Goal: Task Accomplishment & Management: Complete application form

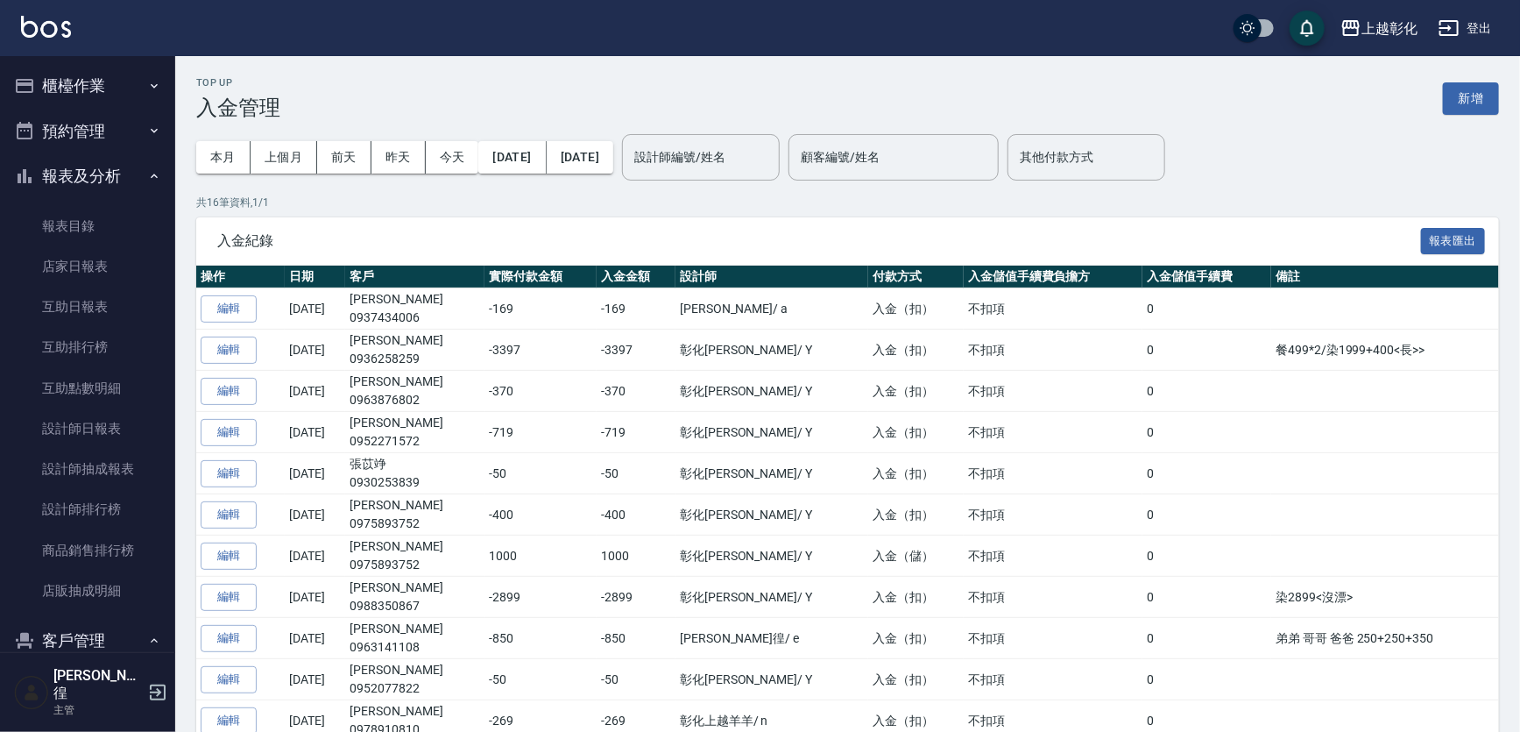
click at [69, 88] on button "櫃檯作業" at bounding box center [87, 86] width 161 height 46
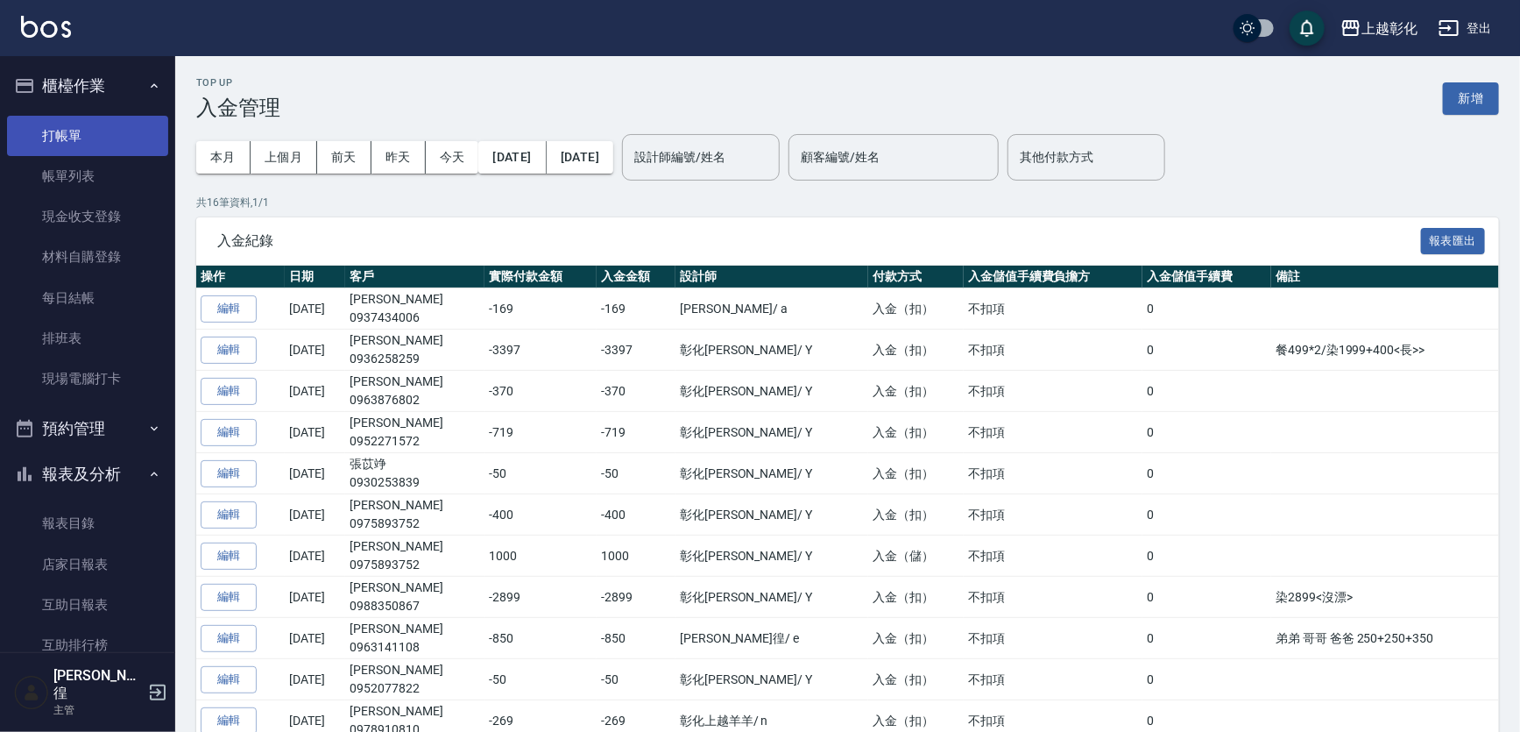
click at [96, 143] on link "打帳單" at bounding box center [87, 136] width 161 height 40
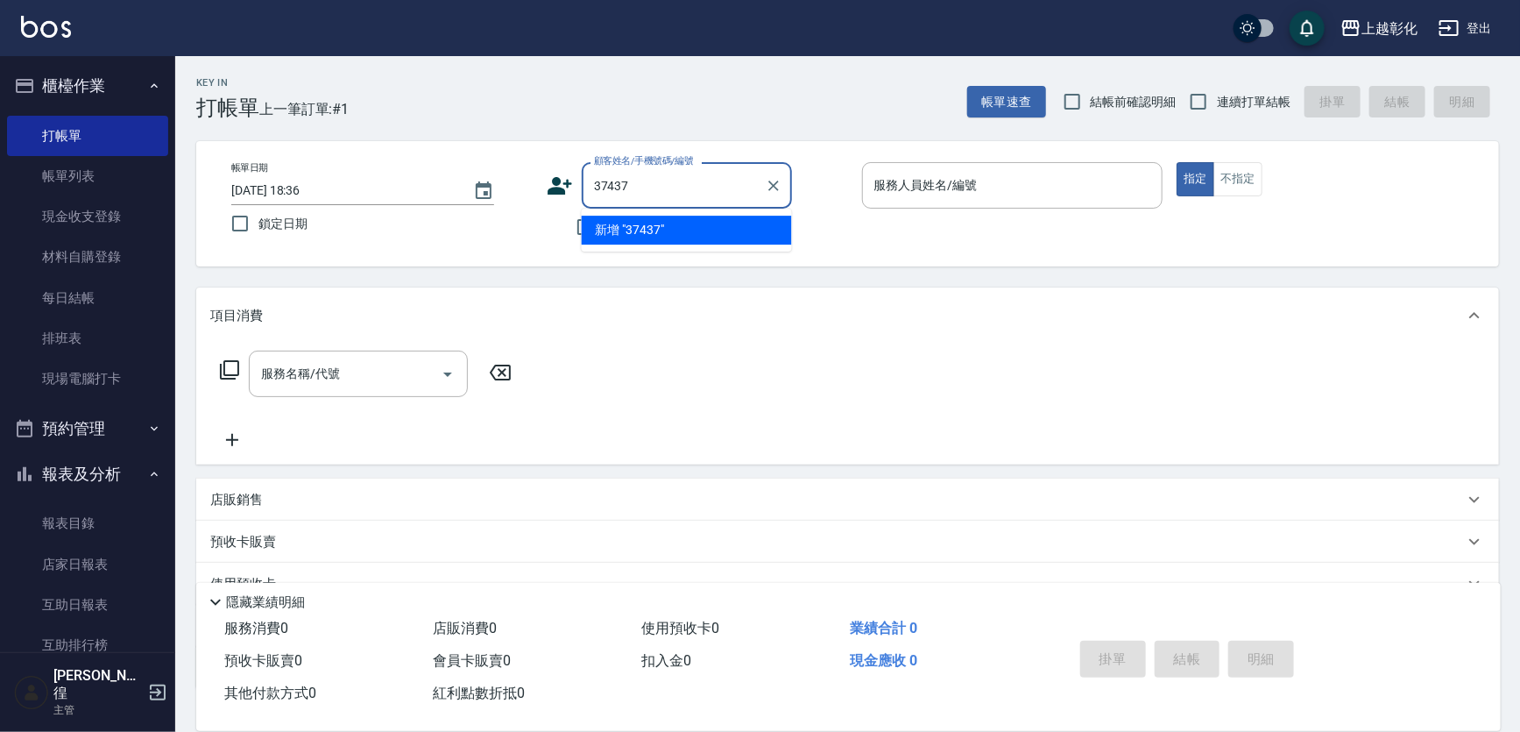
click at [589, 185] on div "37437 顧客姓名/手機號碼/編號" at bounding box center [687, 185] width 210 height 46
click at [593, 185] on input "37437" at bounding box center [674, 185] width 168 height 31
click at [669, 196] on input "0937437" at bounding box center [674, 185] width 168 height 31
type input "[PERSON_NAME]/0937434006/null"
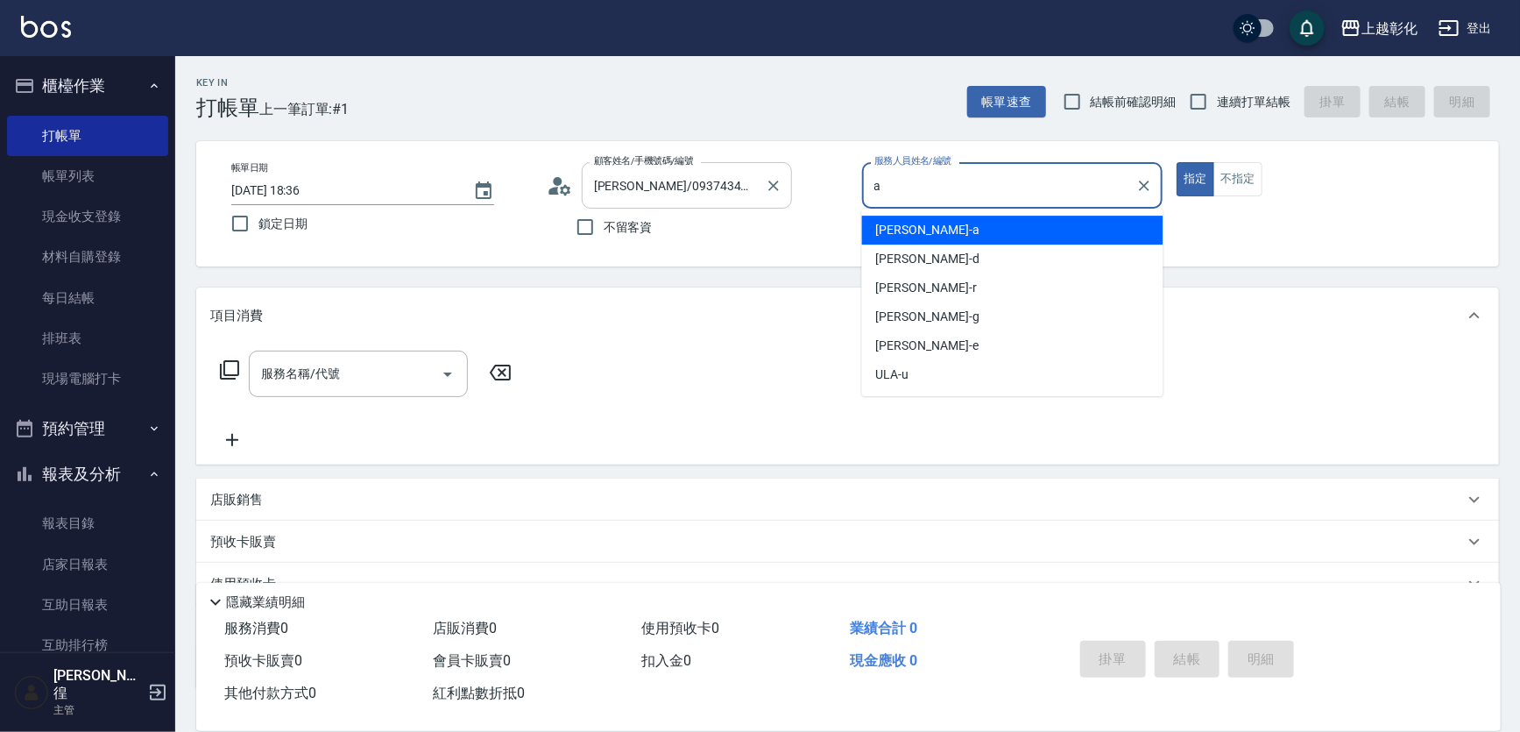
type input "[PERSON_NAME]"
type button "true"
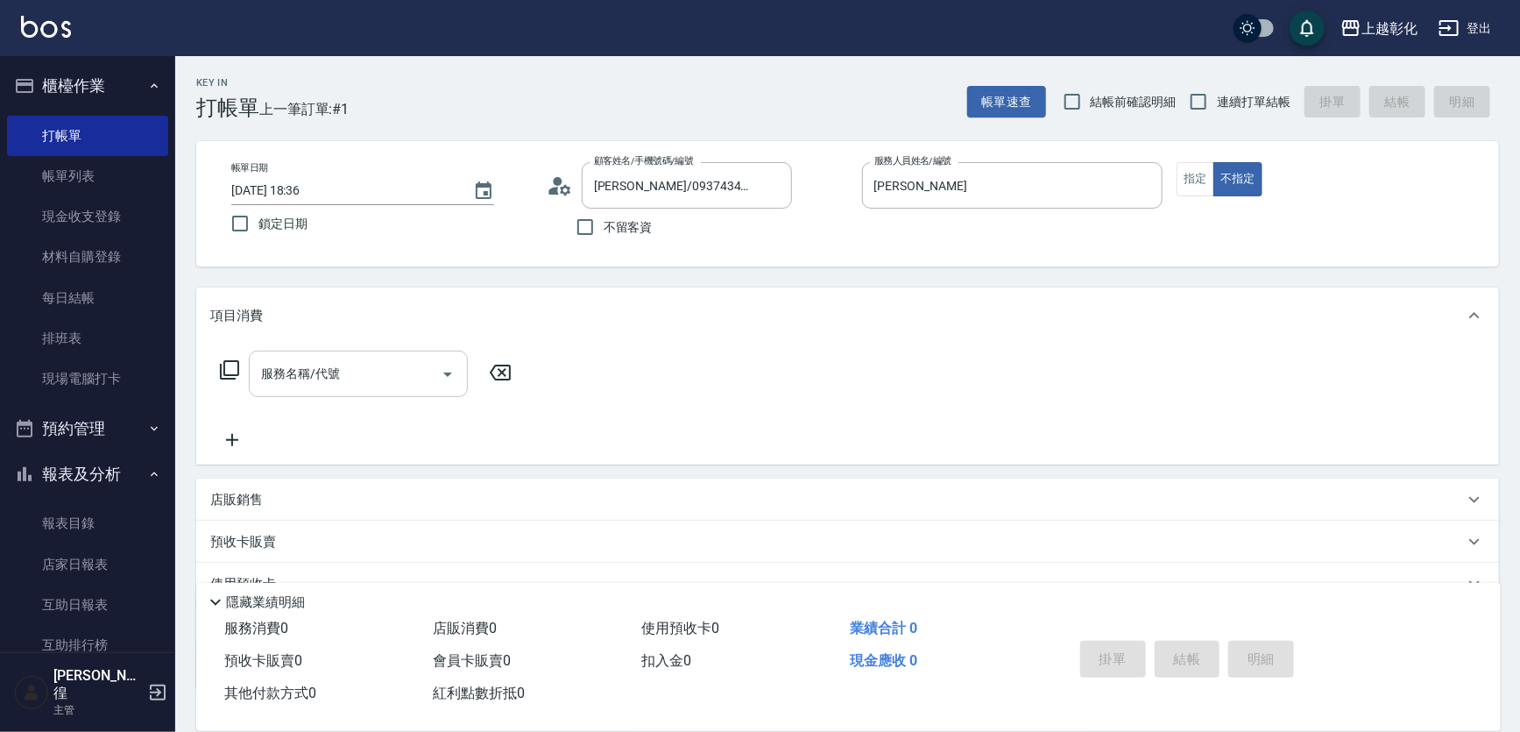
click at [322, 376] on input "服務名稱/代號" at bounding box center [345, 373] width 177 height 31
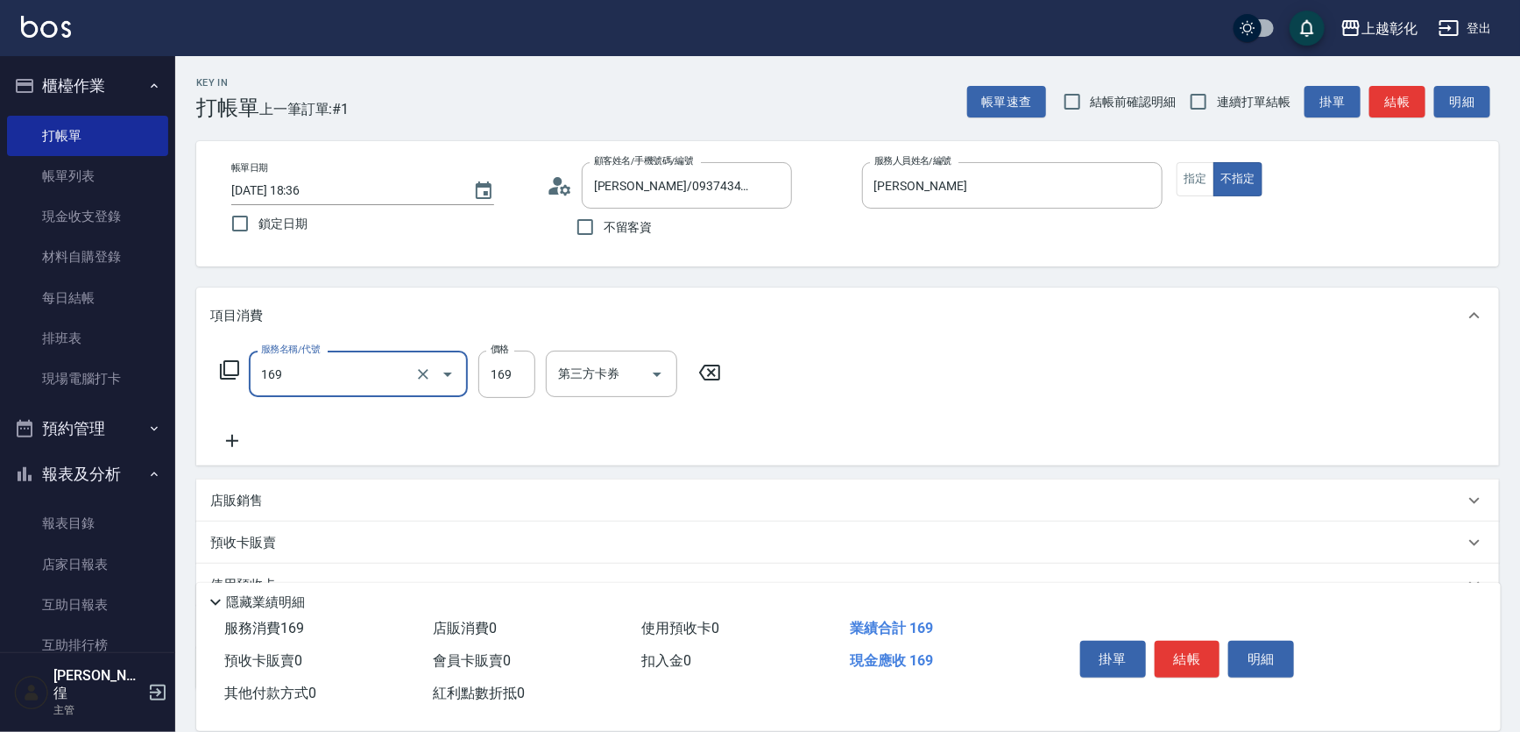
type input "剪髮(169)"
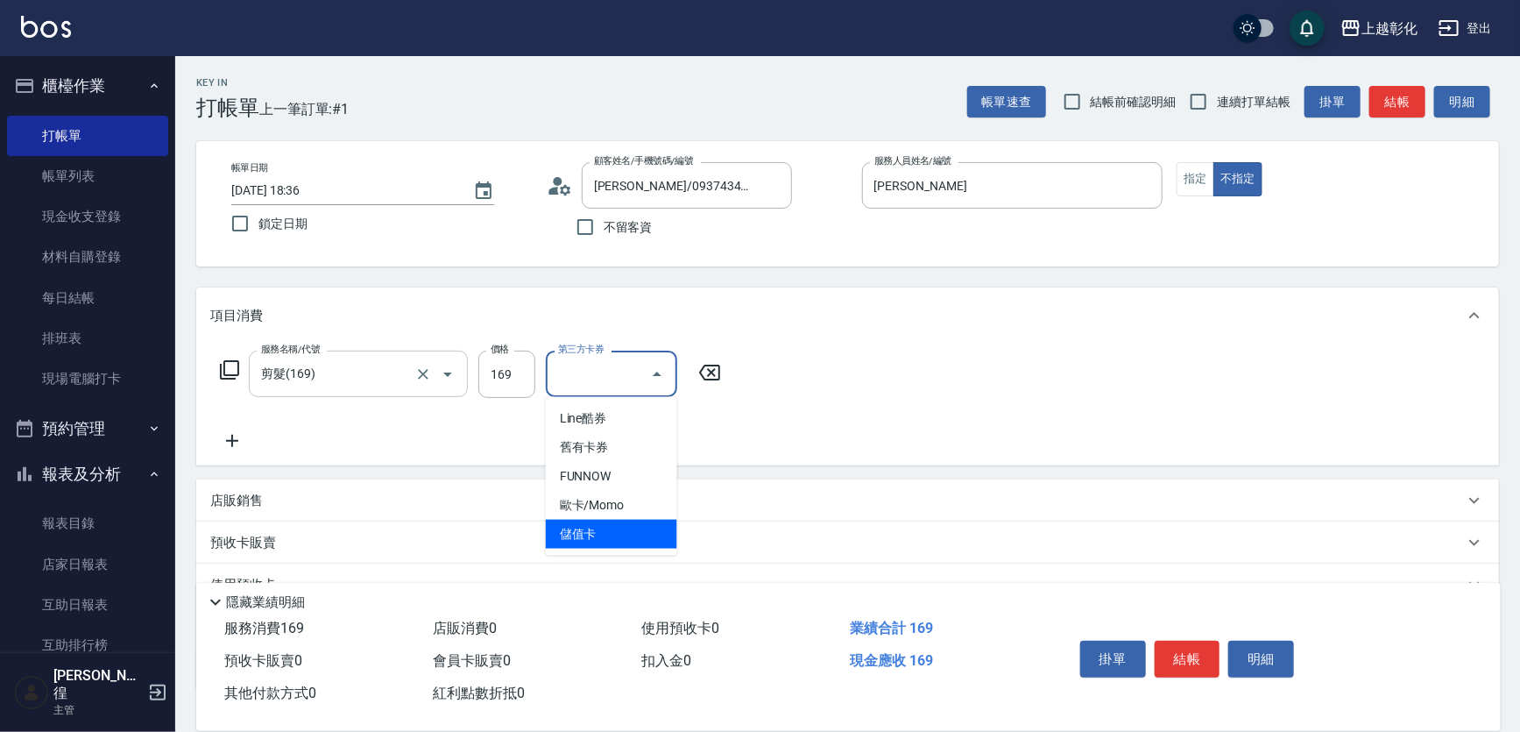
type input "儲值卡"
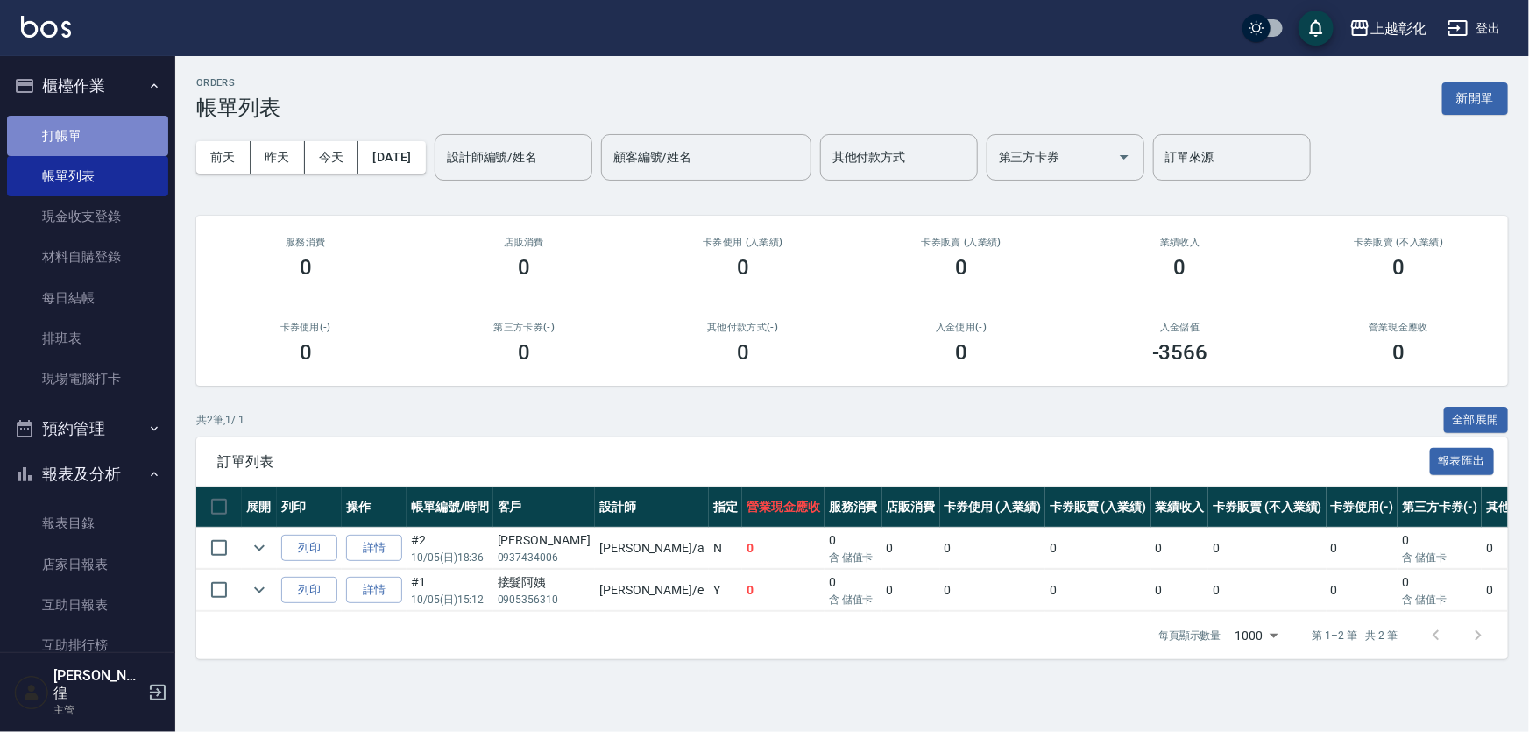
click at [110, 124] on link "打帳單" at bounding box center [87, 136] width 161 height 40
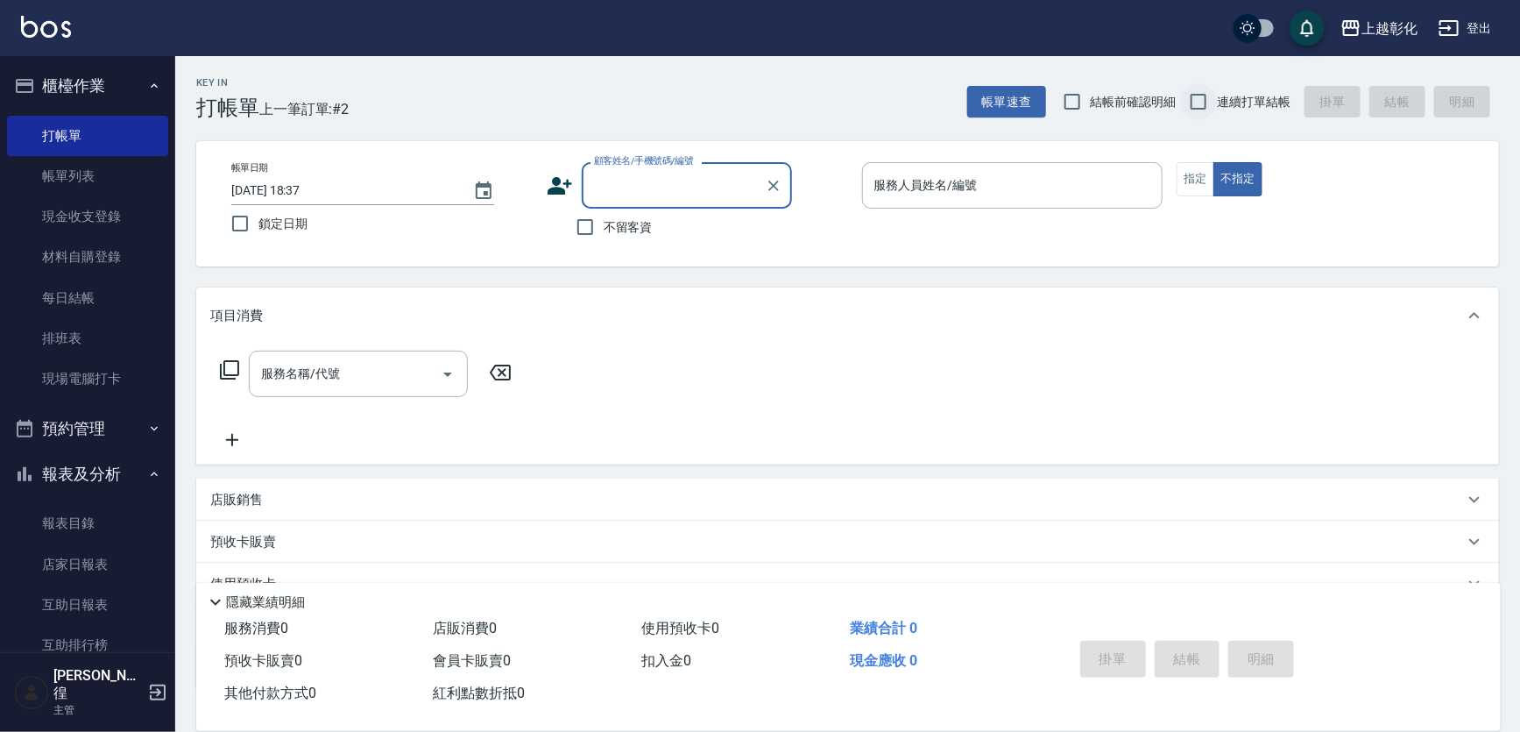
click at [1202, 102] on input "連續打單結帳" at bounding box center [1198, 101] width 37 height 37
checkbox input "true"
click at [662, 179] on input "顧客姓名/手機號碼/編號" at bounding box center [674, 185] width 168 height 31
type input "[PERSON_NAME]/0965589859/null"
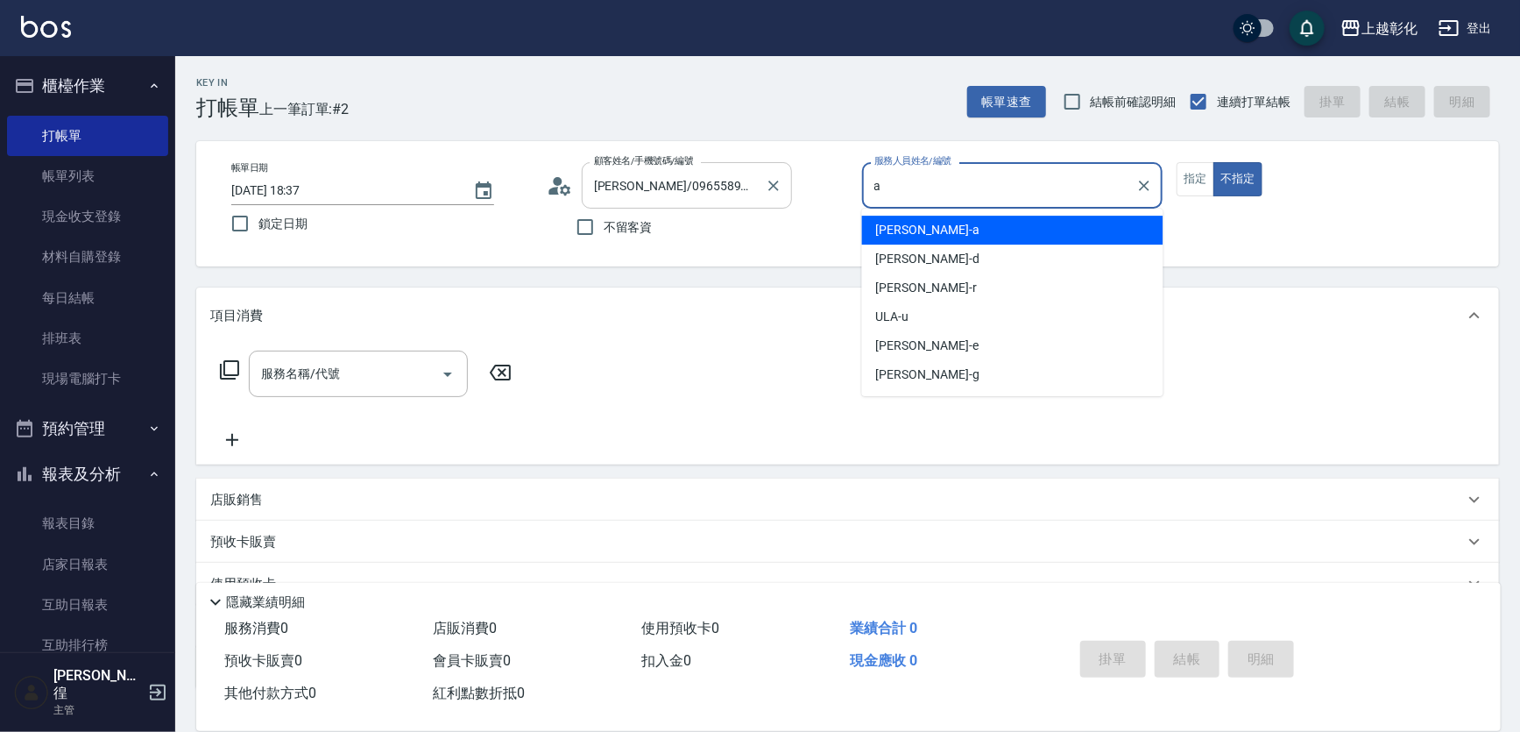
type input "[PERSON_NAME]"
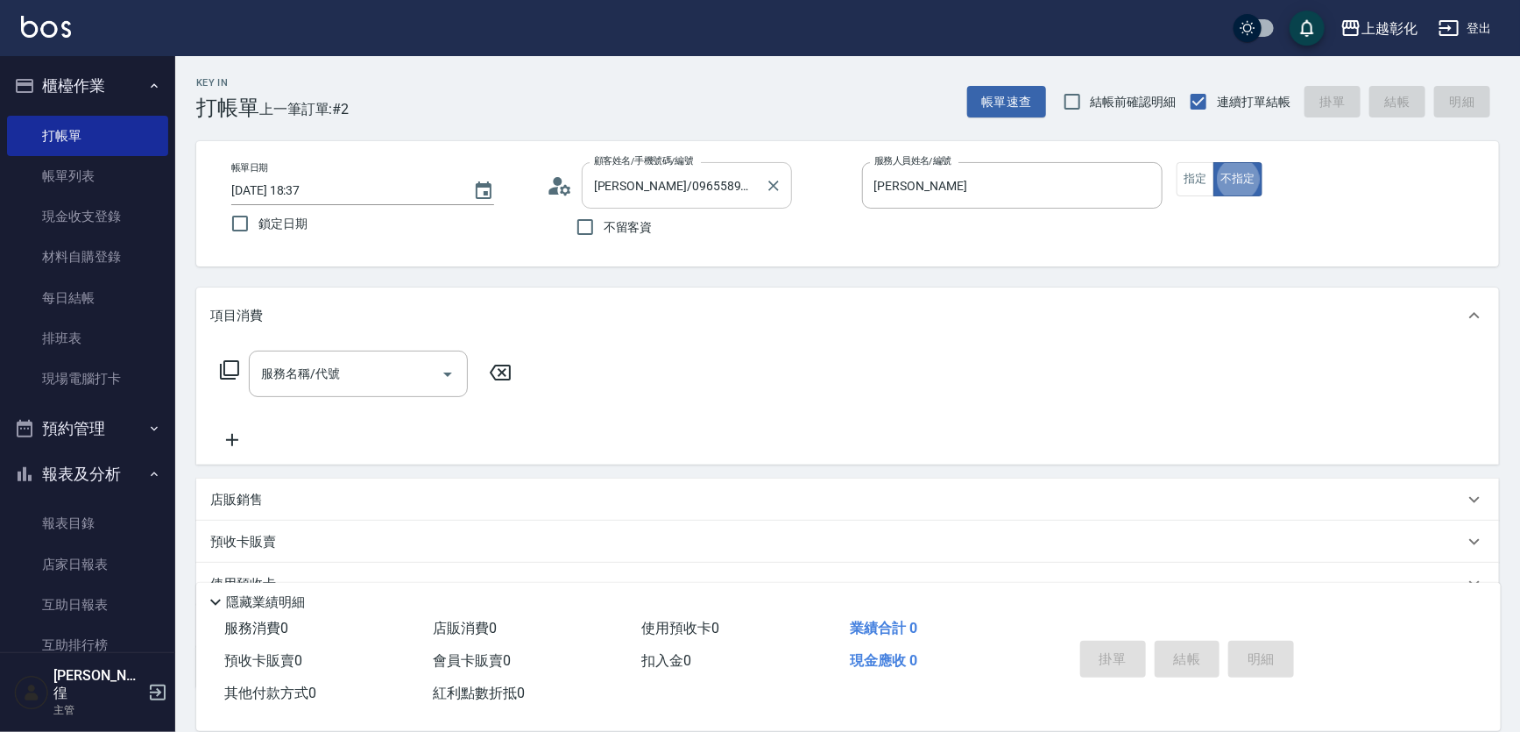
type button "false"
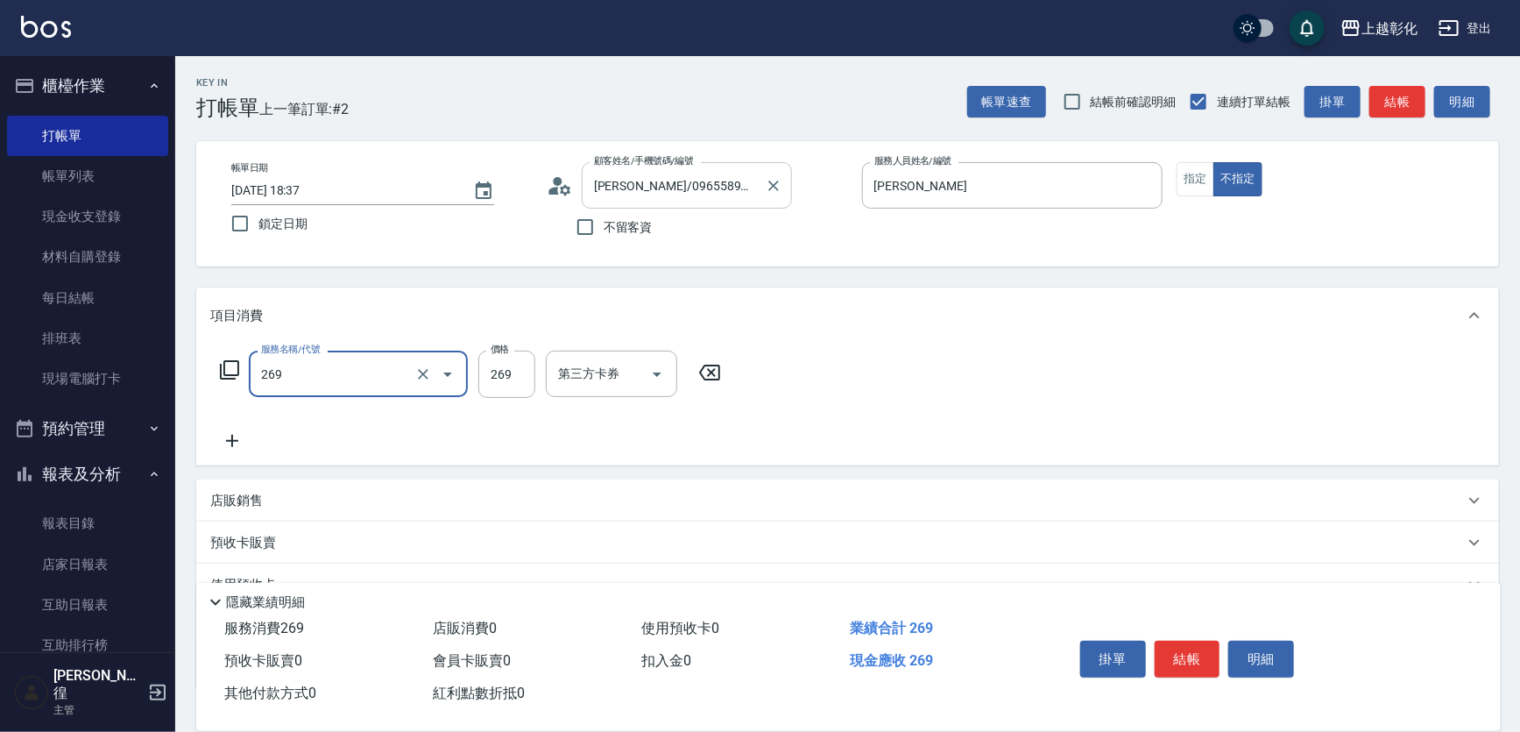
type input "一般洗剪(269)"
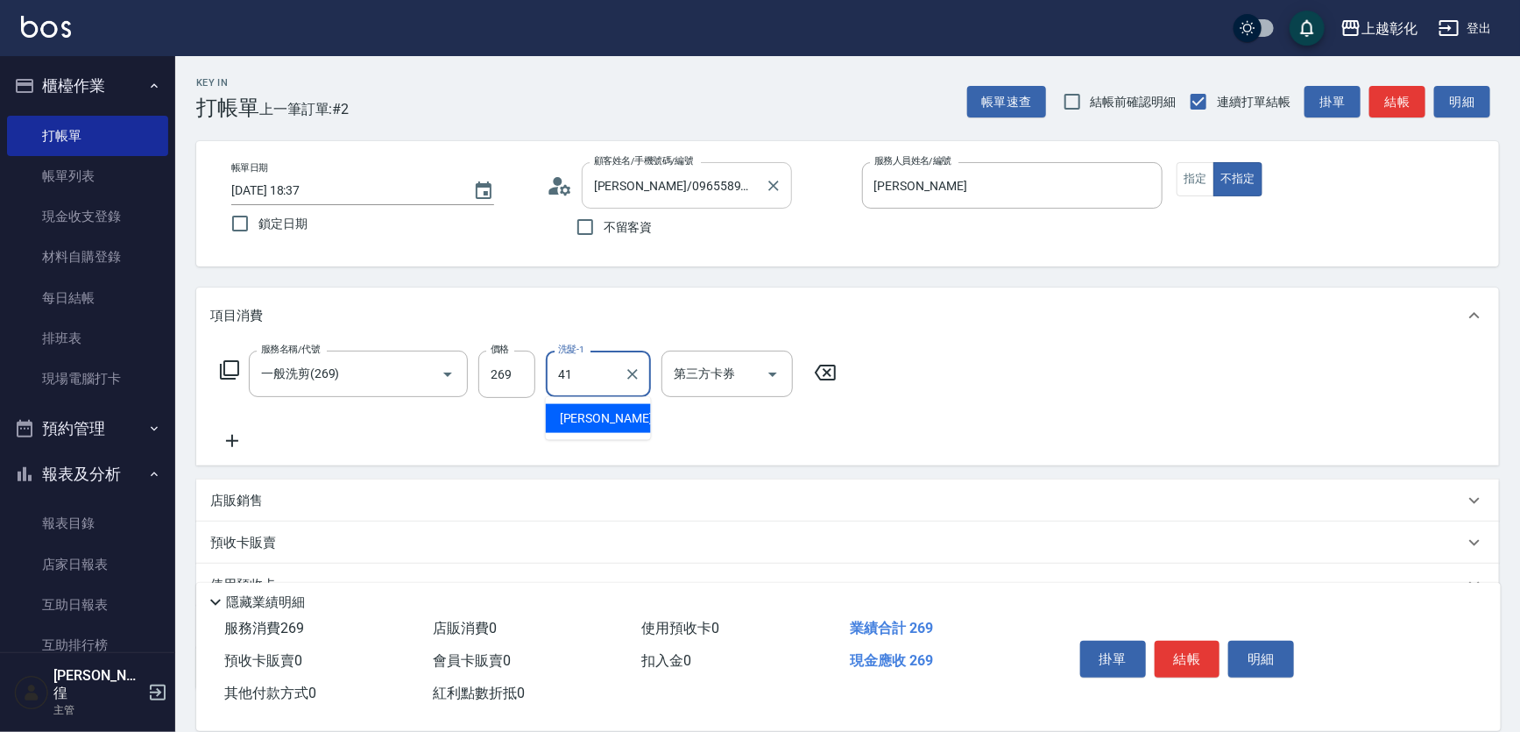
type input "[PERSON_NAME]-41"
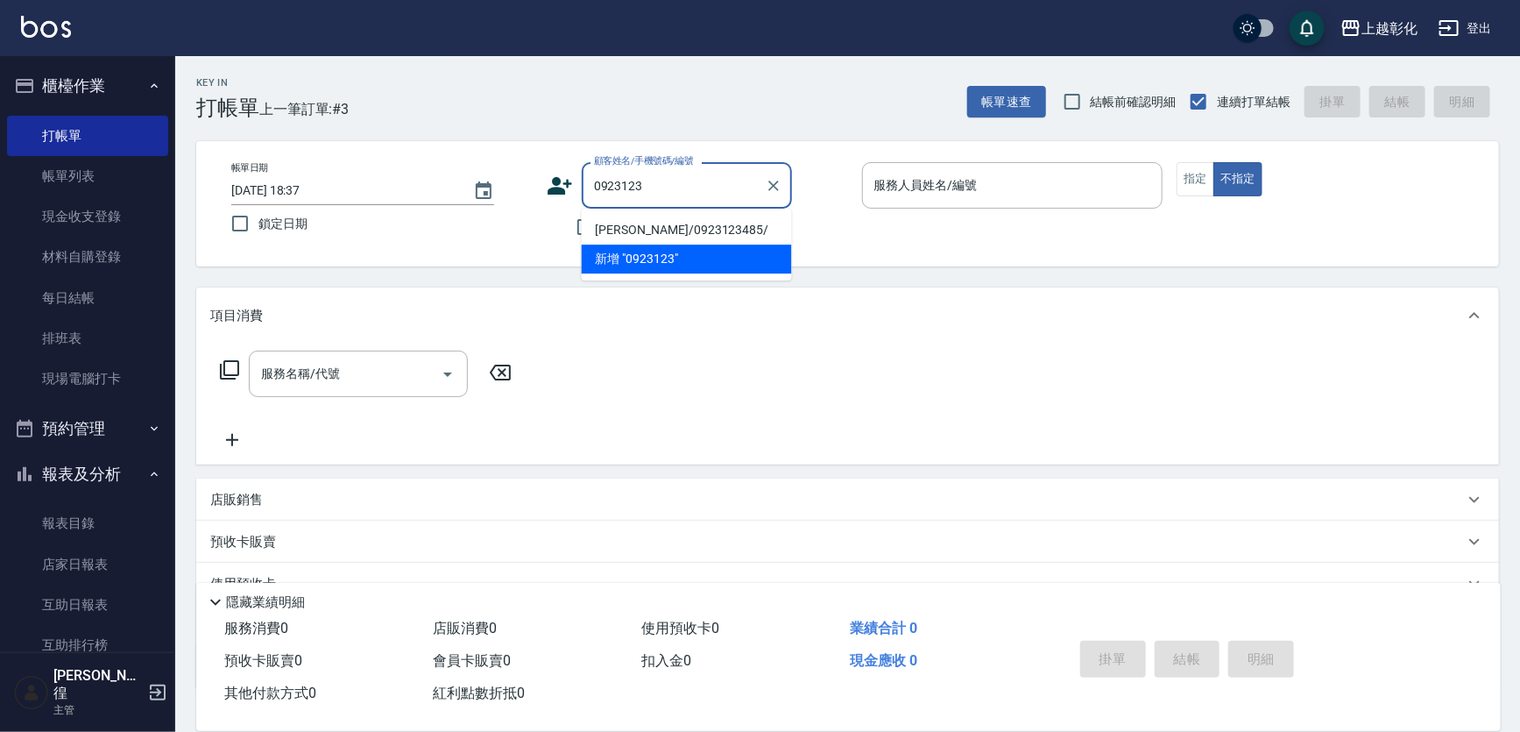
type input "[PERSON_NAME]/0923123485/"
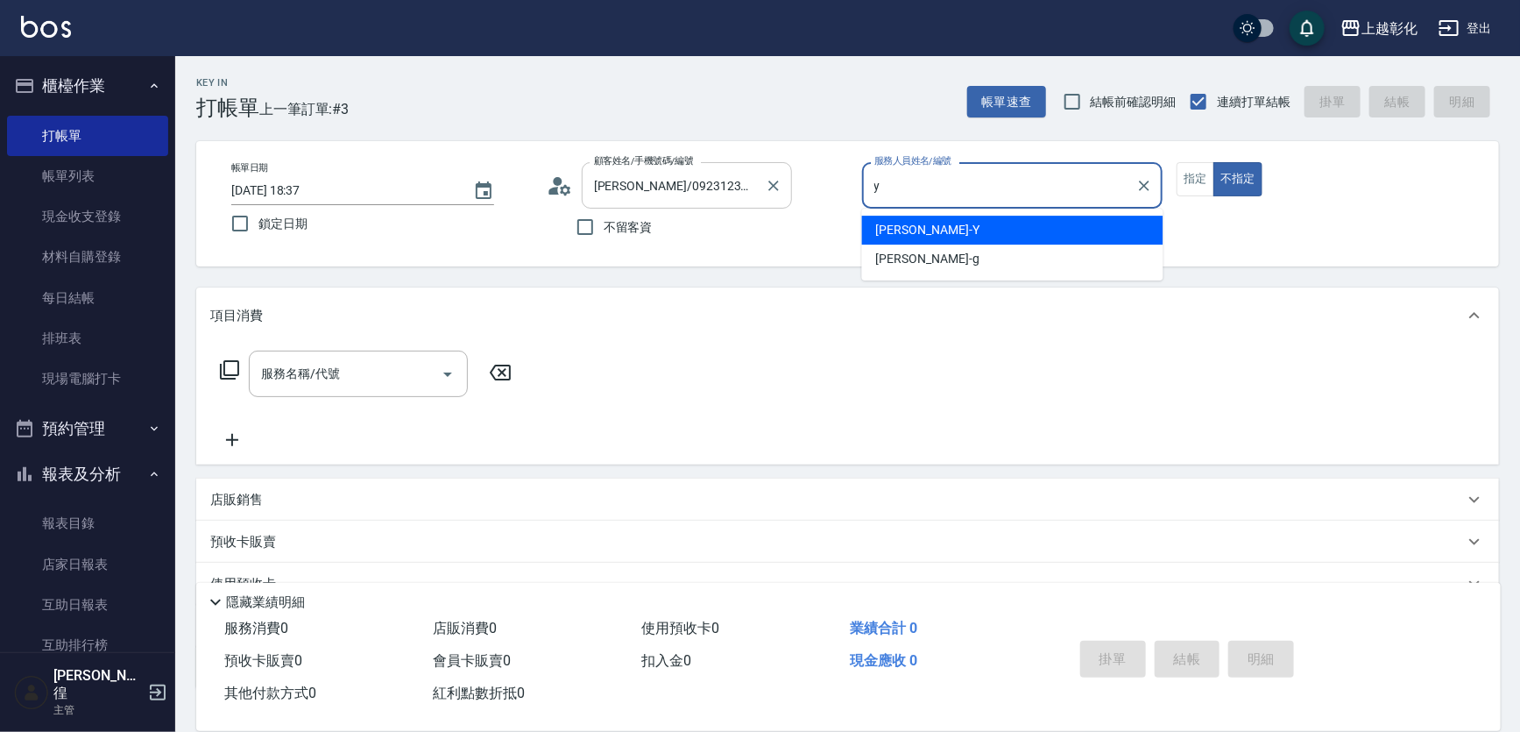
type input "[PERSON_NAME]-Y"
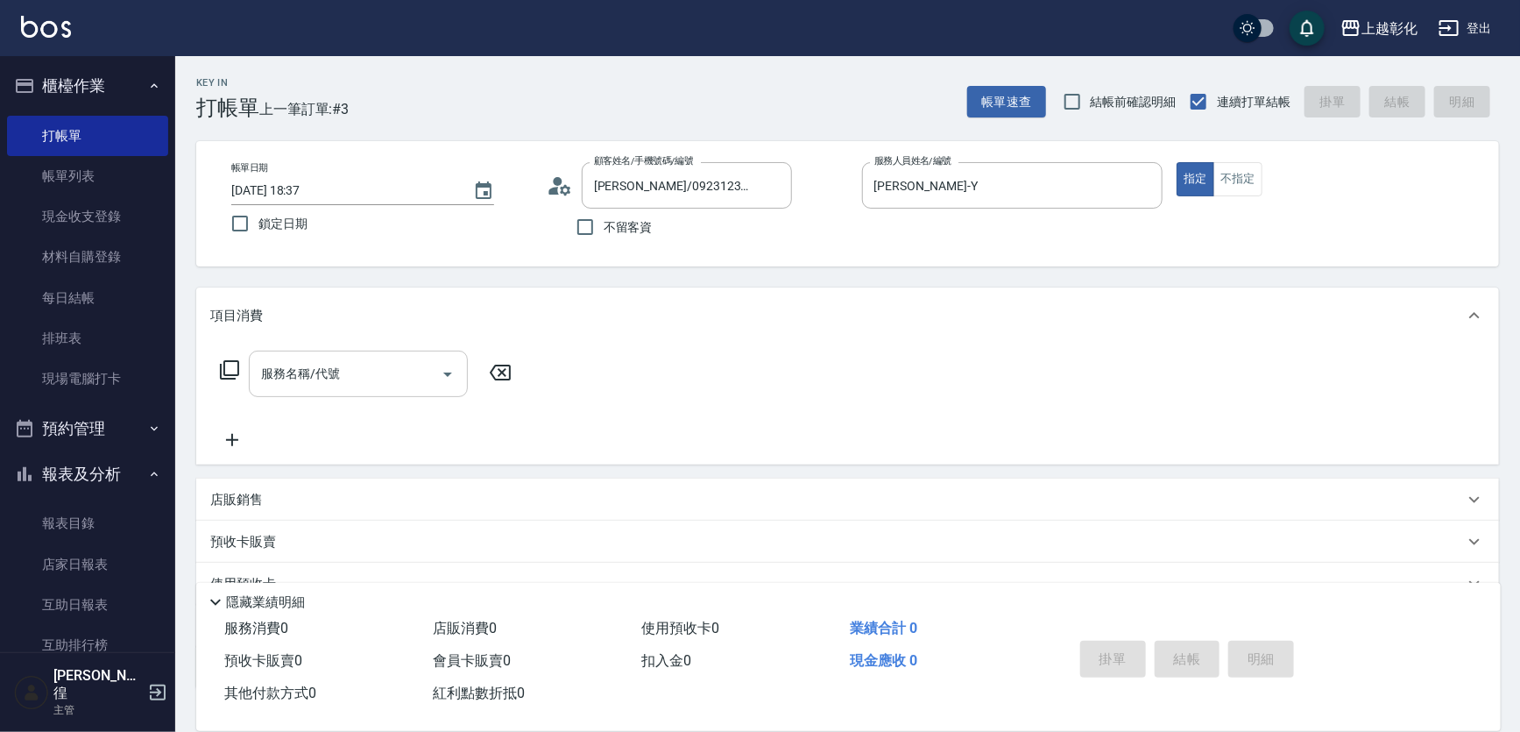
click at [291, 393] on div "服務名稱/代號" at bounding box center [358, 373] width 219 height 46
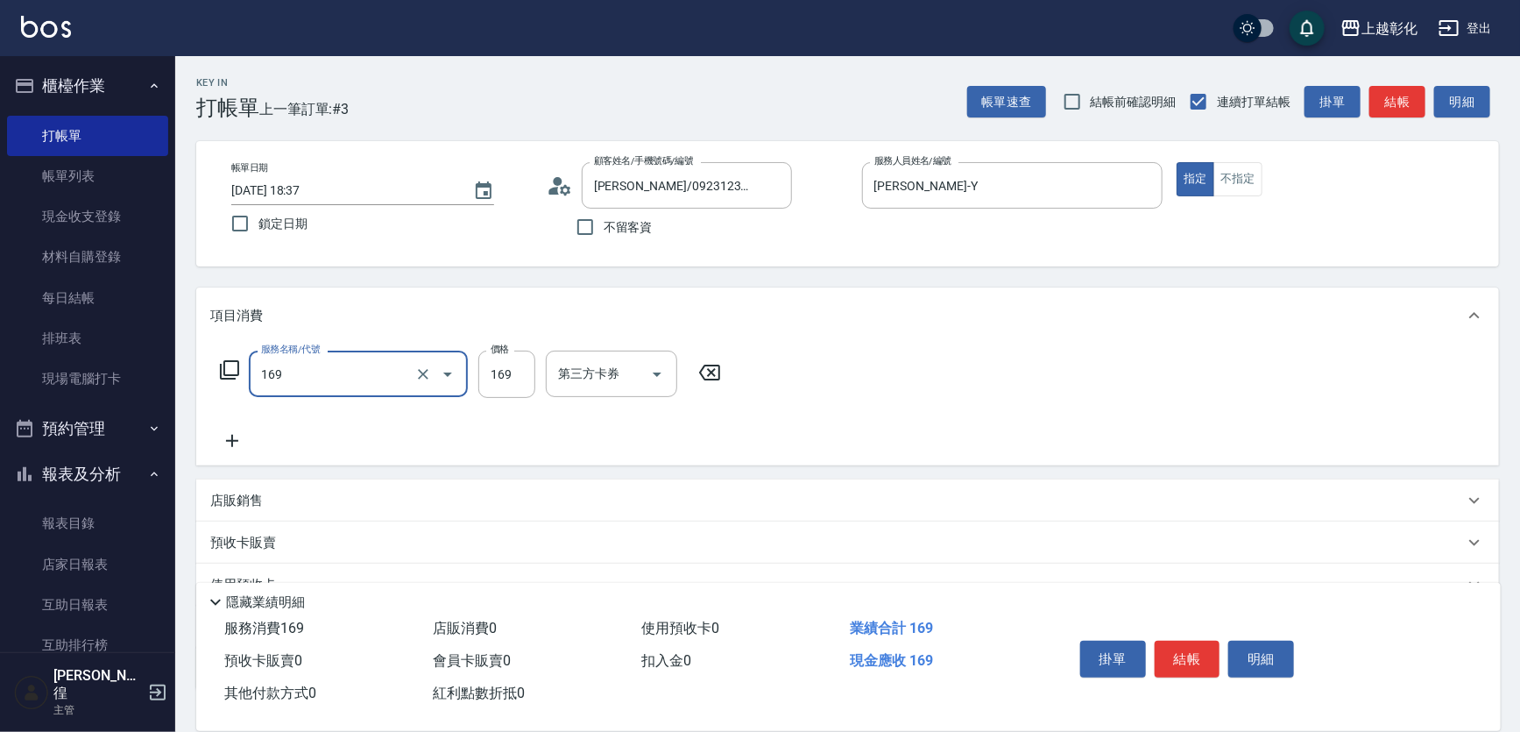
type input "剪髮(169)"
type input "250"
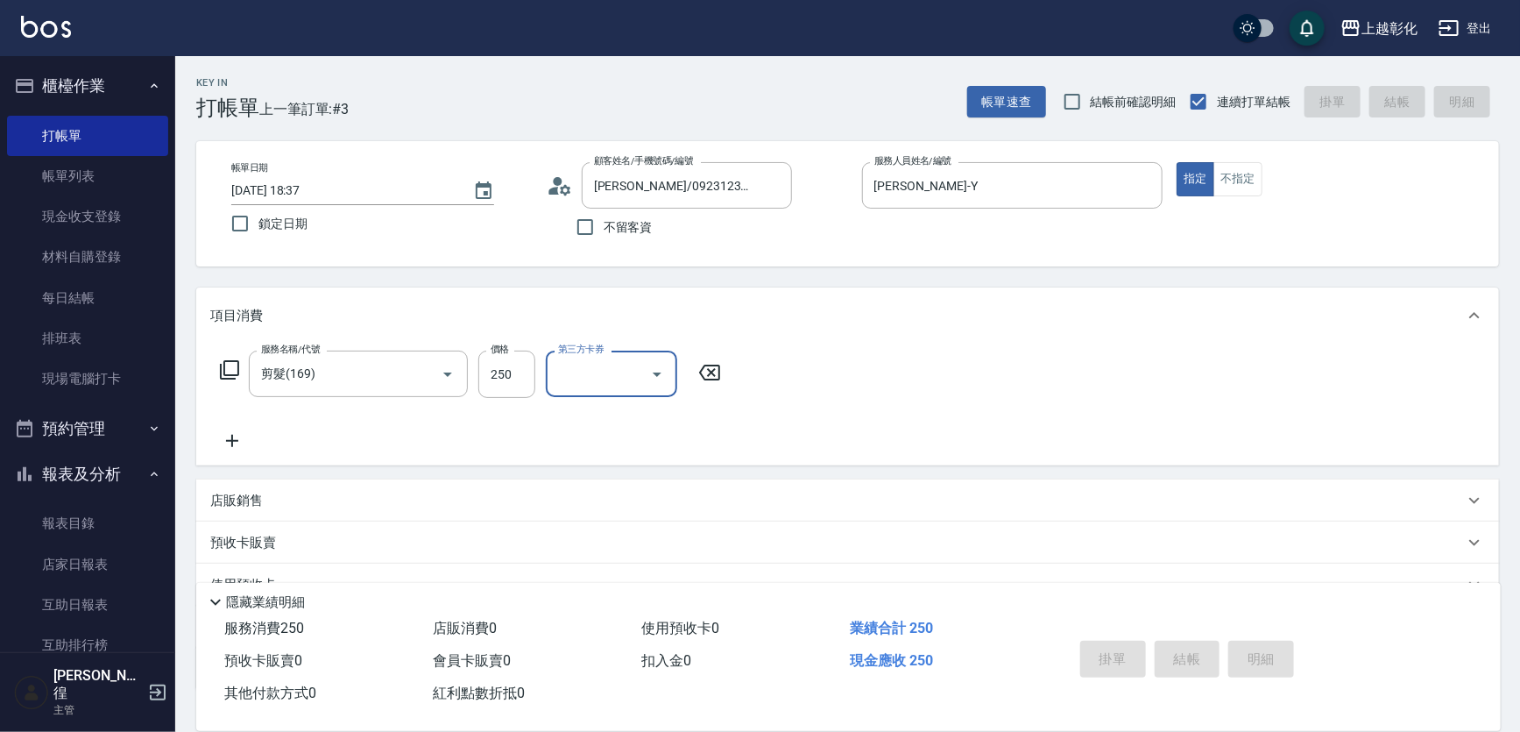
type input "[DATE] 18:38"
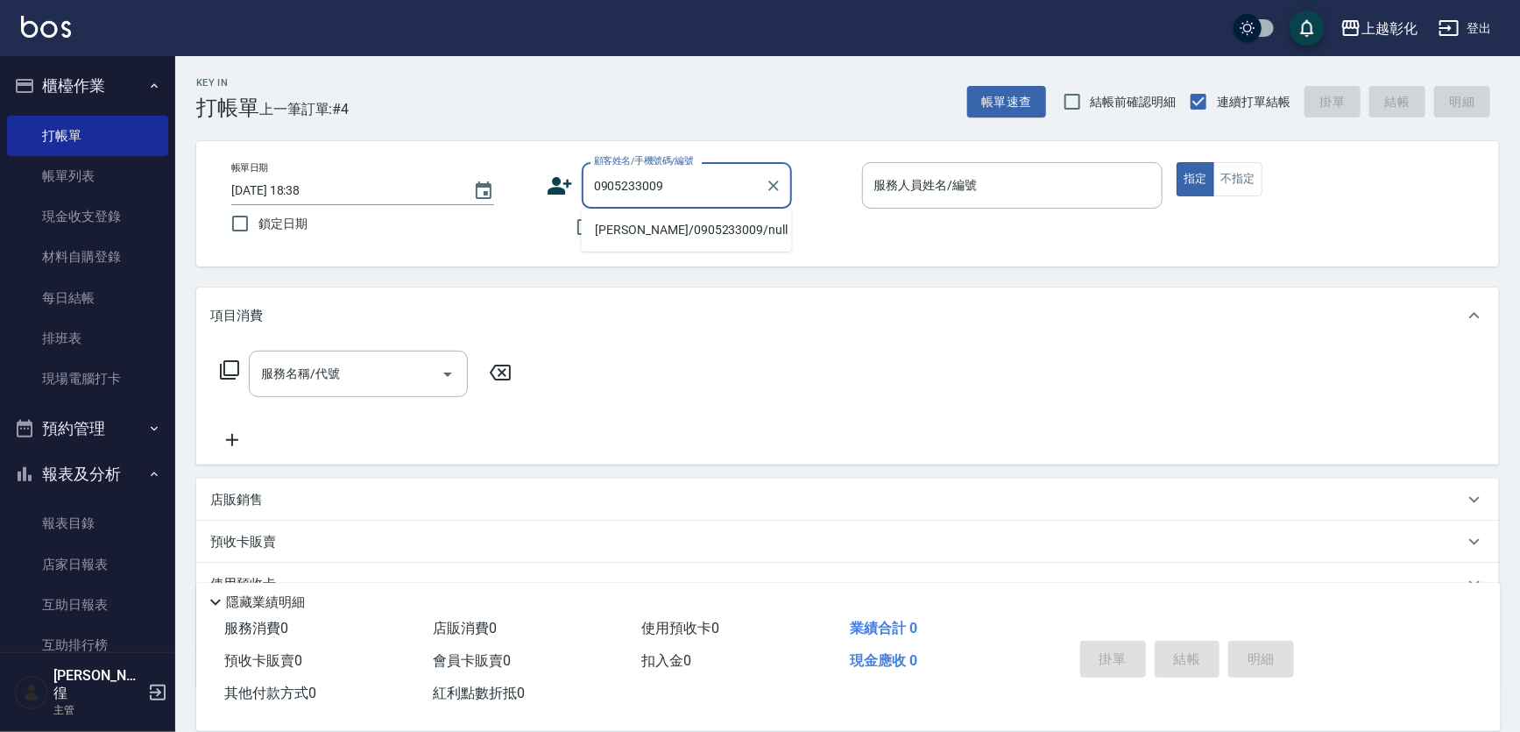
type input "[PERSON_NAME]/0905233009/null"
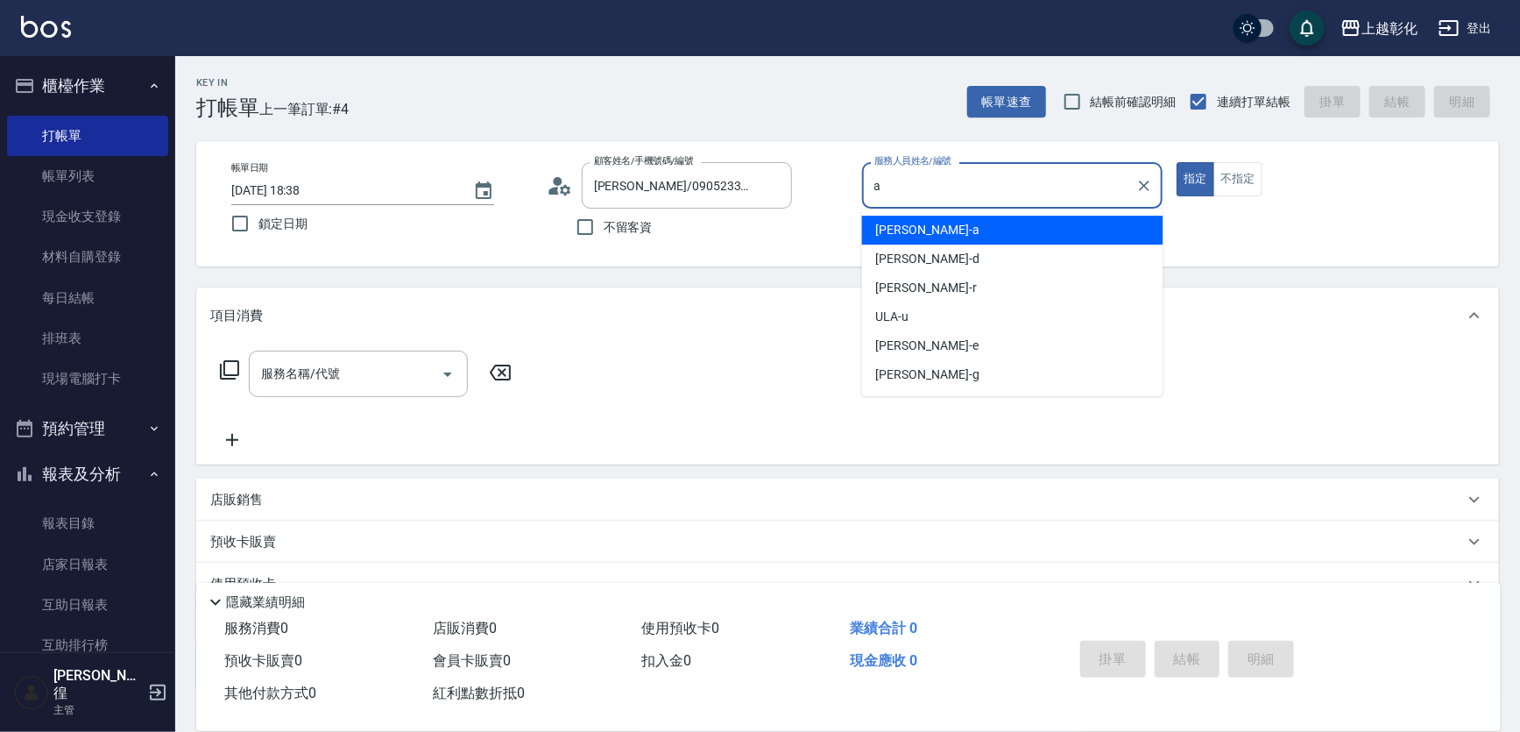
type input "[PERSON_NAME]"
type button "true"
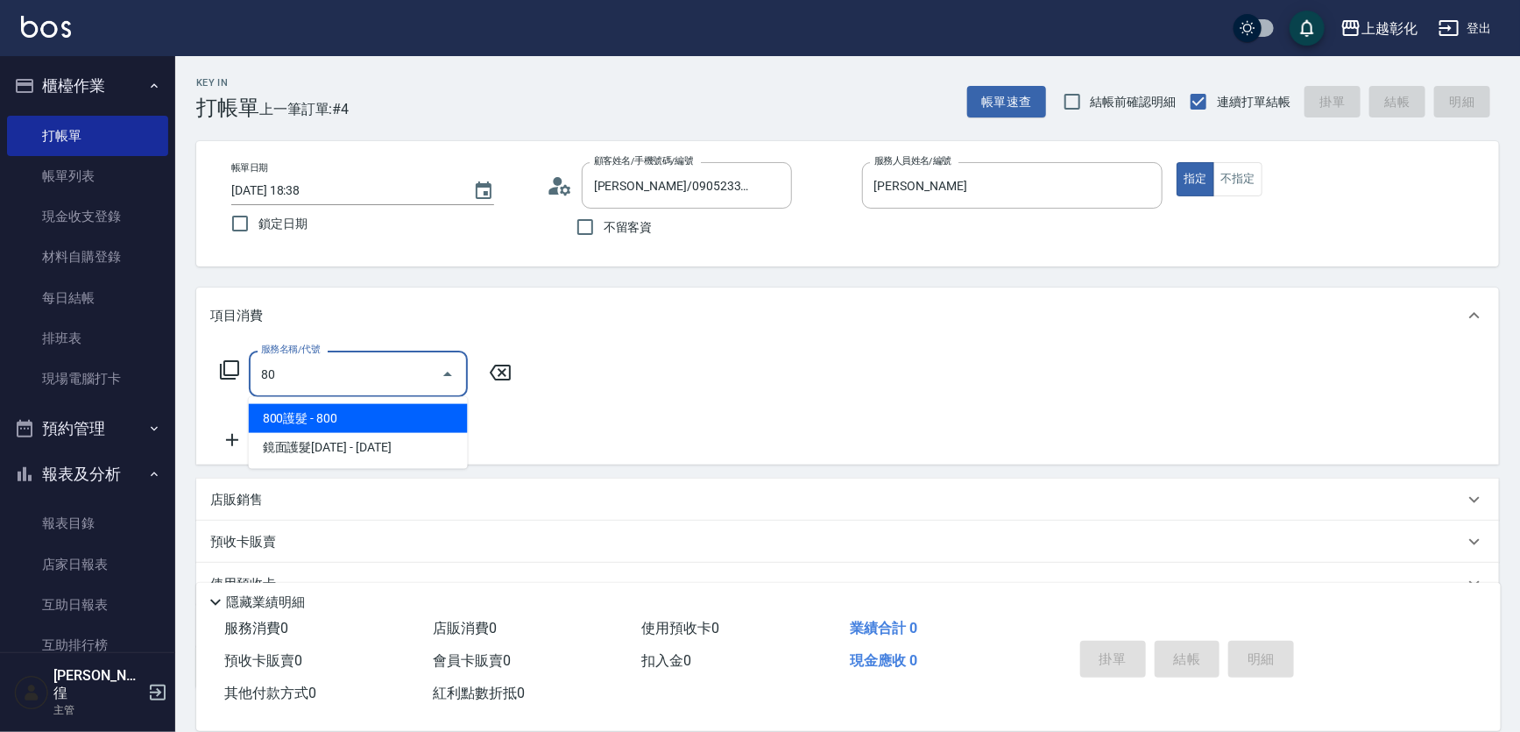
type input "8"
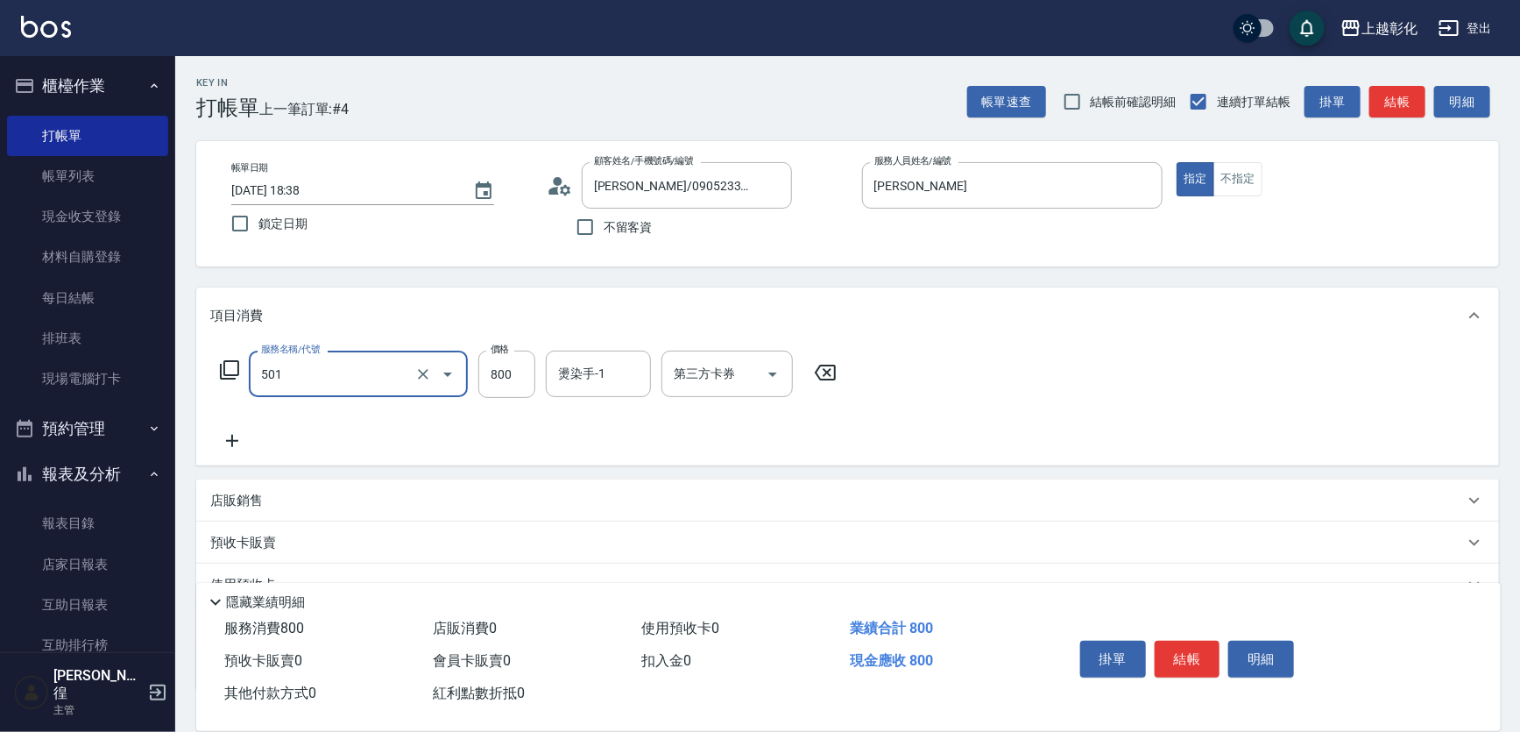
type input "染髮(501)"
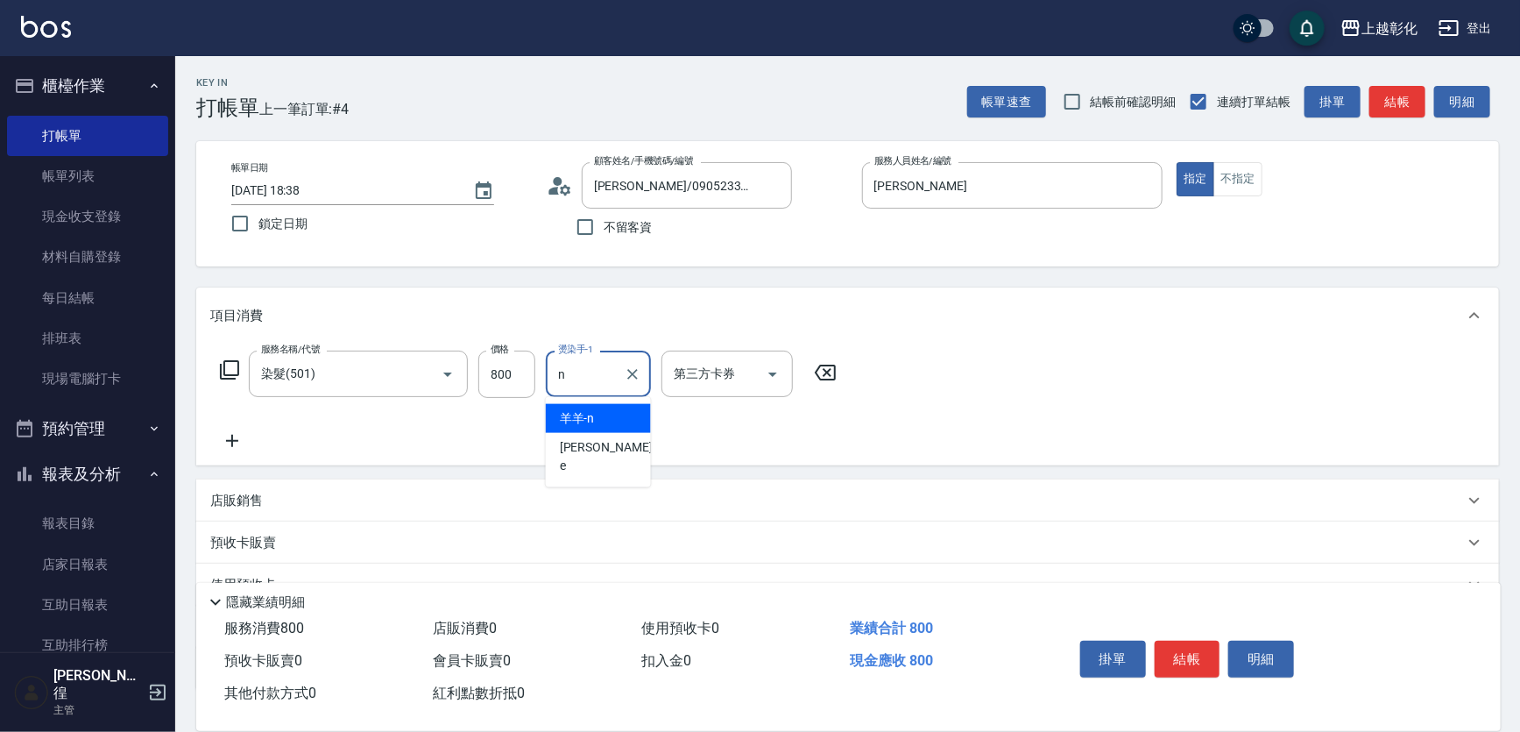
type input "羊羊-n"
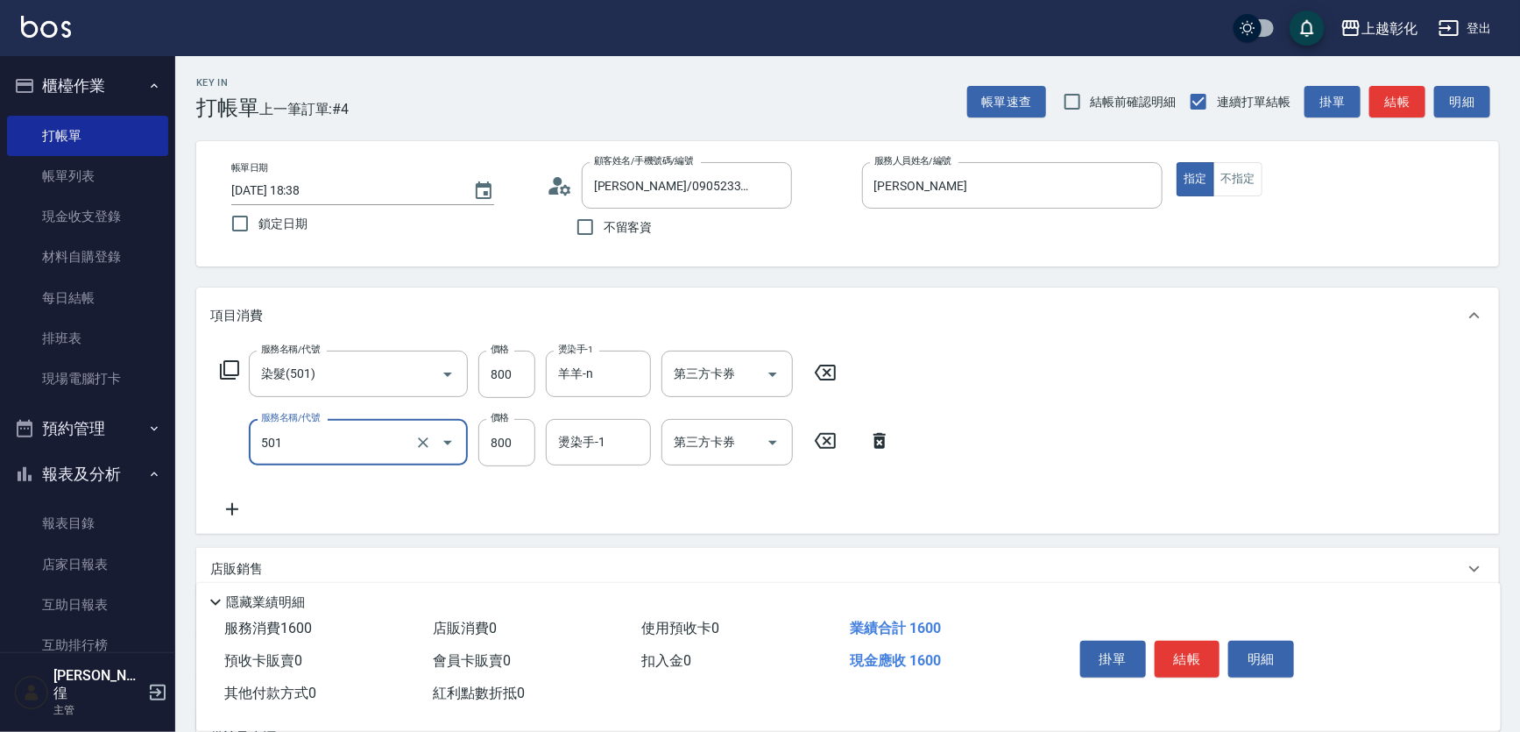
type input "染髮(501)"
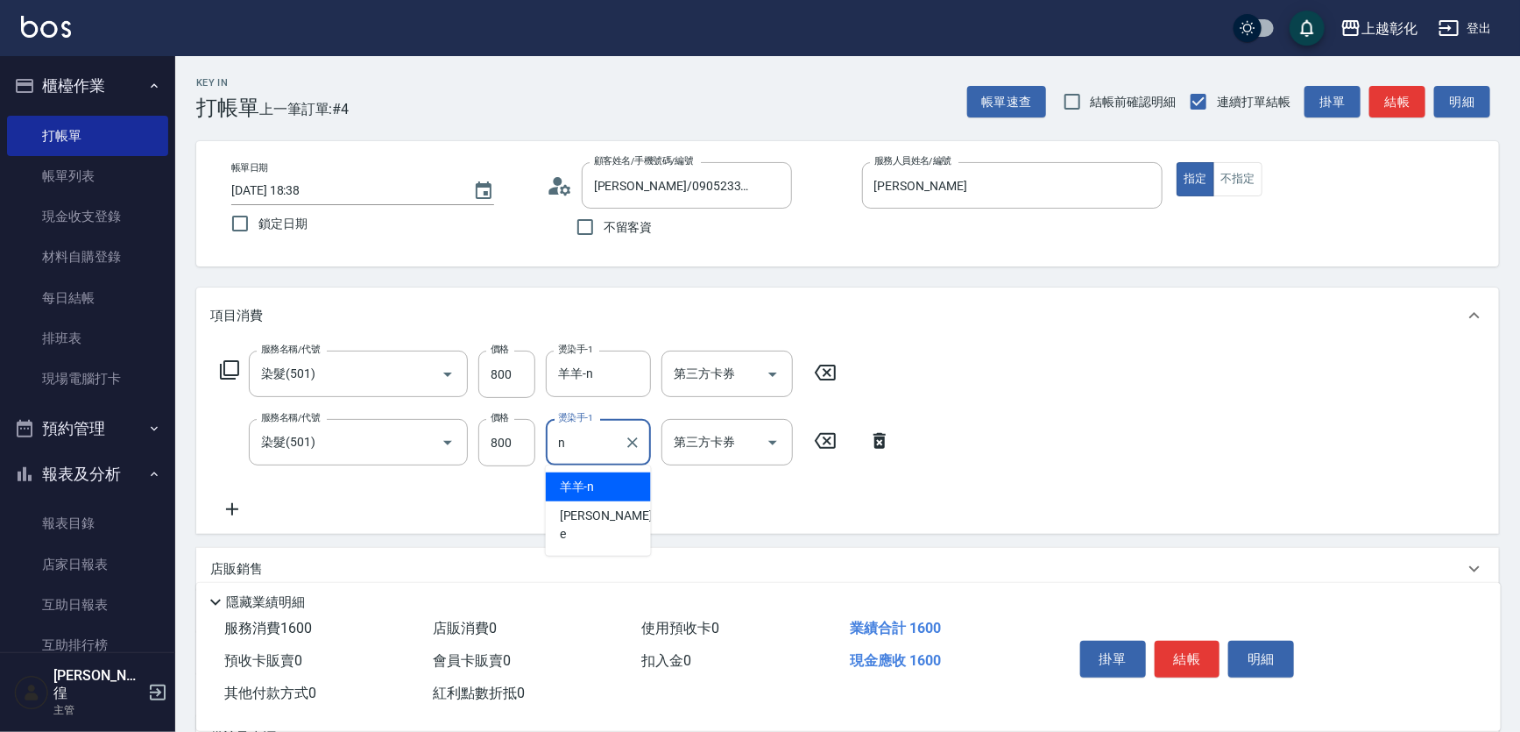
type input "羊羊-n"
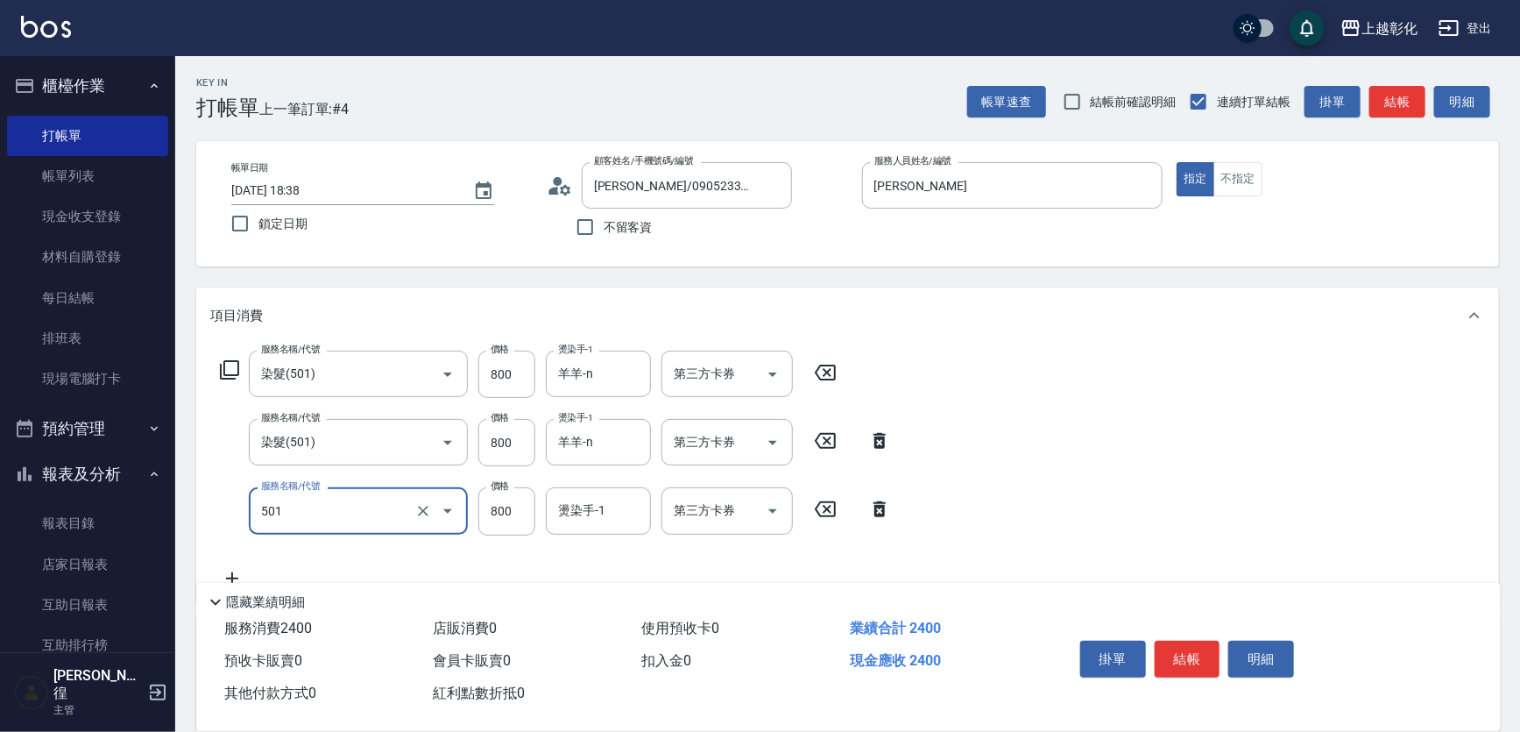
type input "染髮(501)"
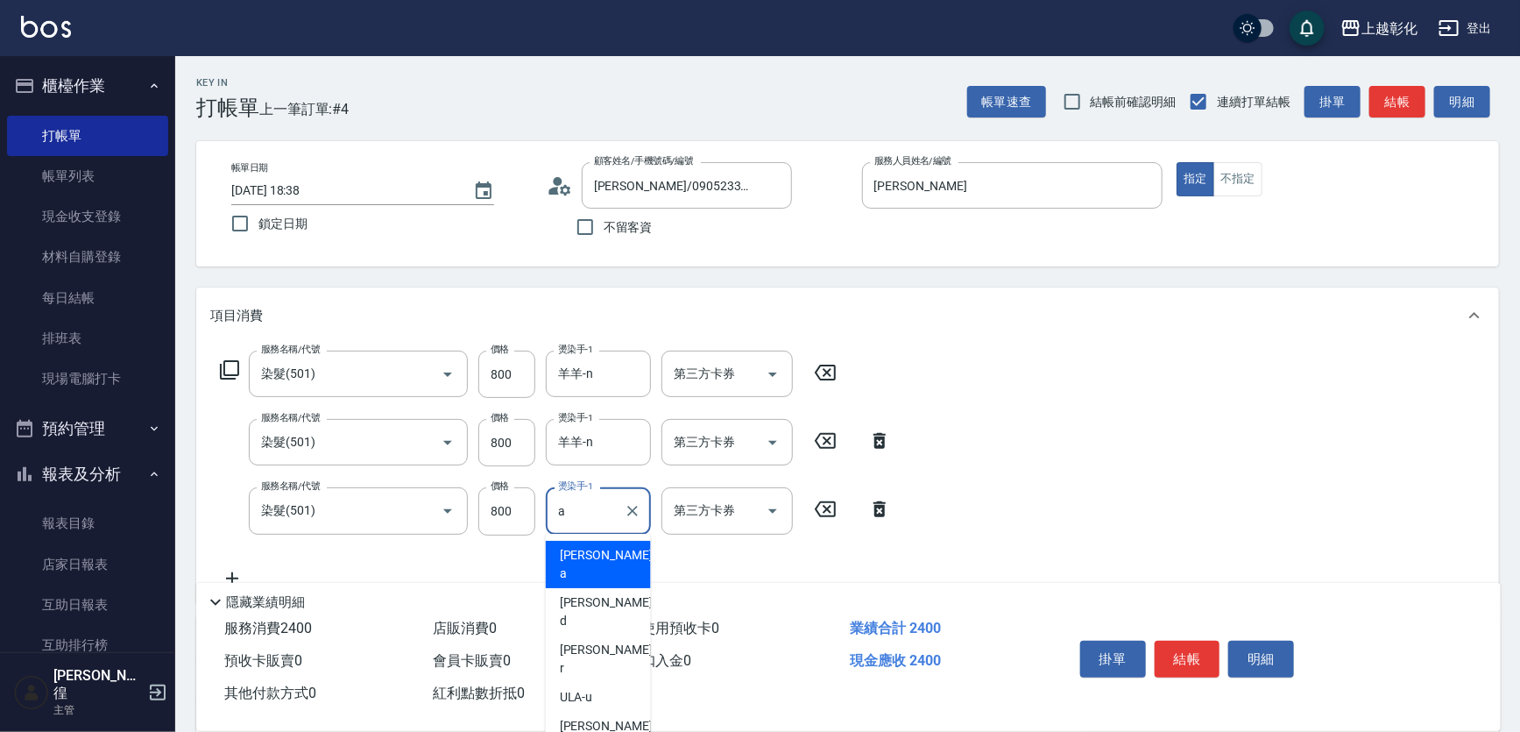
type input "[PERSON_NAME]"
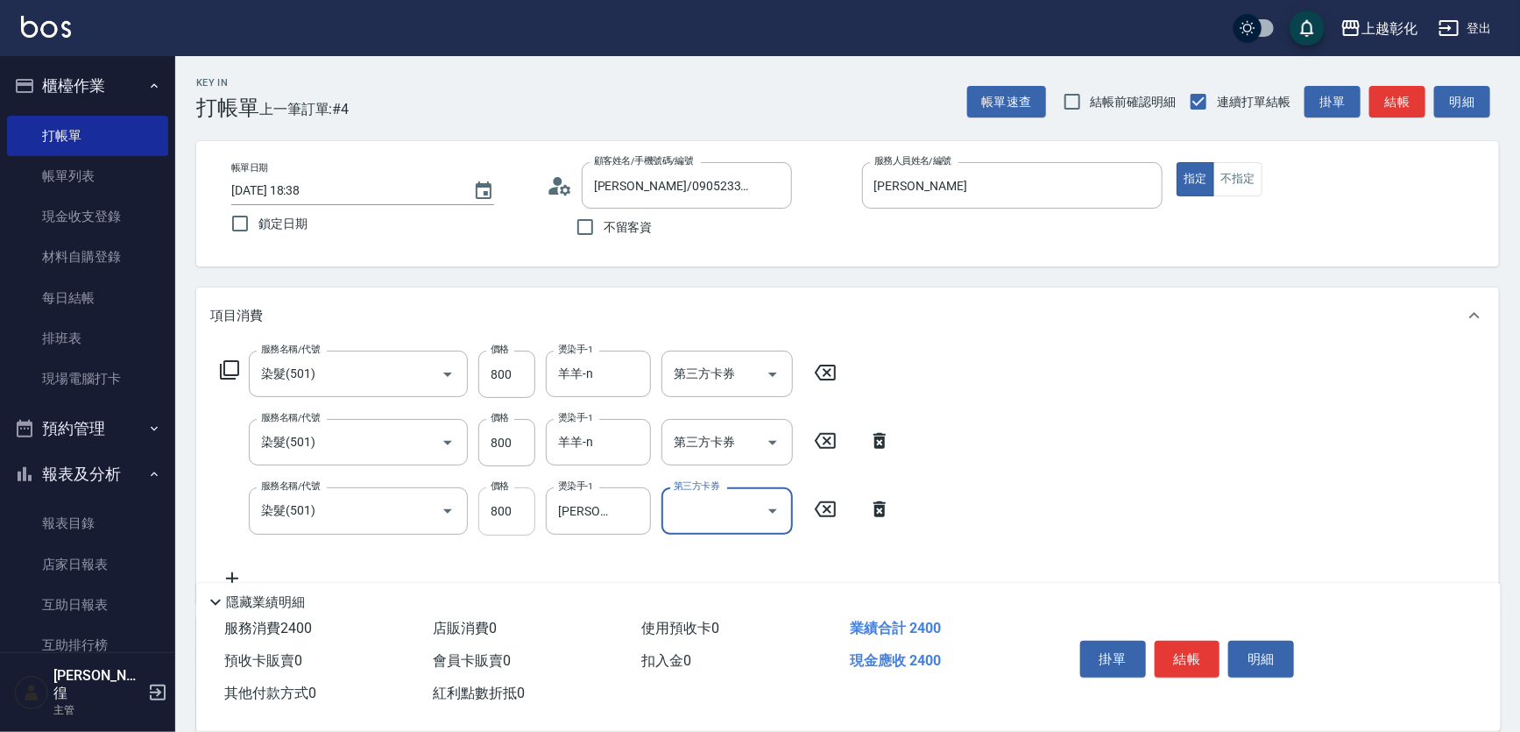
click at [522, 502] on input "800" at bounding box center [506, 510] width 57 height 47
type input "1299"
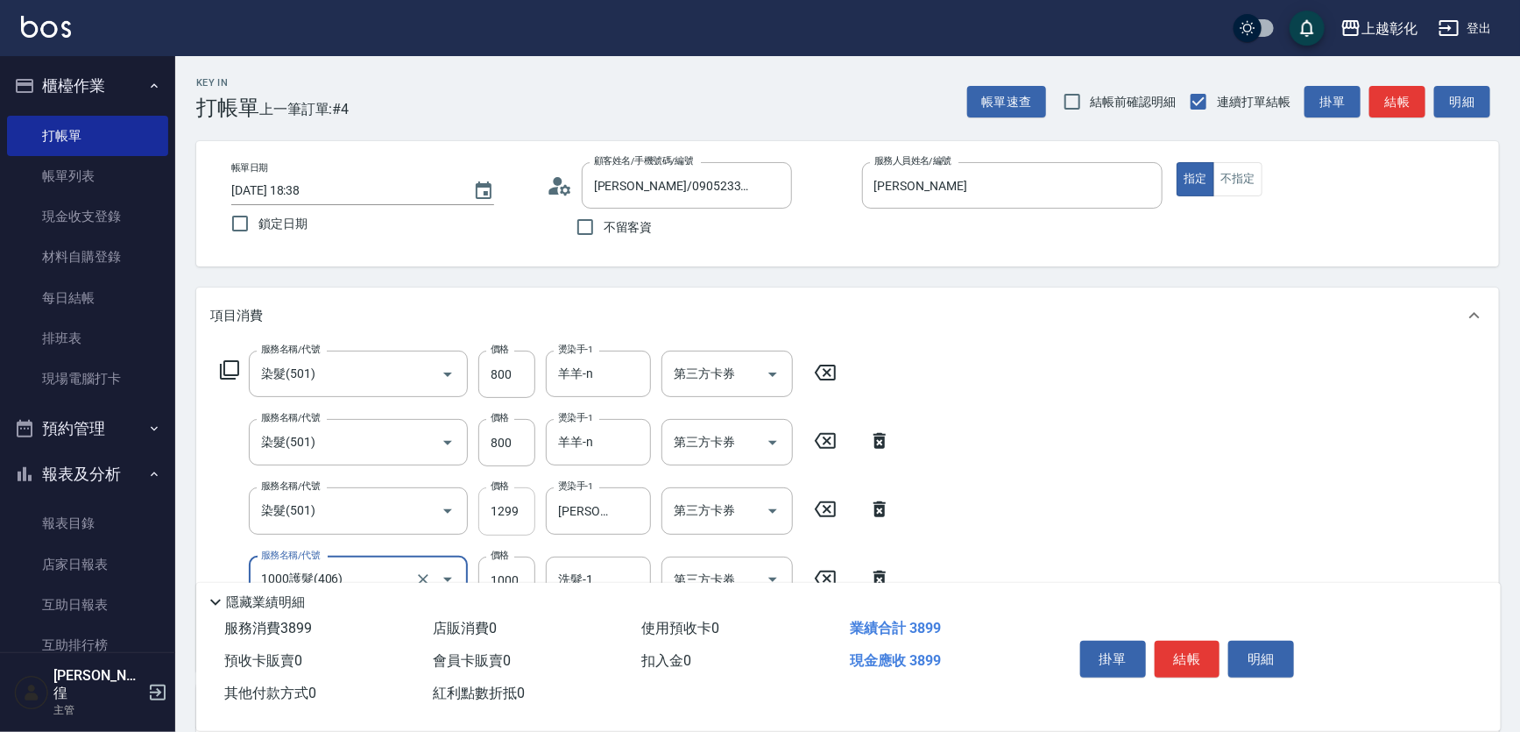
type input "1000護髮(406)"
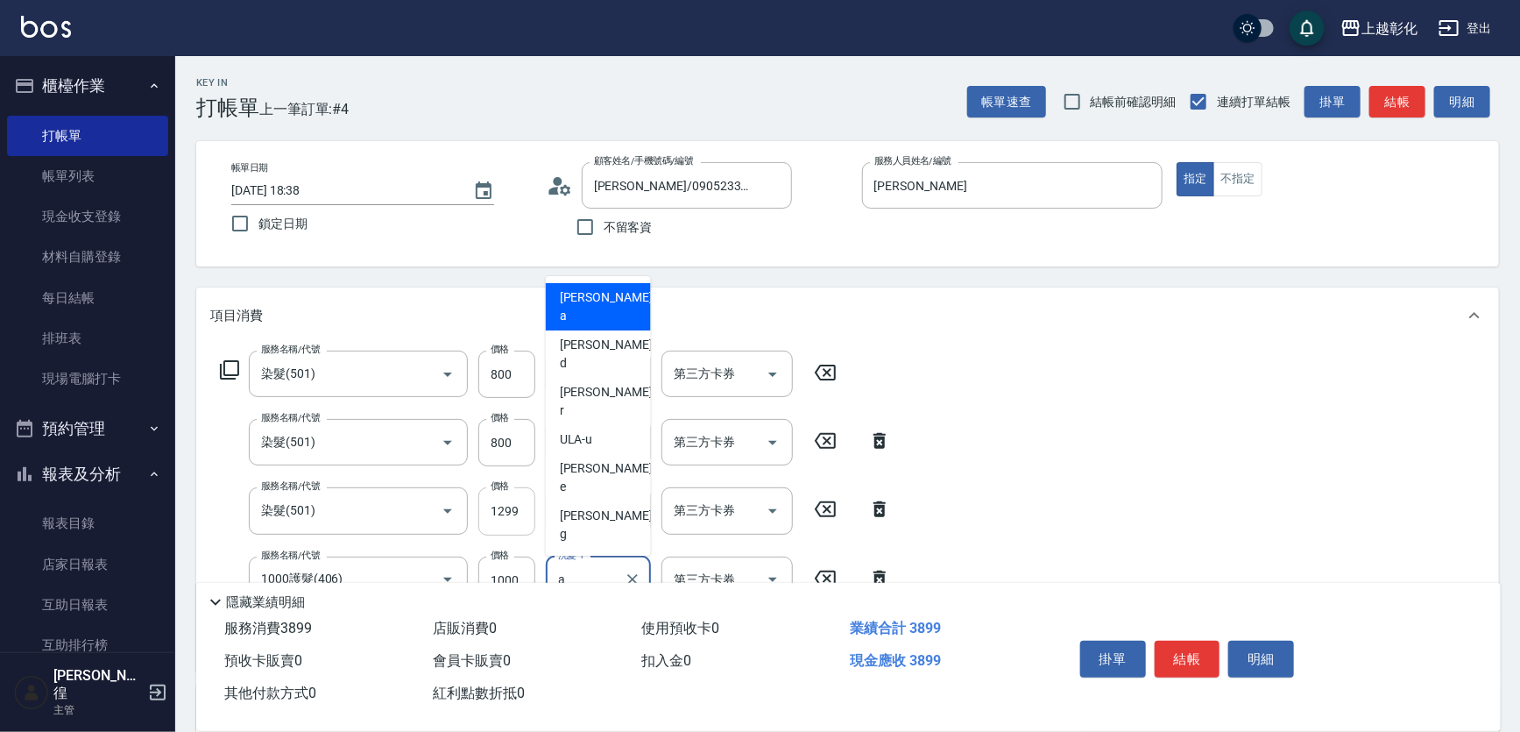
type input "[PERSON_NAME]"
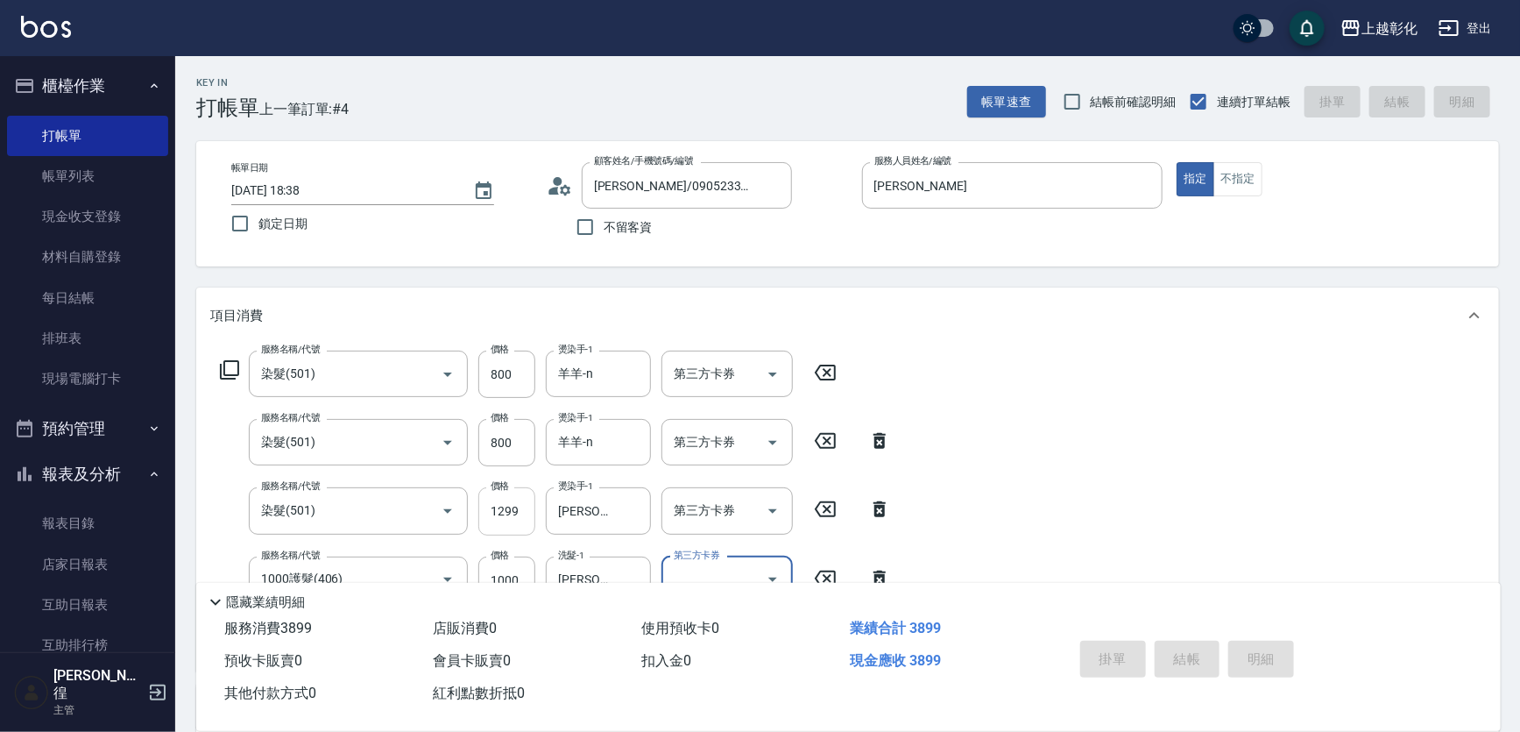
type input "[DATE] 18:39"
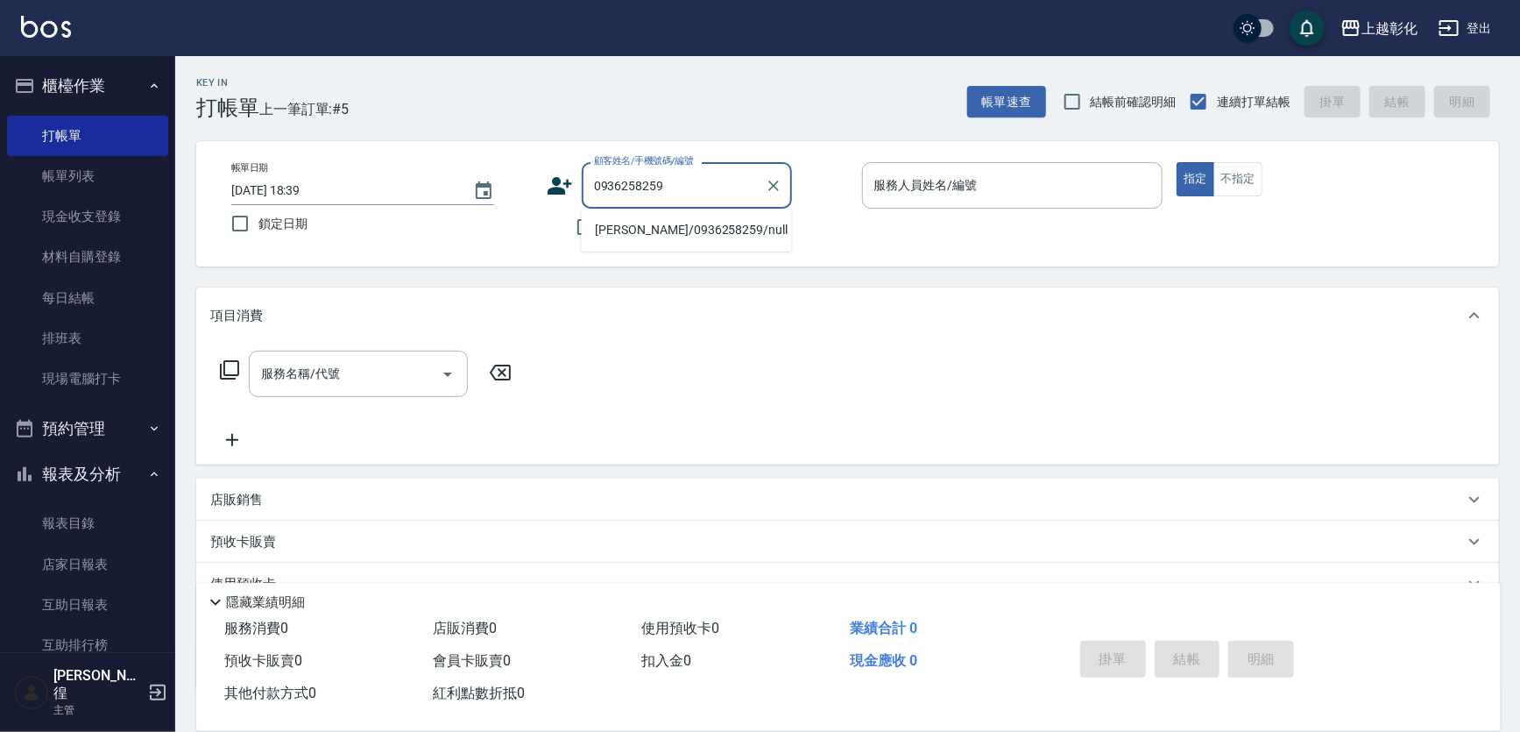
type input "[PERSON_NAME]/0936258259/null"
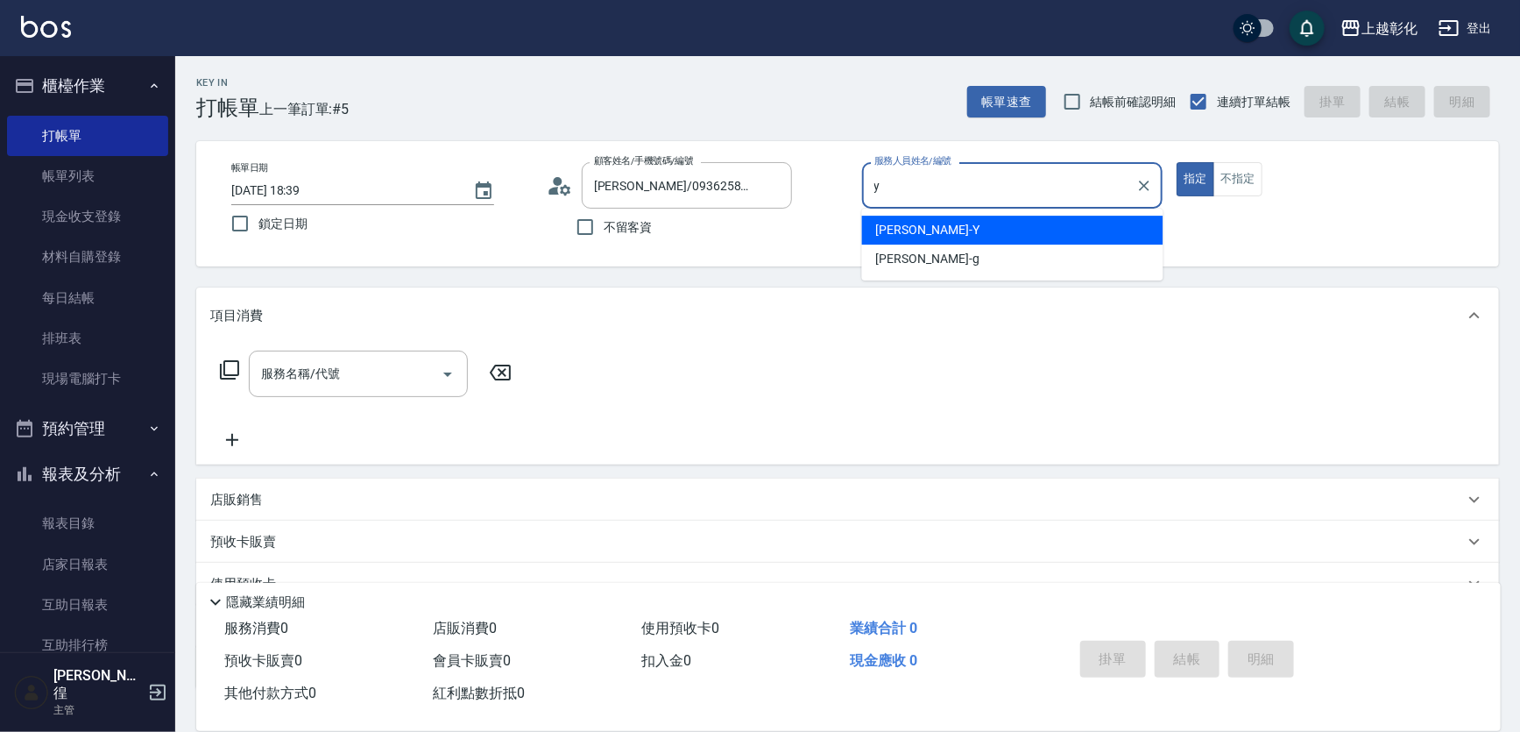
type input "[PERSON_NAME]-Y"
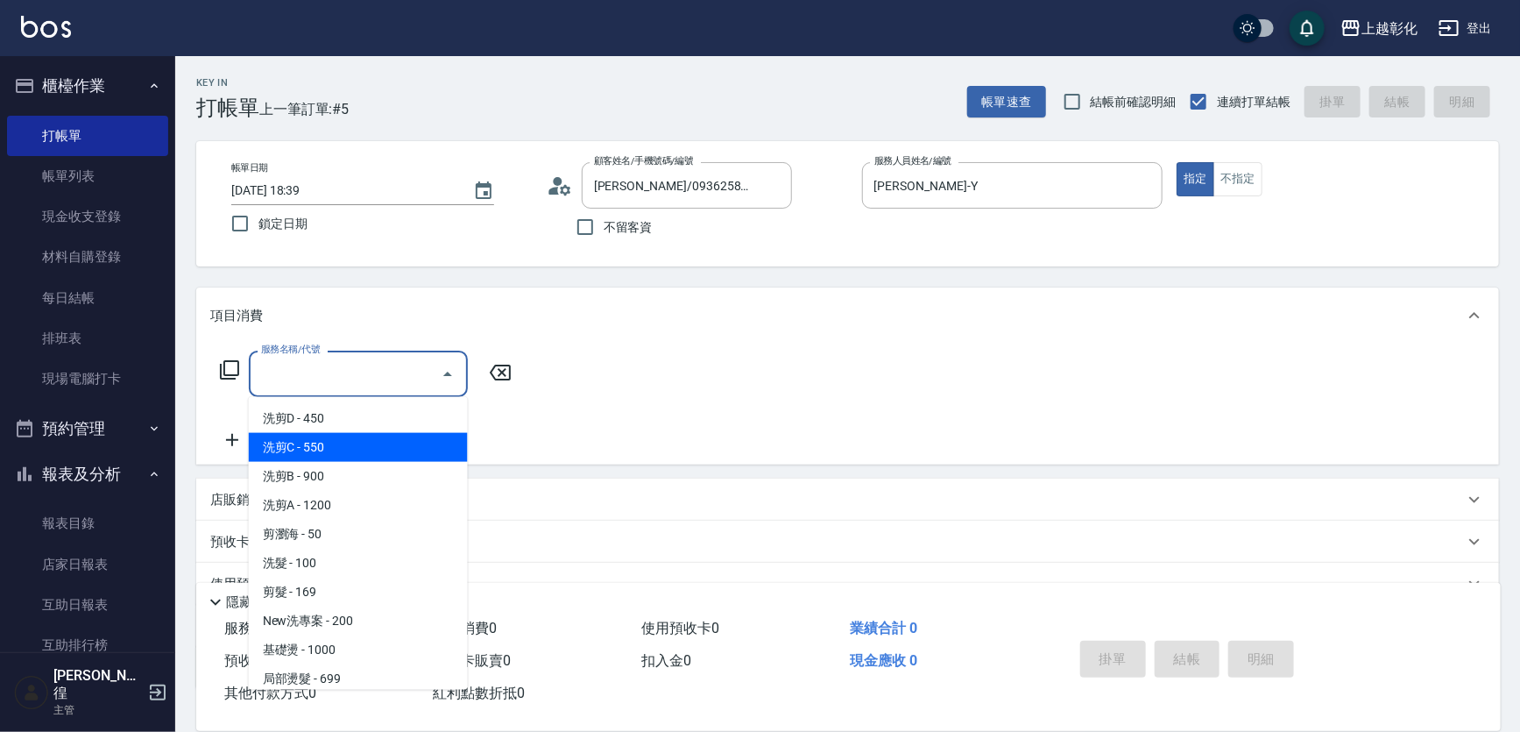
type input "洗剪C(003)"
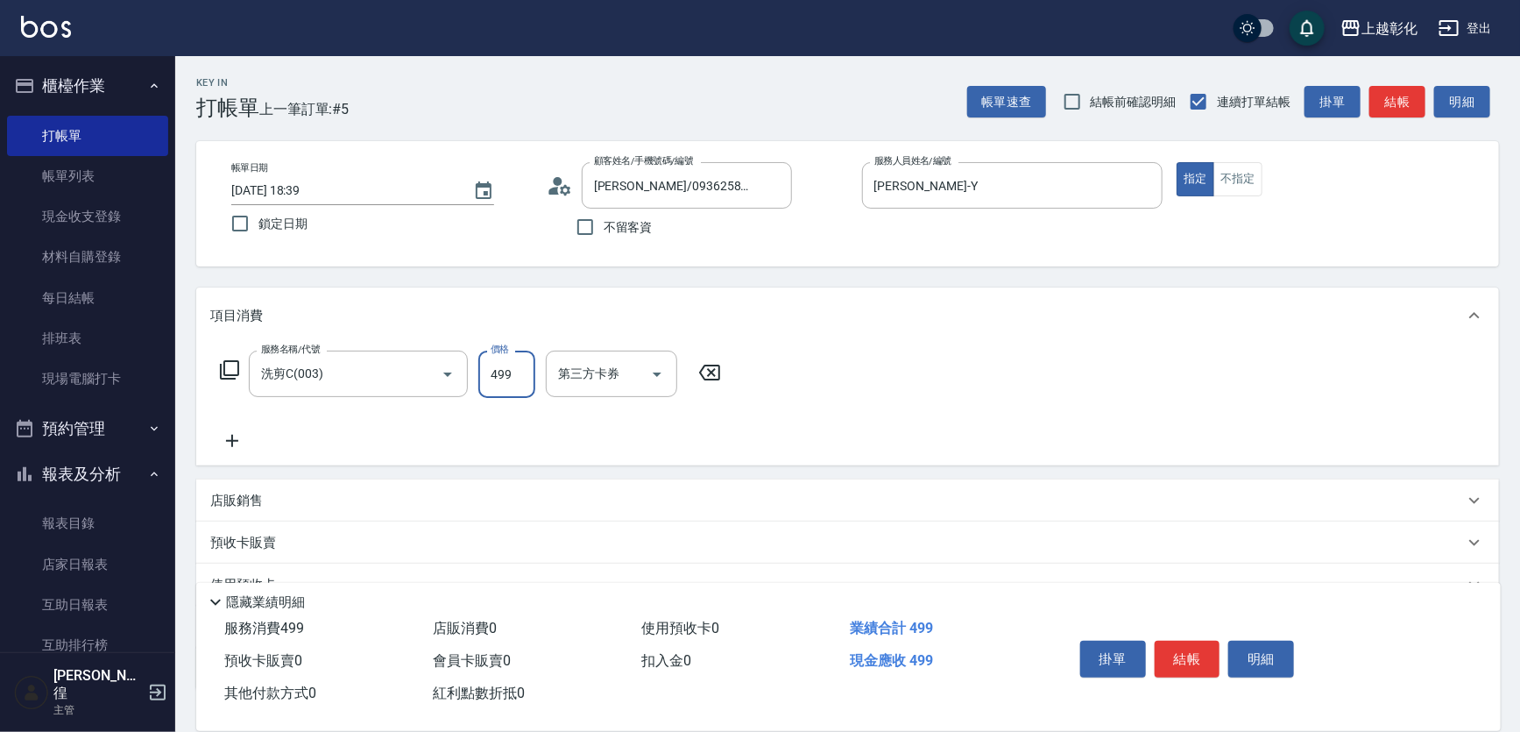
type input "499"
click at [573, 386] on input "第三方卡券" at bounding box center [598, 373] width 89 height 31
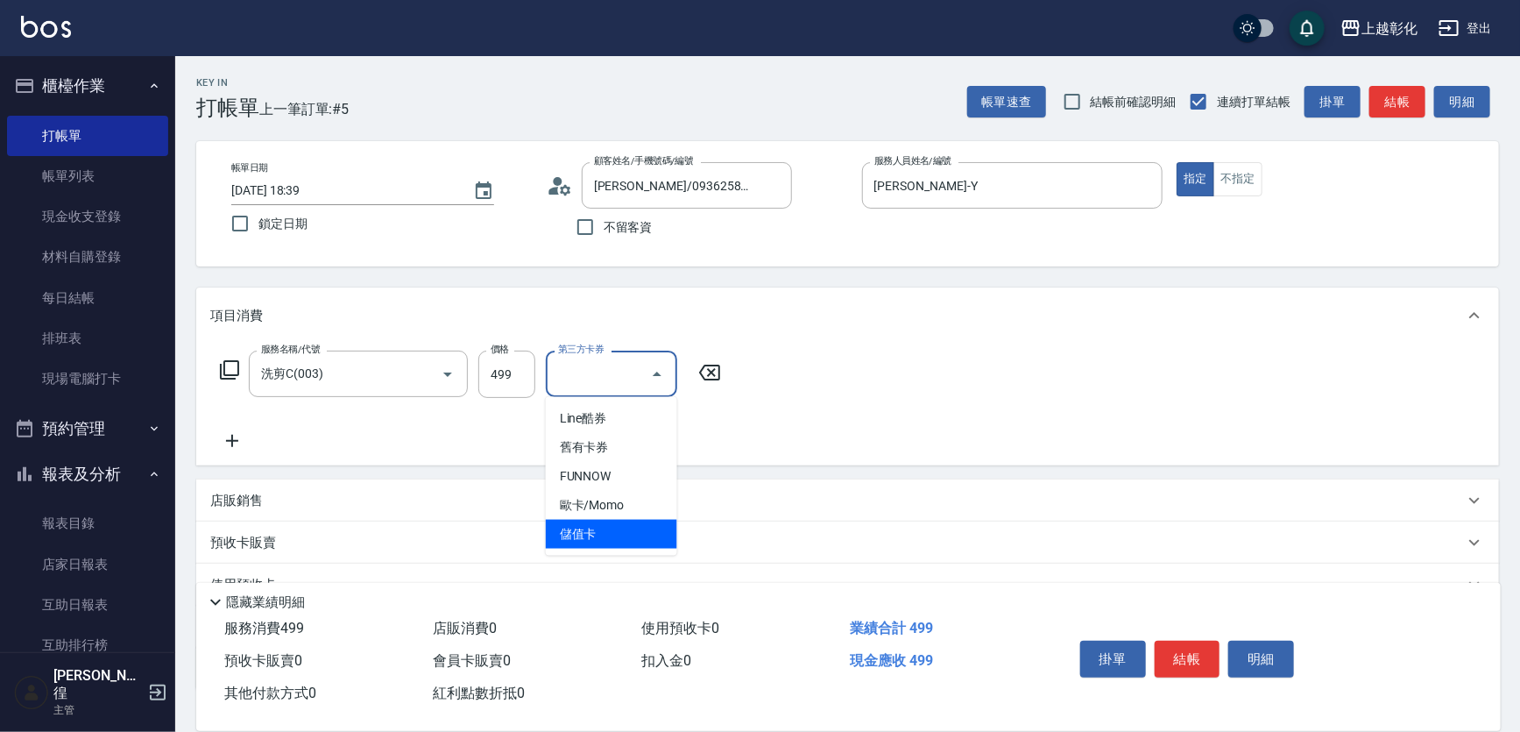
click at [595, 539] on span "儲值卡" at bounding box center [611, 534] width 131 height 29
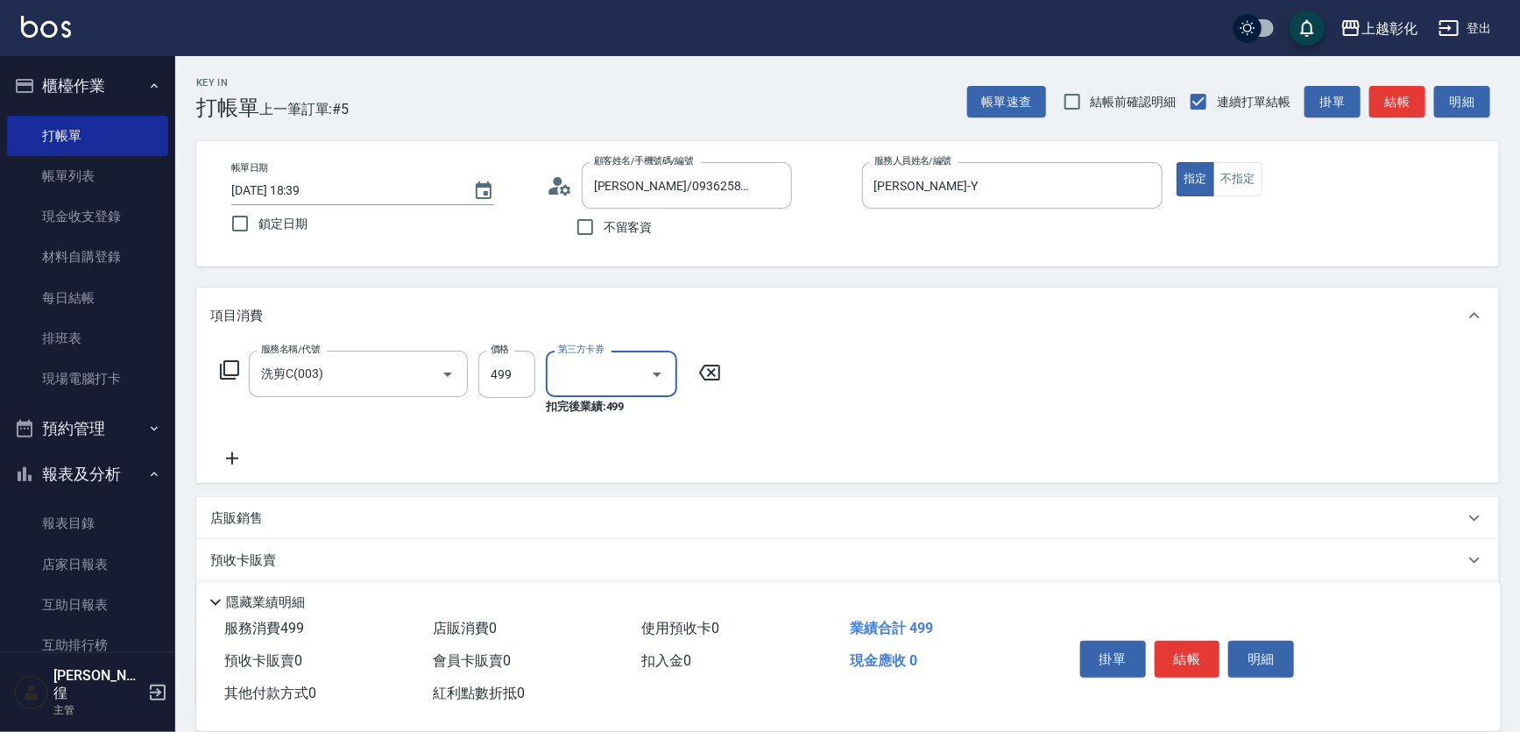
type input "儲值卡"
click at [627, 372] on input "洗髮-1" at bounding box center [598, 373] width 89 height 31
type input "[PERSON_NAME]-41"
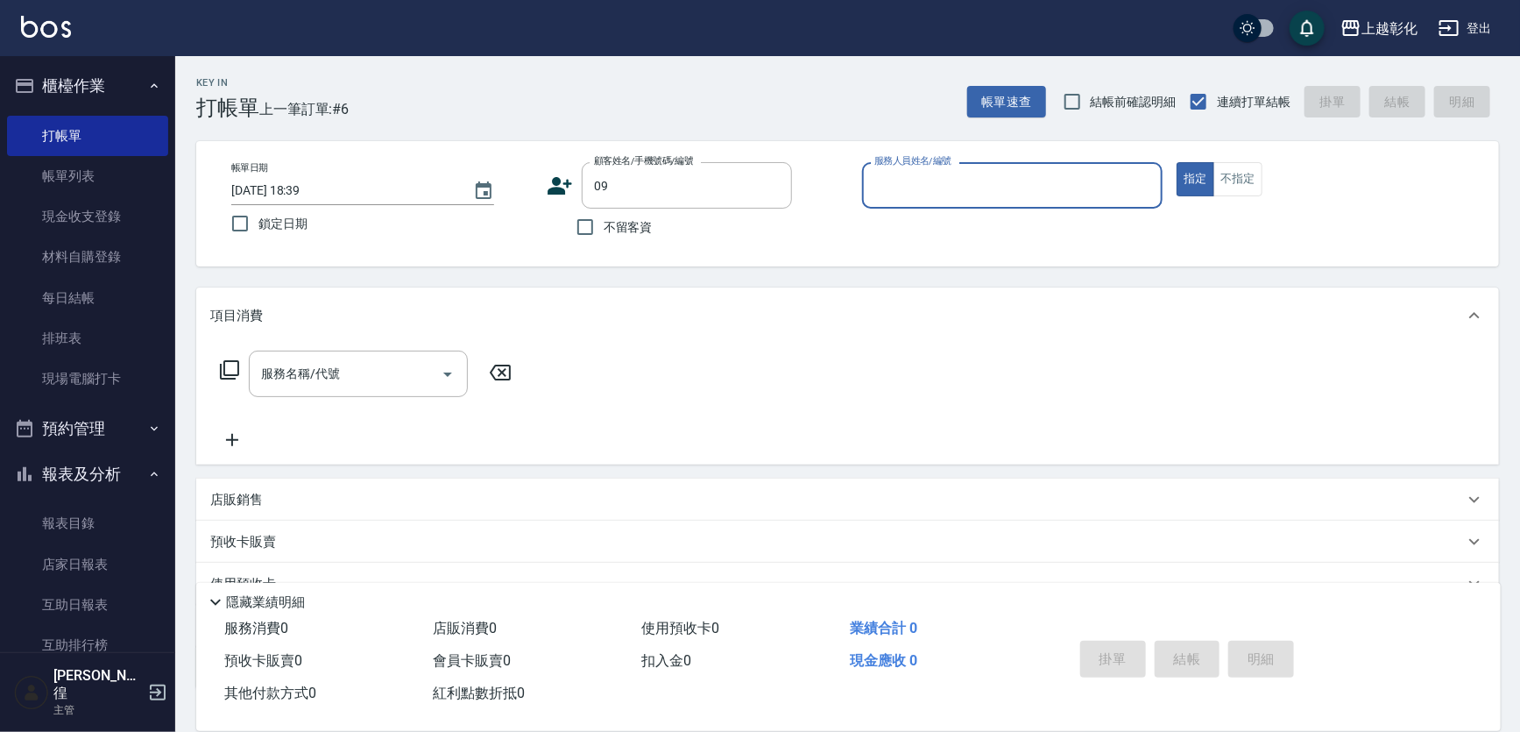
click at [1177, 162] on button "指定" at bounding box center [1196, 179] width 38 height 34
click at [662, 159] on label "顧客姓名/手機號碼/編號" at bounding box center [644, 160] width 100 height 13
click at [662, 170] on input "09" at bounding box center [674, 185] width 168 height 31
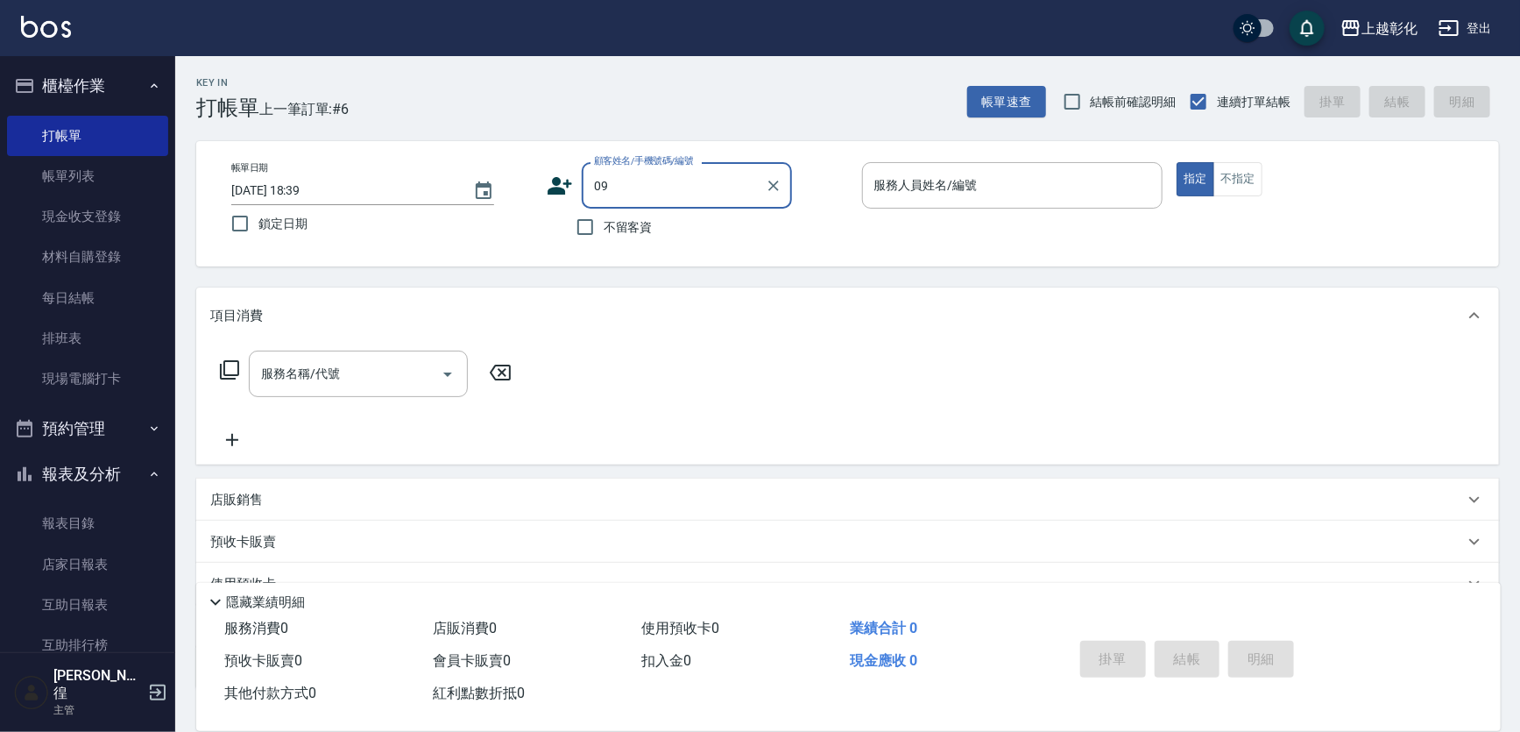
click at [663, 196] on input "09" at bounding box center [674, 185] width 168 height 31
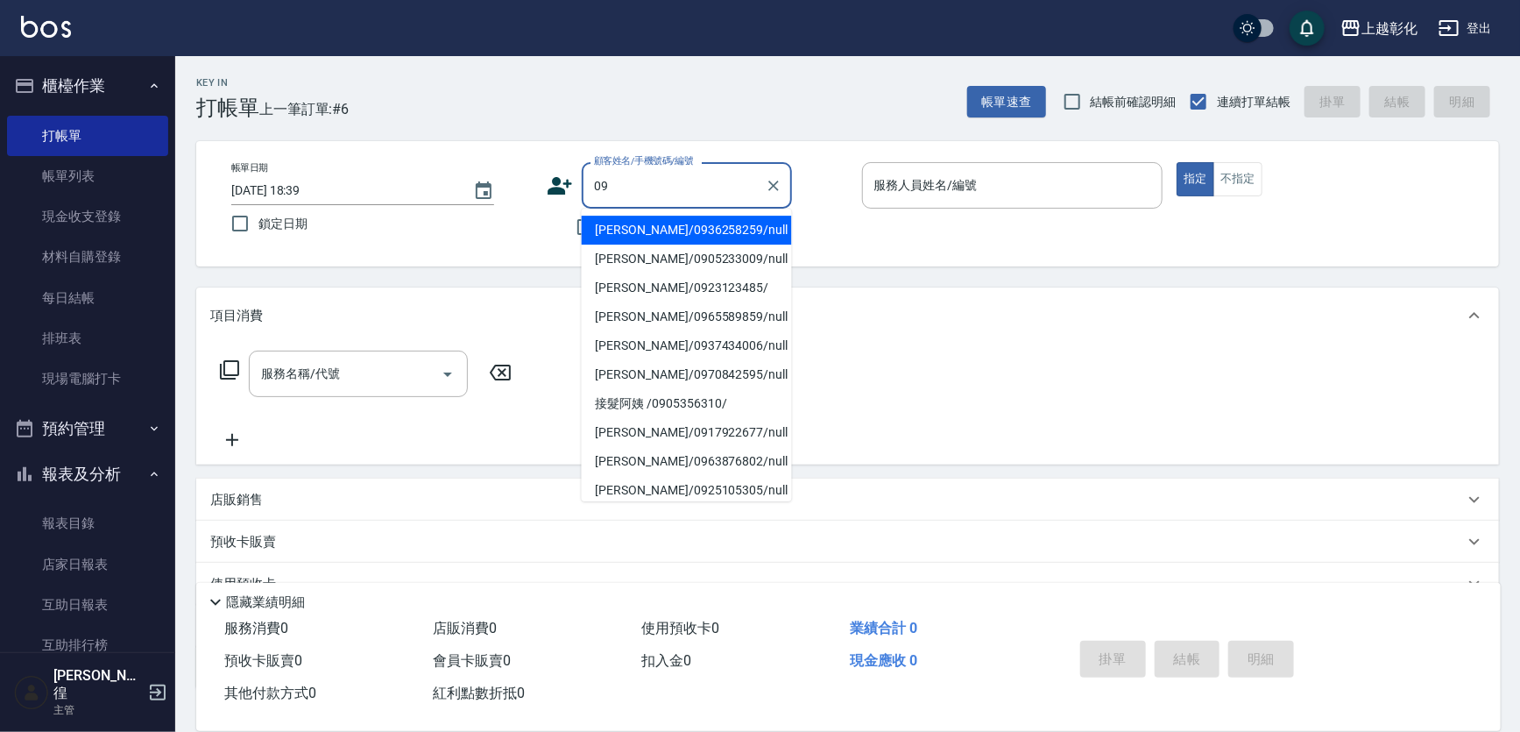
click at [631, 228] on li "[PERSON_NAME]/0936258259/null" at bounding box center [687, 230] width 210 height 29
type input "[PERSON_NAME]/0936258259/null"
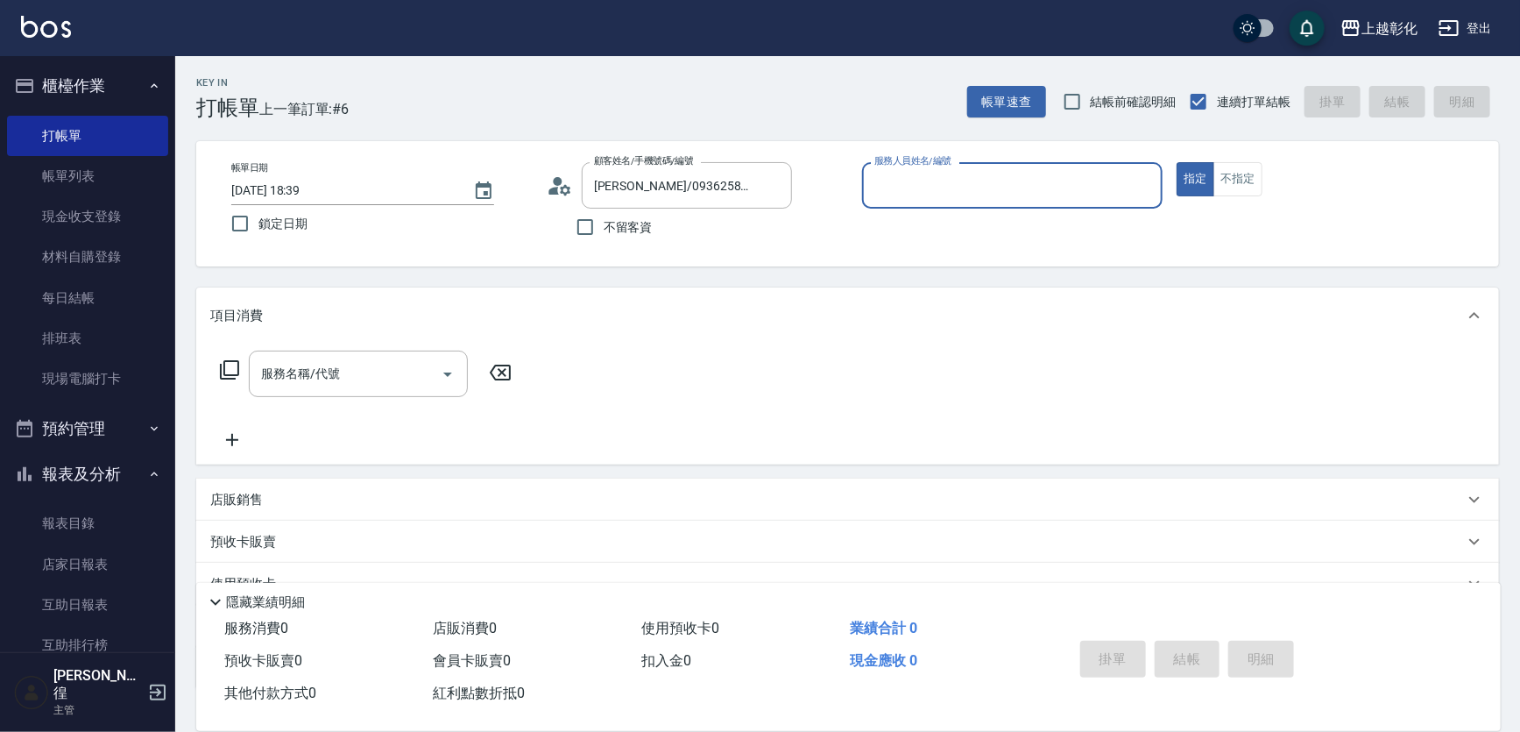
click at [966, 186] on input "服務人員姓名/編號" at bounding box center [1013, 185] width 286 height 31
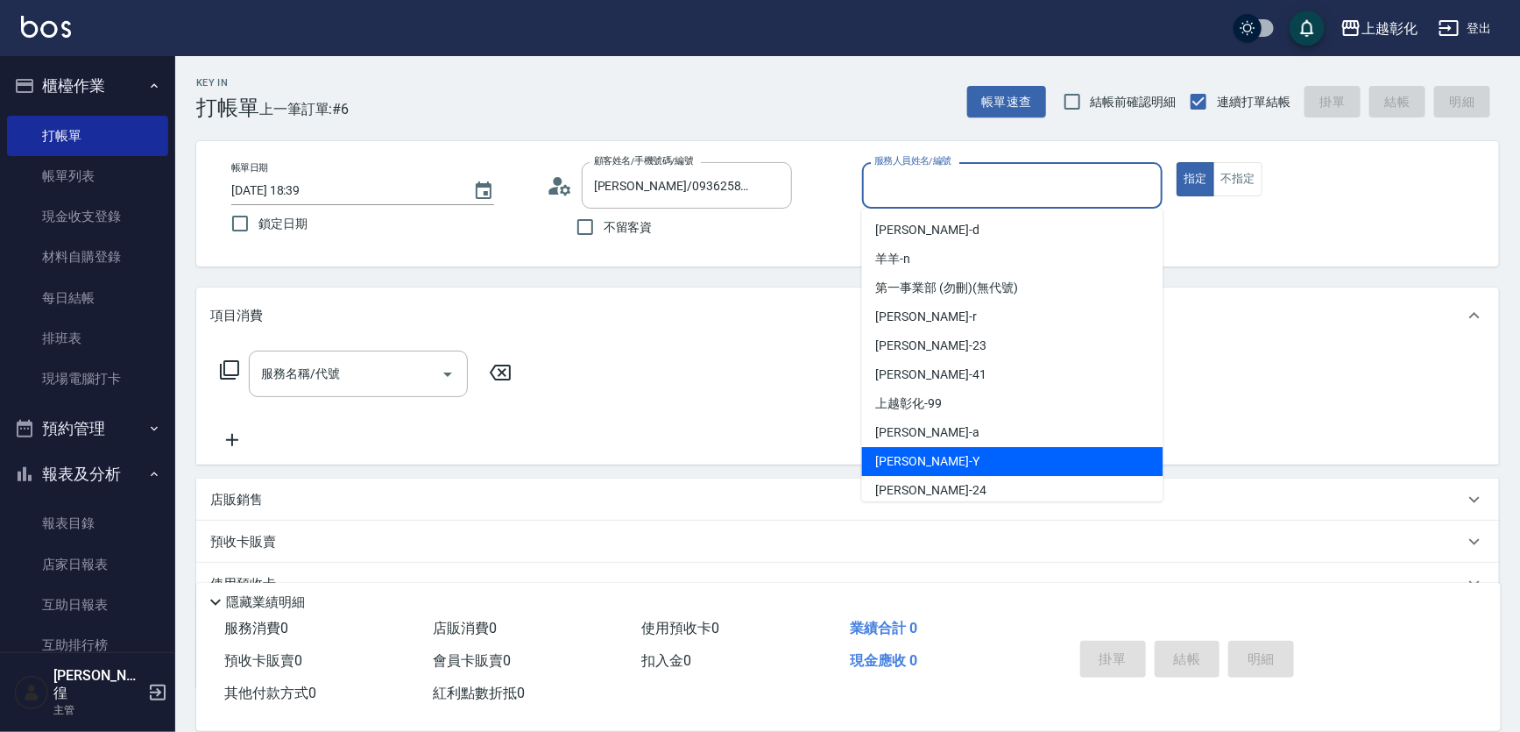
click at [878, 456] on span "[PERSON_NAME] -Y" at bounding box center [927, 461] width 103 height 18
type input "[PERSON_NAME]-Y"
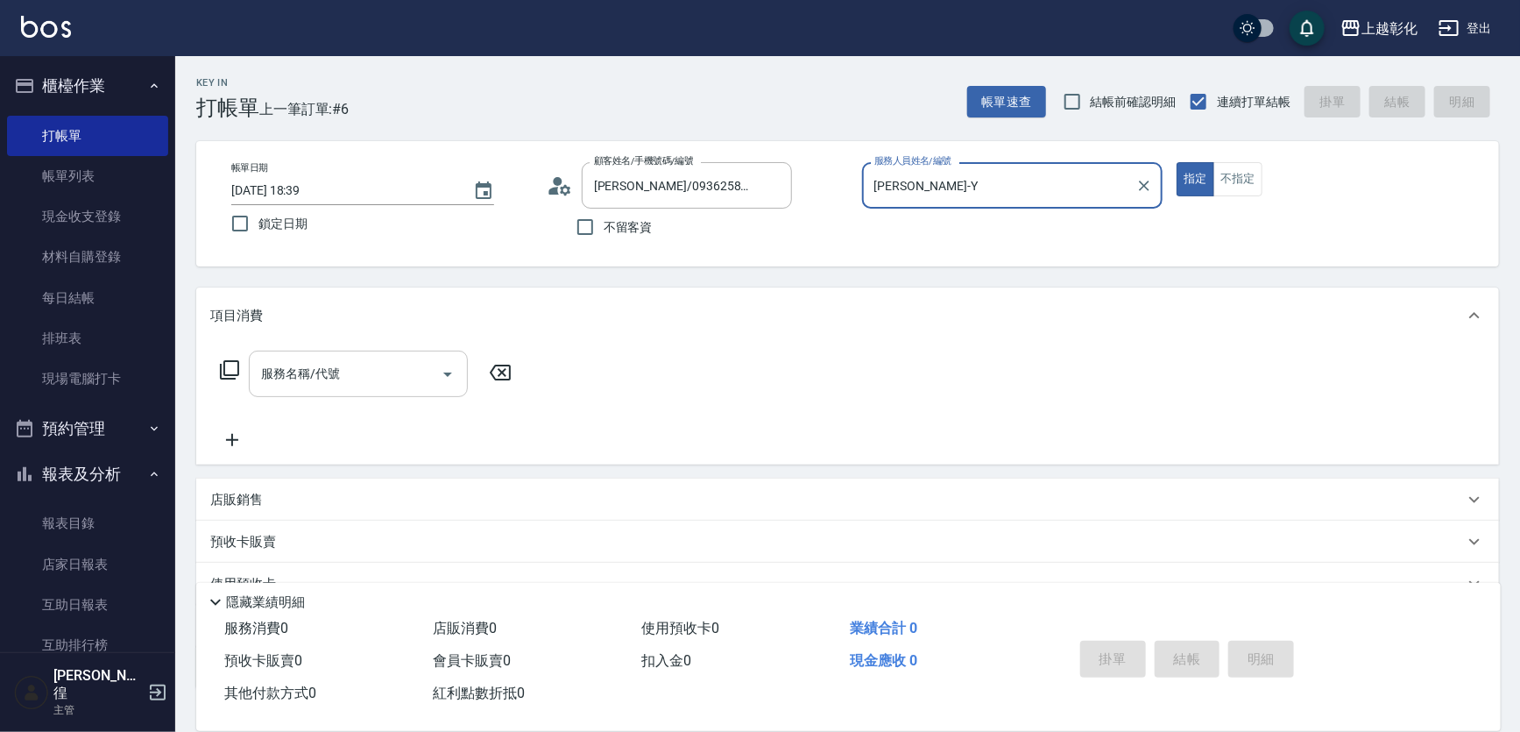
click at [338, 356] on div "服務名稱/代號" at bounding box center [358, 373] width 219 height 46
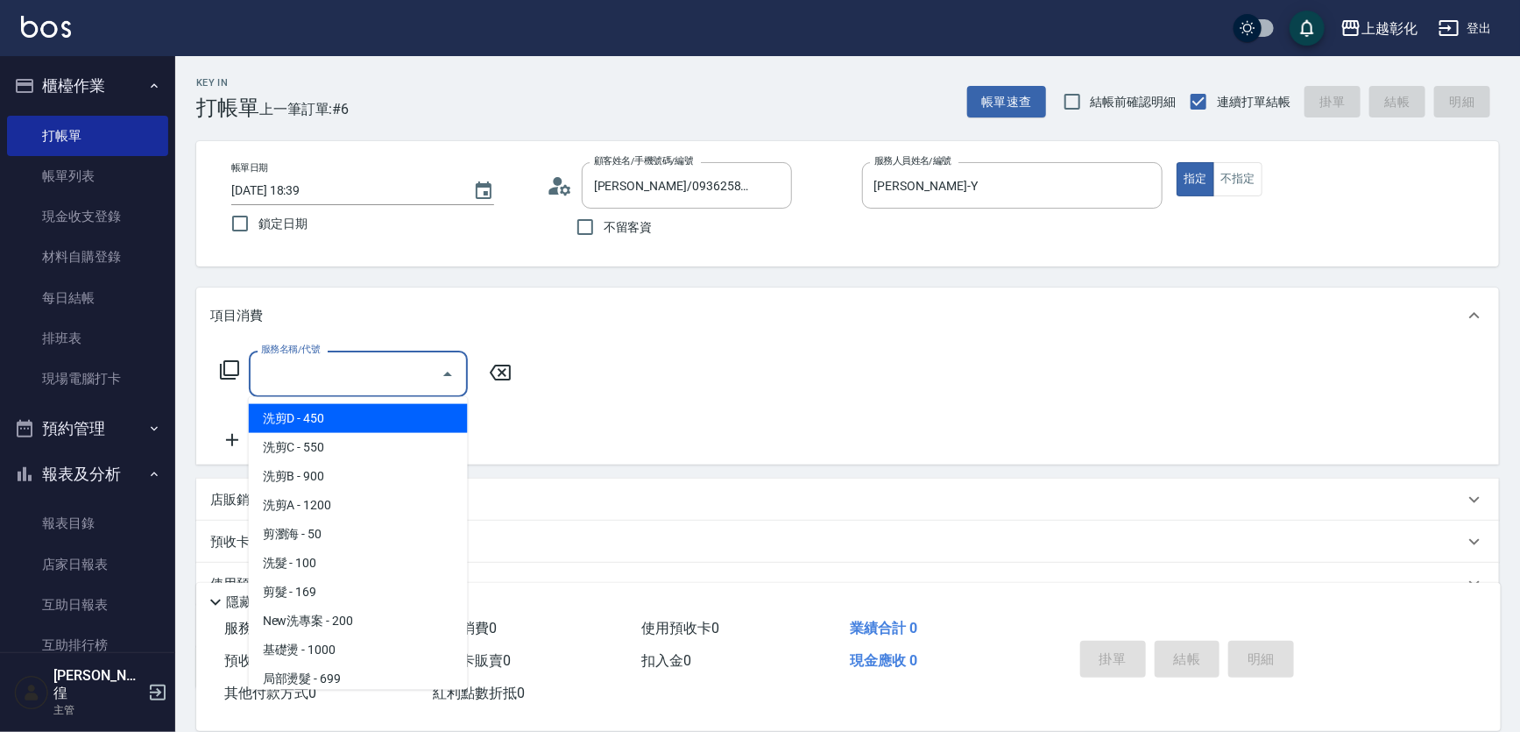
click at [338, 383] on input "服務名稱/代號" at bounding box center [345, 373] width 177 height 31
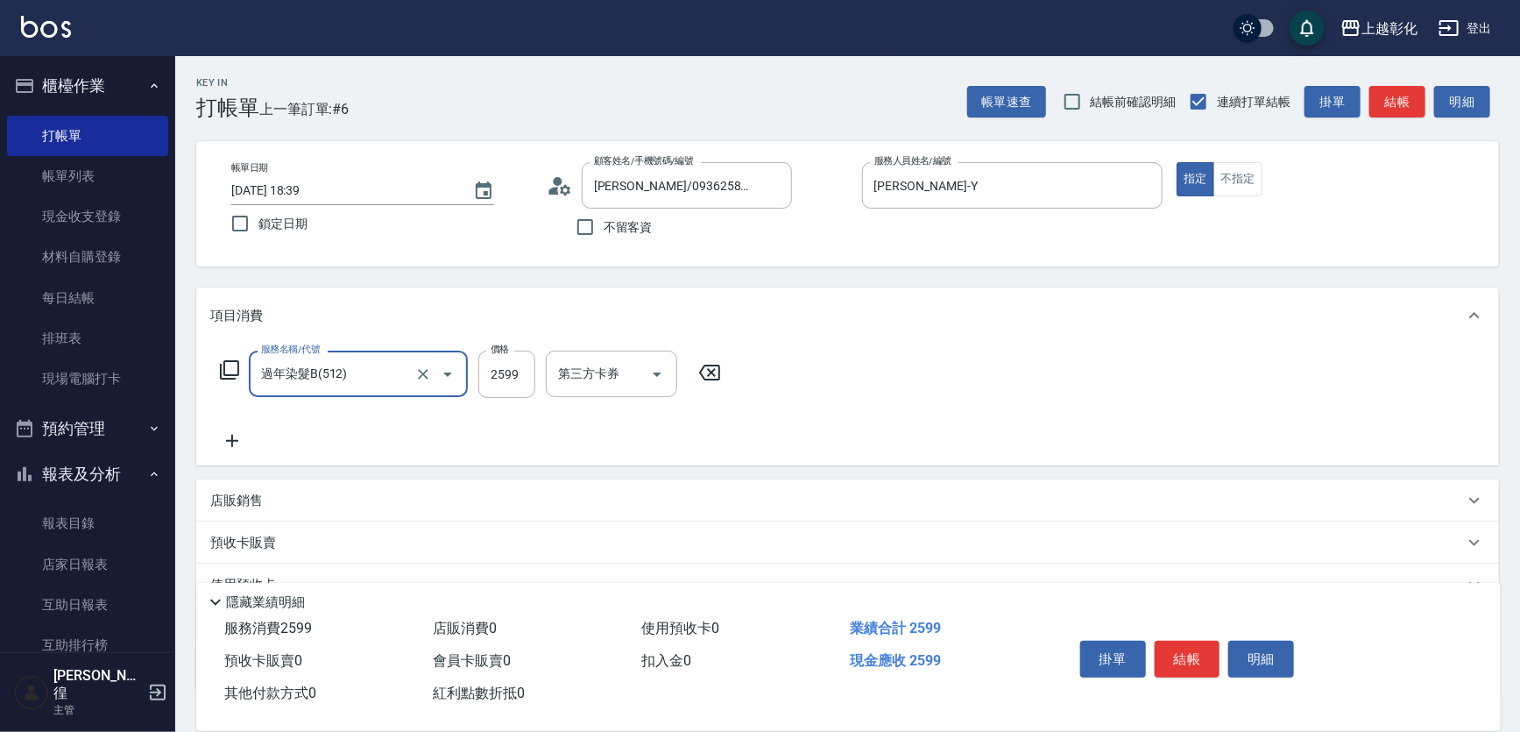
type input "過年染髮B(512)"
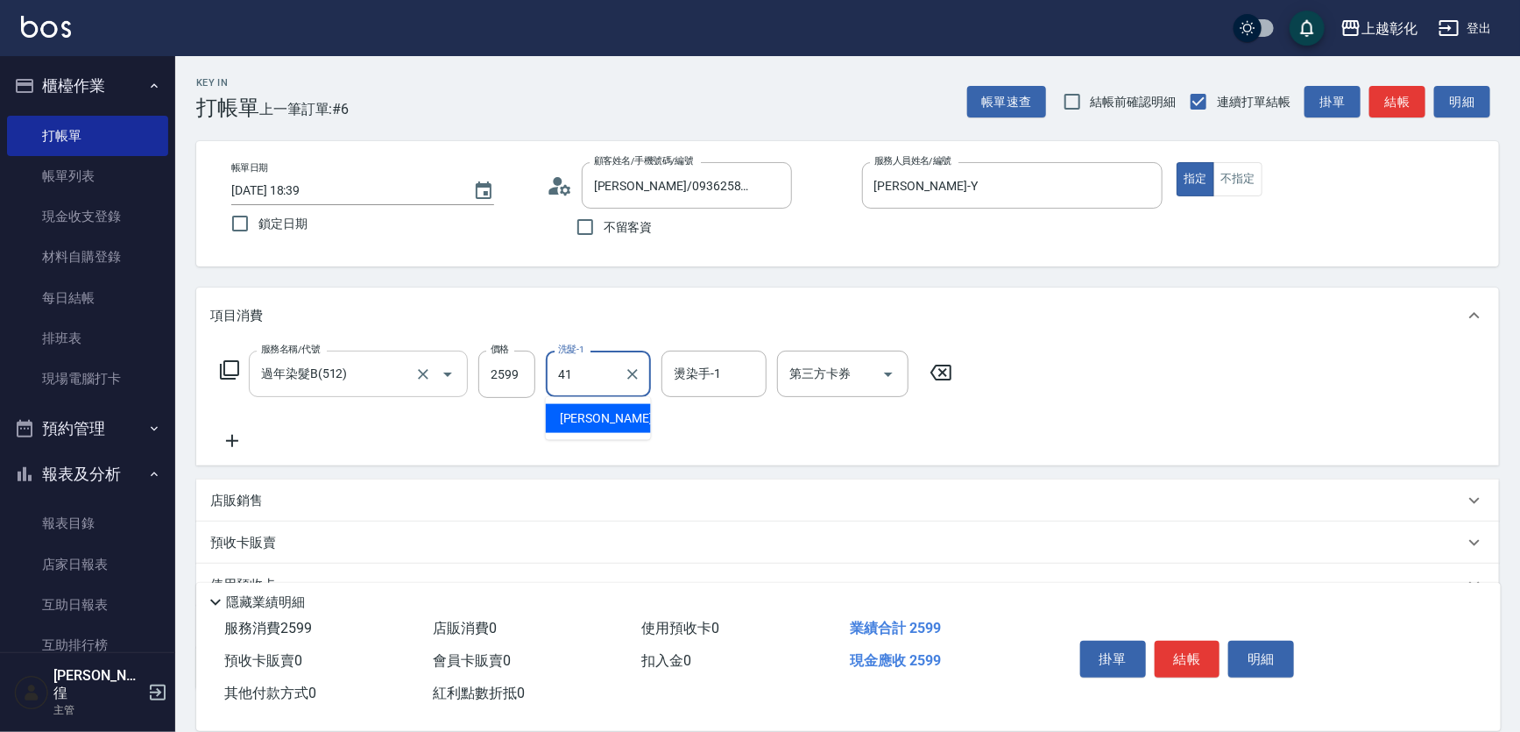
type input "[PERSON_NAME]-41"
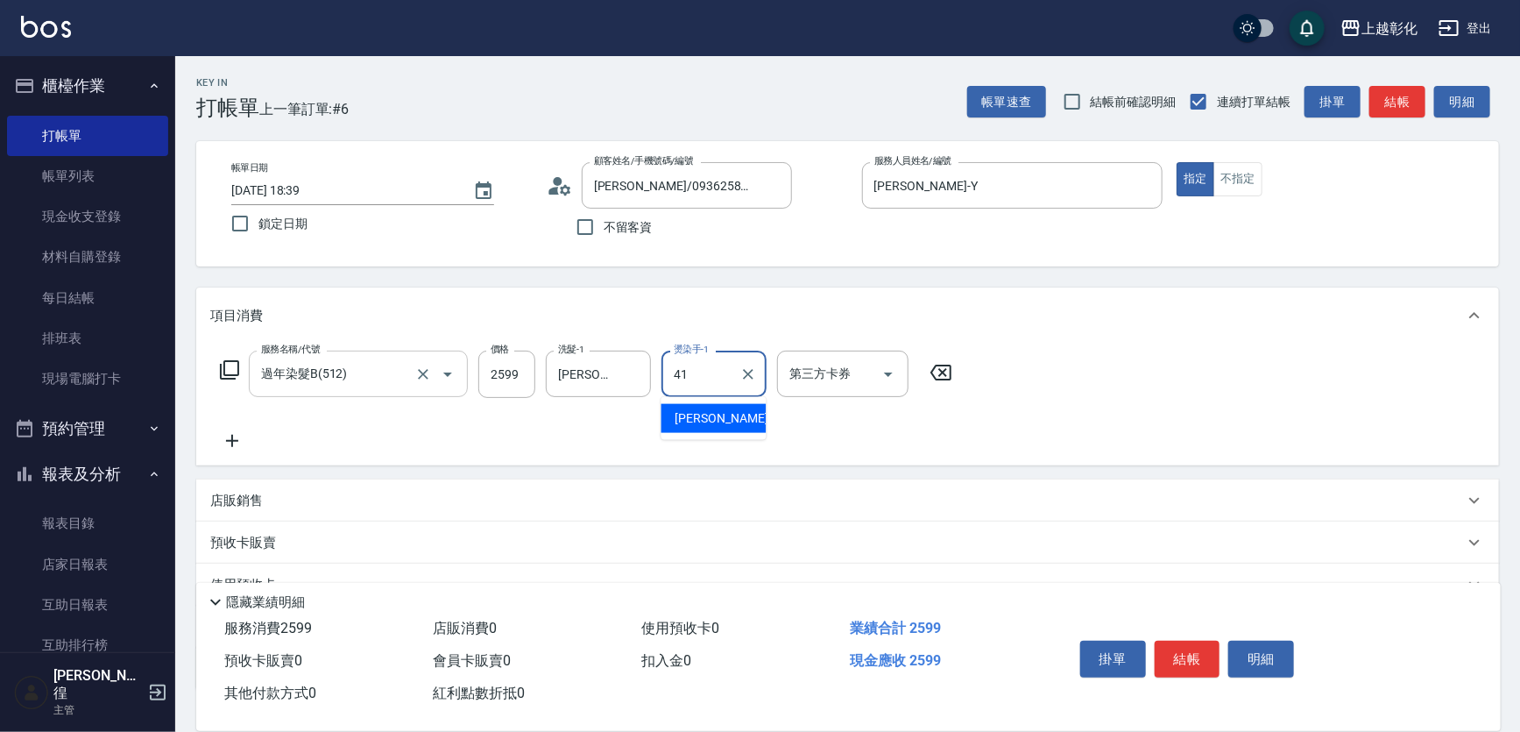
type input "[PERSON_NAME]-41"
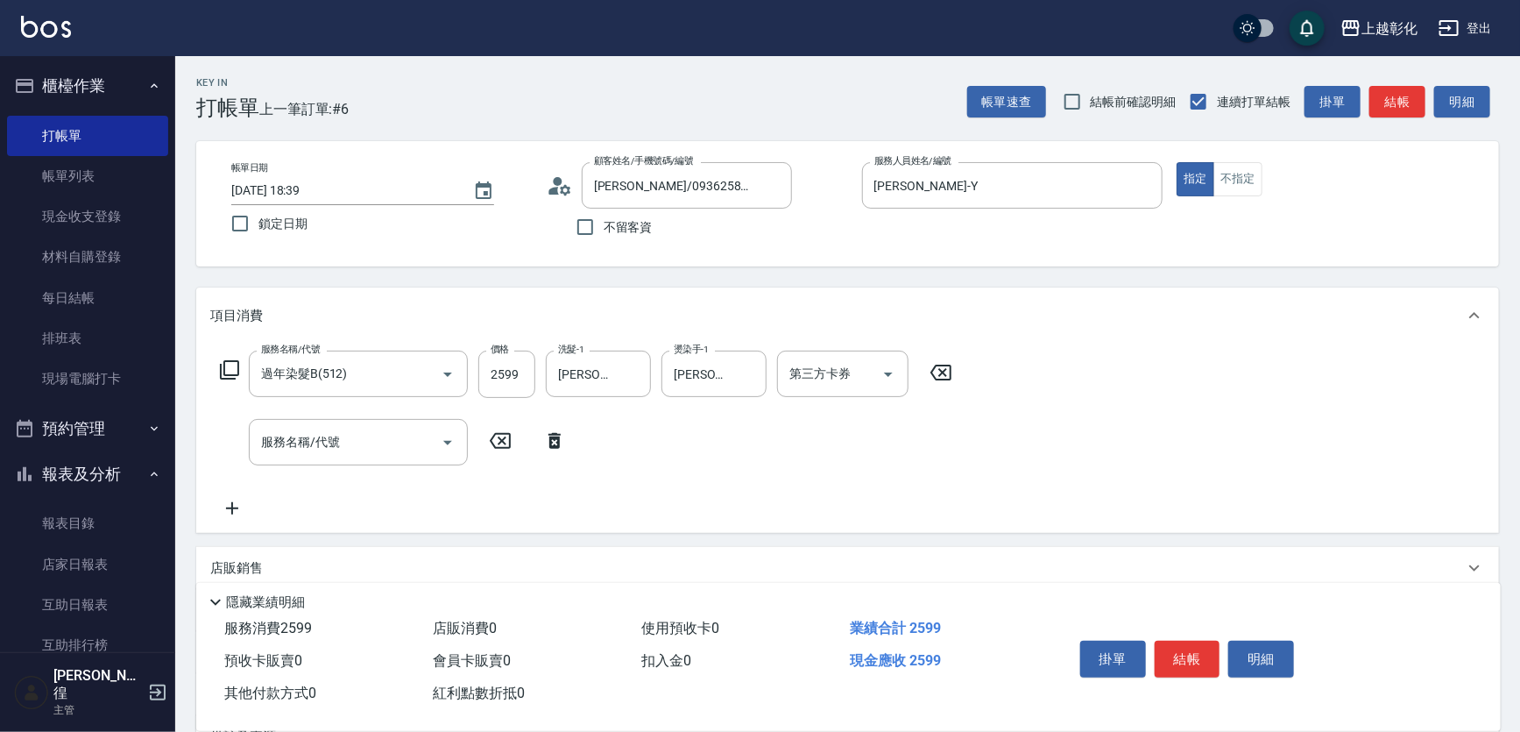
click at [569, 445] on icon at bounding box center [555, 440] width 44 height 21
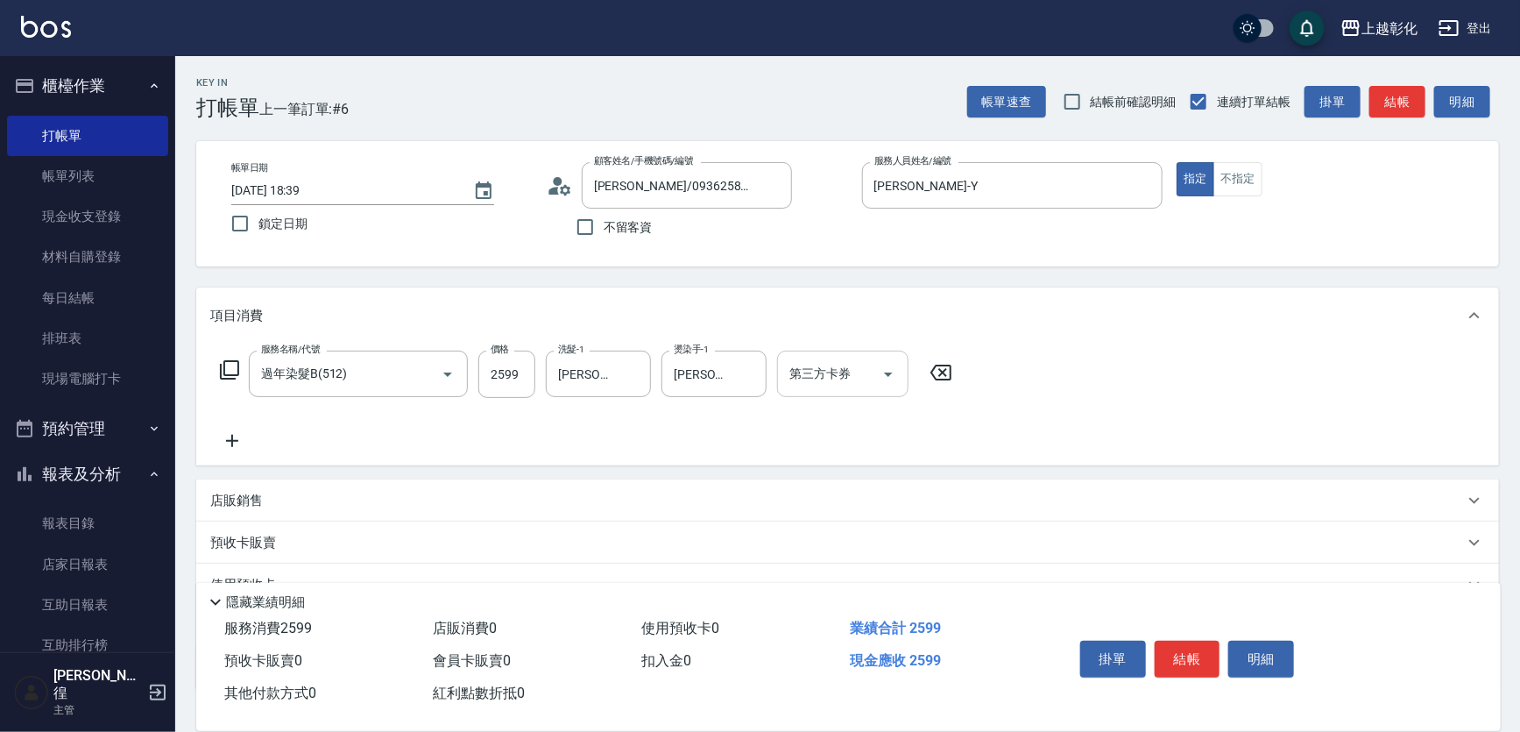
click at [795, 385] on input "第三方卡券" at bounding box center [829, 373] width 89 height 31
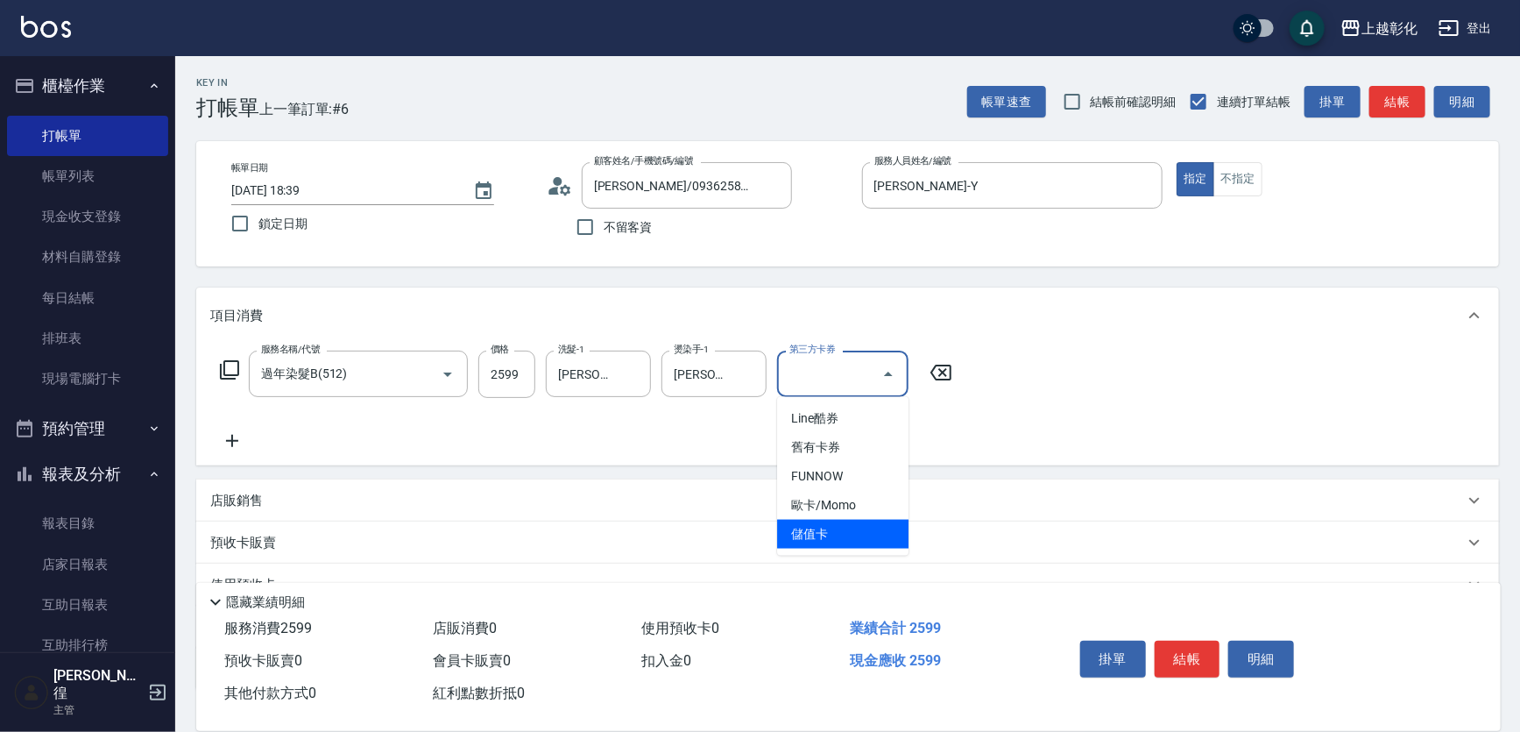
click at [811, 530] on span "儲值卡" at bounding box center [842, 534] width 131 height 29
type input "儲值卡"
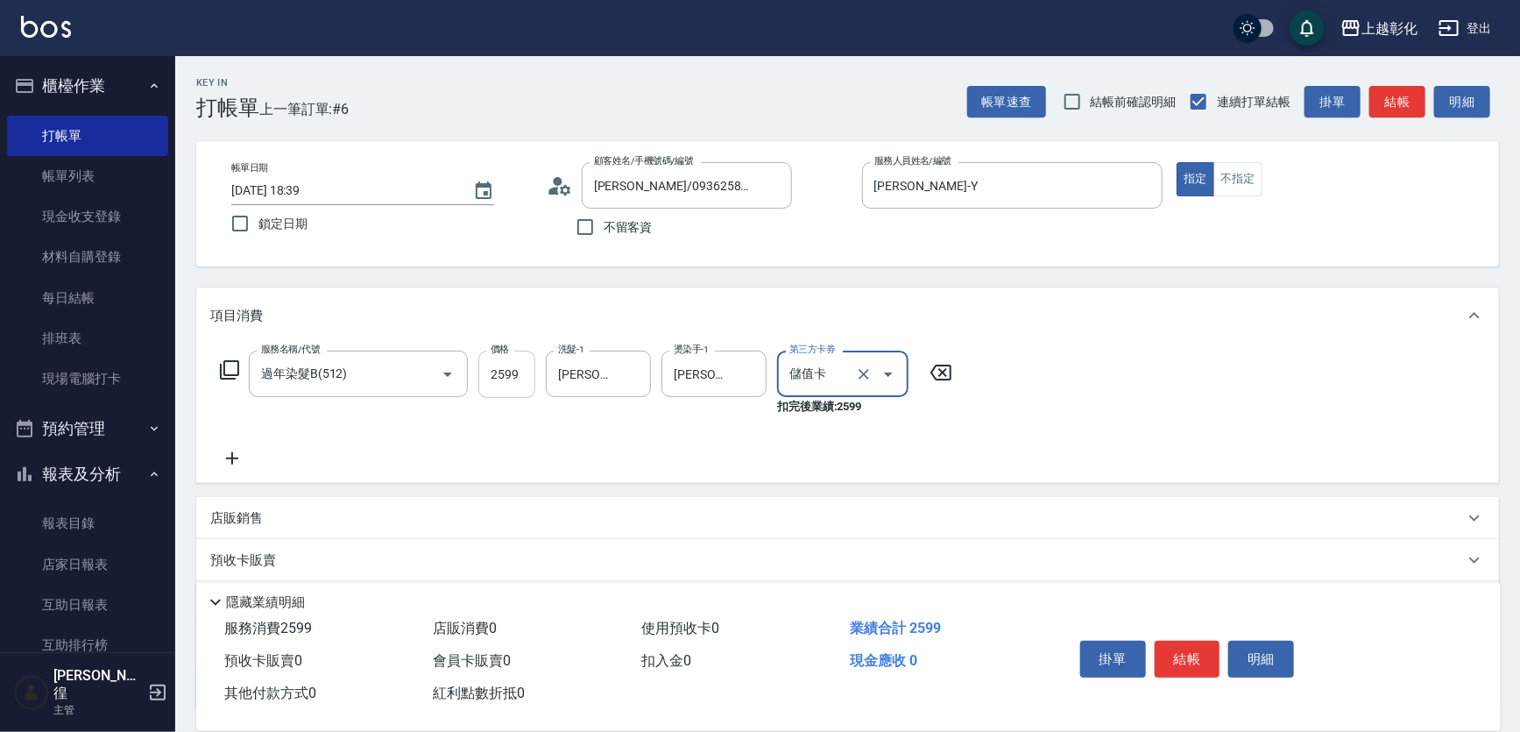
click at [502, 372] on input "2599" at bounding box center [506, 373] width 57 height 47
type input "2399"
click at [1203, 651] on button "結帳" at bounding box center [1188, 658] width 66 height 37
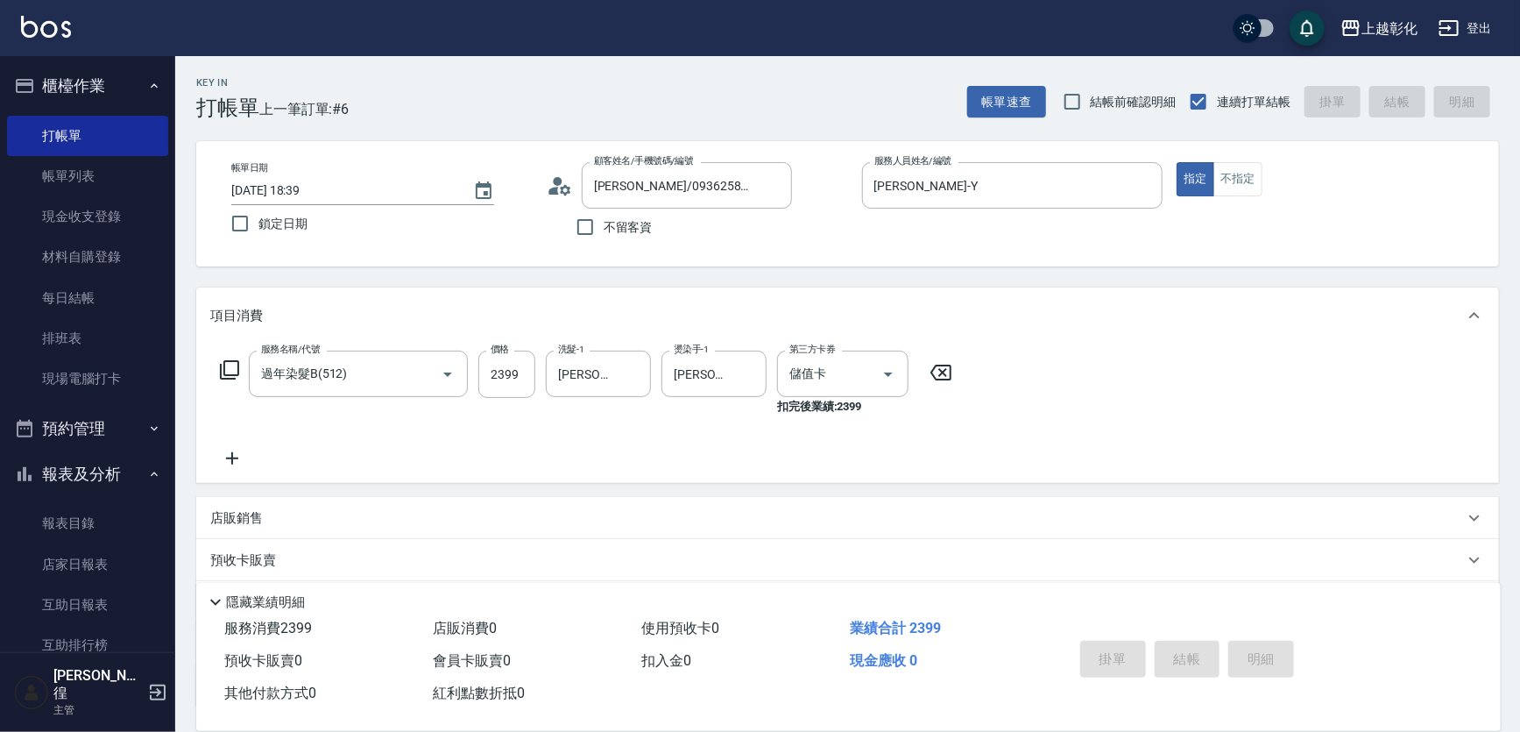
type input "[DATE] 18:40"
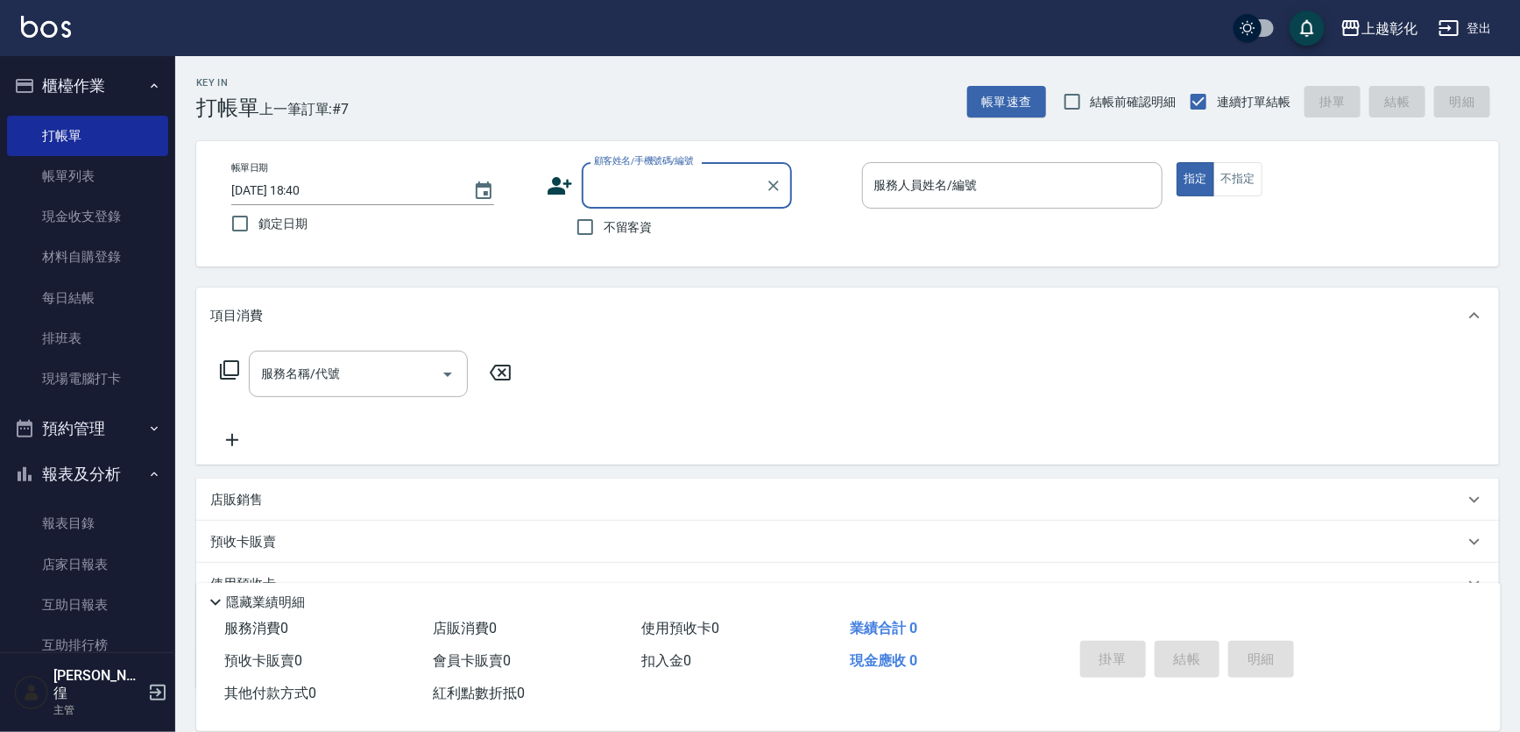
click at [615, 200] on div "顧客姓名/手機號碼/編號" at bounding box center [687, 185] width 210 height 46
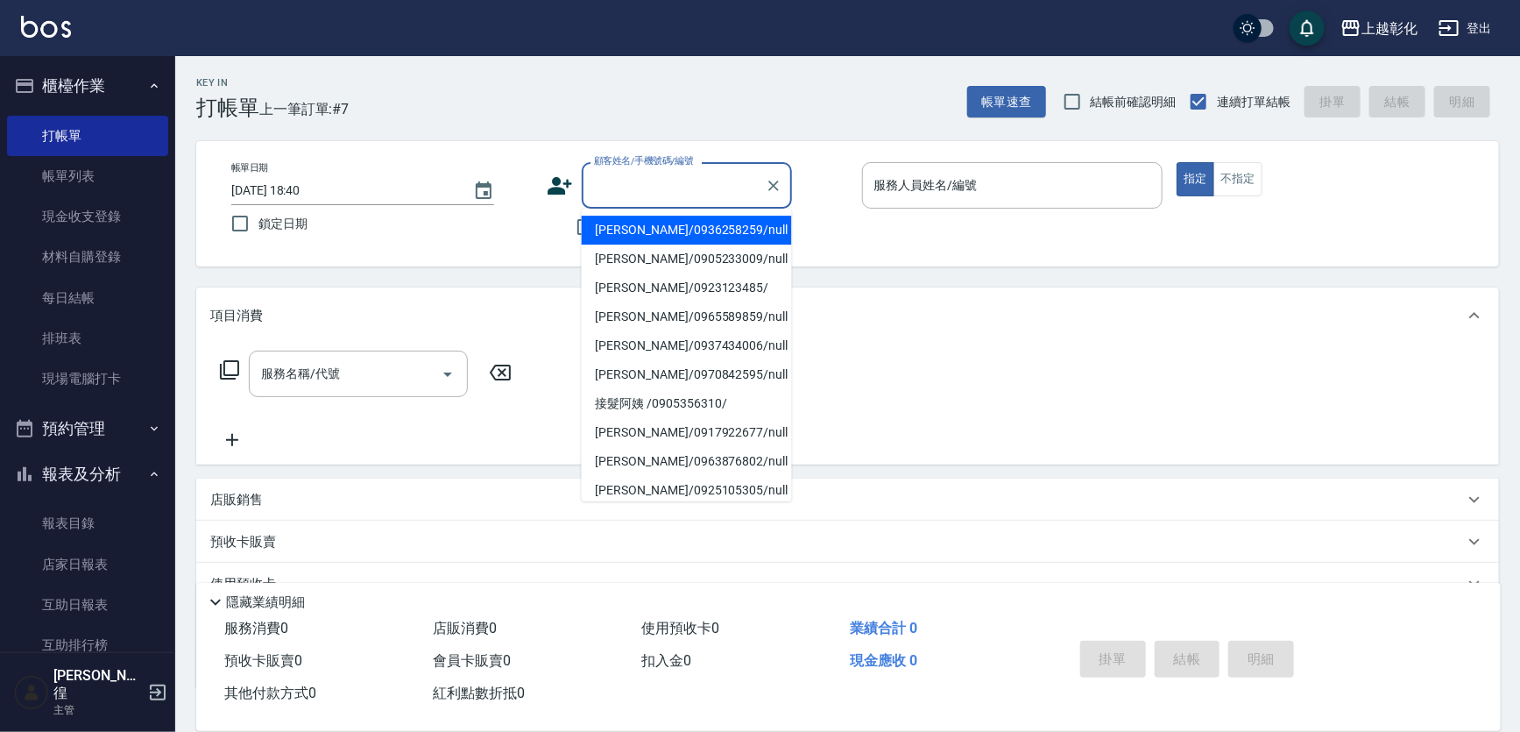
click at [649, 231] on li "[PERSON_NAME]/0936258259/null" at bounding box center [687, 230] width 210 height 29
type input "[PERSON_NAME]/0936258259/null"
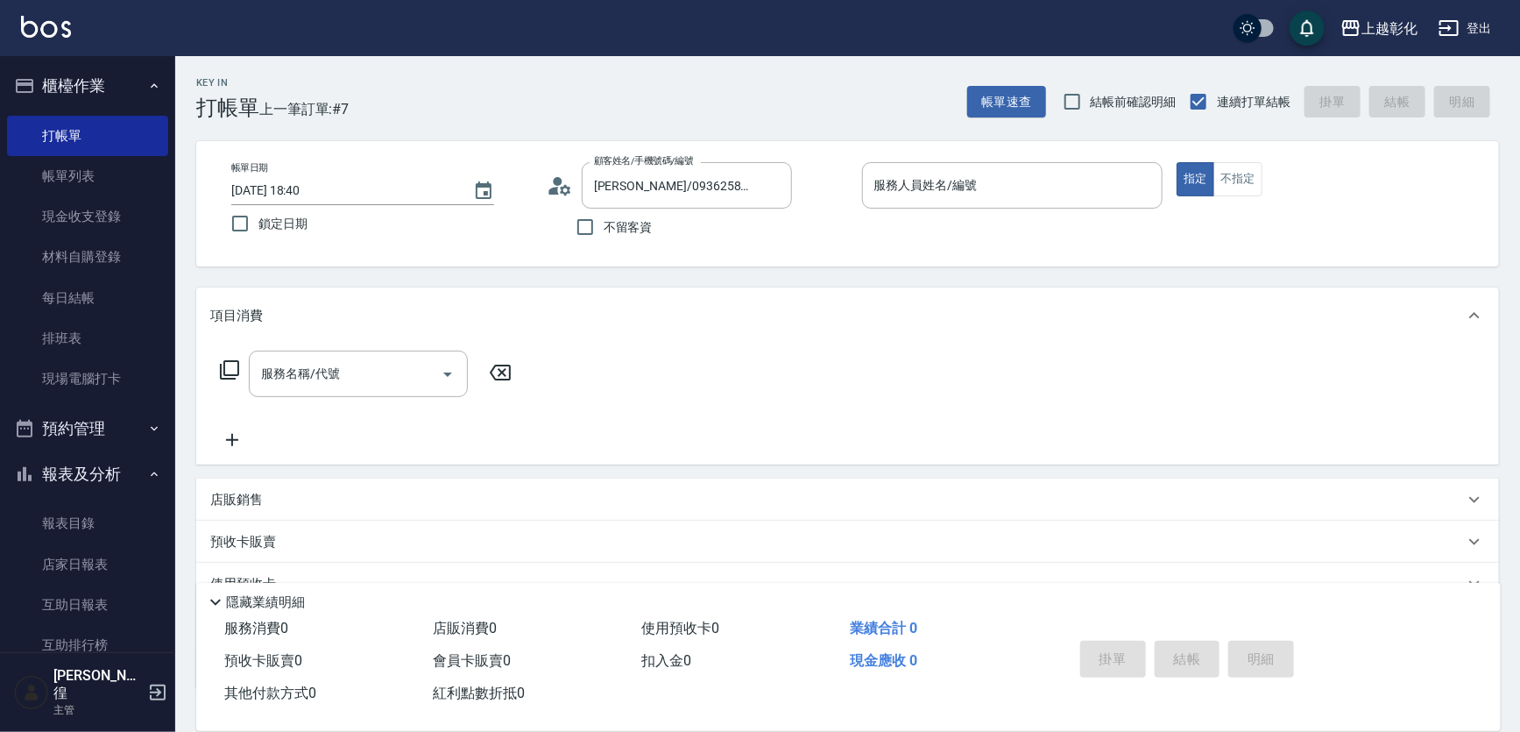
click at [952, 209] on p at bounding box center [1012, 218] width 301 height 18
click at [989, 195] on input "服務人員姓名/編號" at bounding box center [1013, 185] width 286 height 31
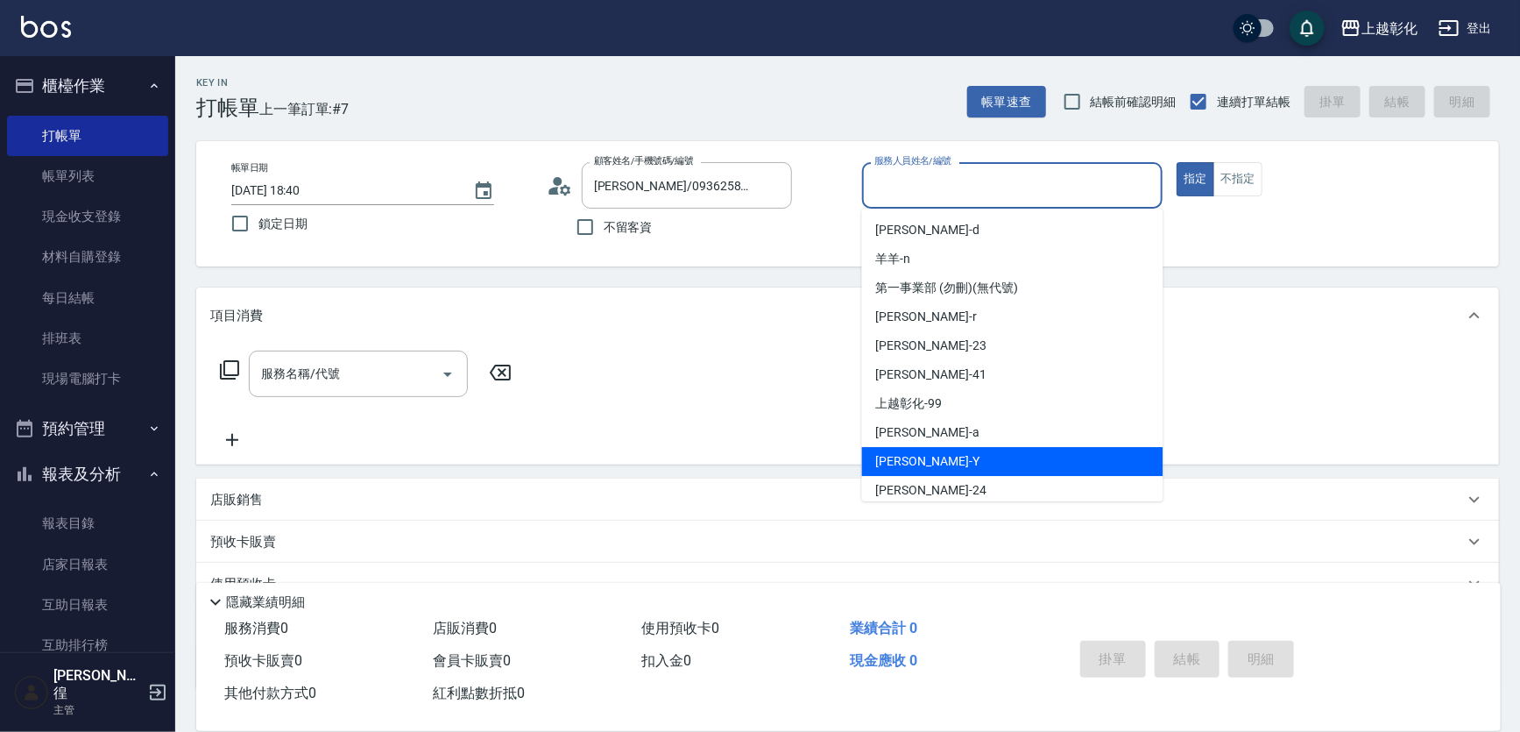
click at [940, 461] on div "[PERSON_NAME] -Y" at bounding box center [1012, 461] width 301 height 29
type input "[PERSON_NAME]-Y"
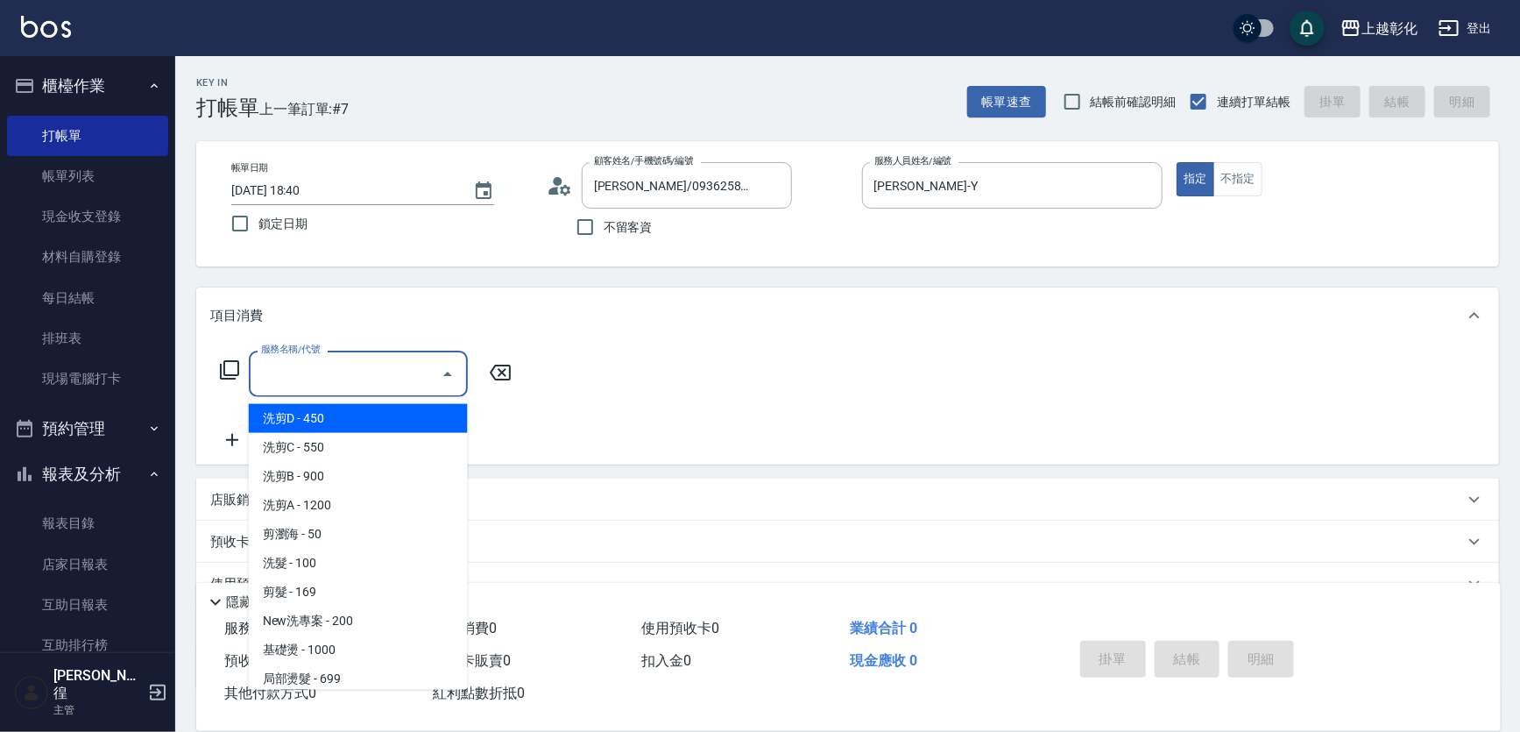
click at [357, 377] on input "服務名稱/代號" at bounding box center [345, 373] width 177 height 31
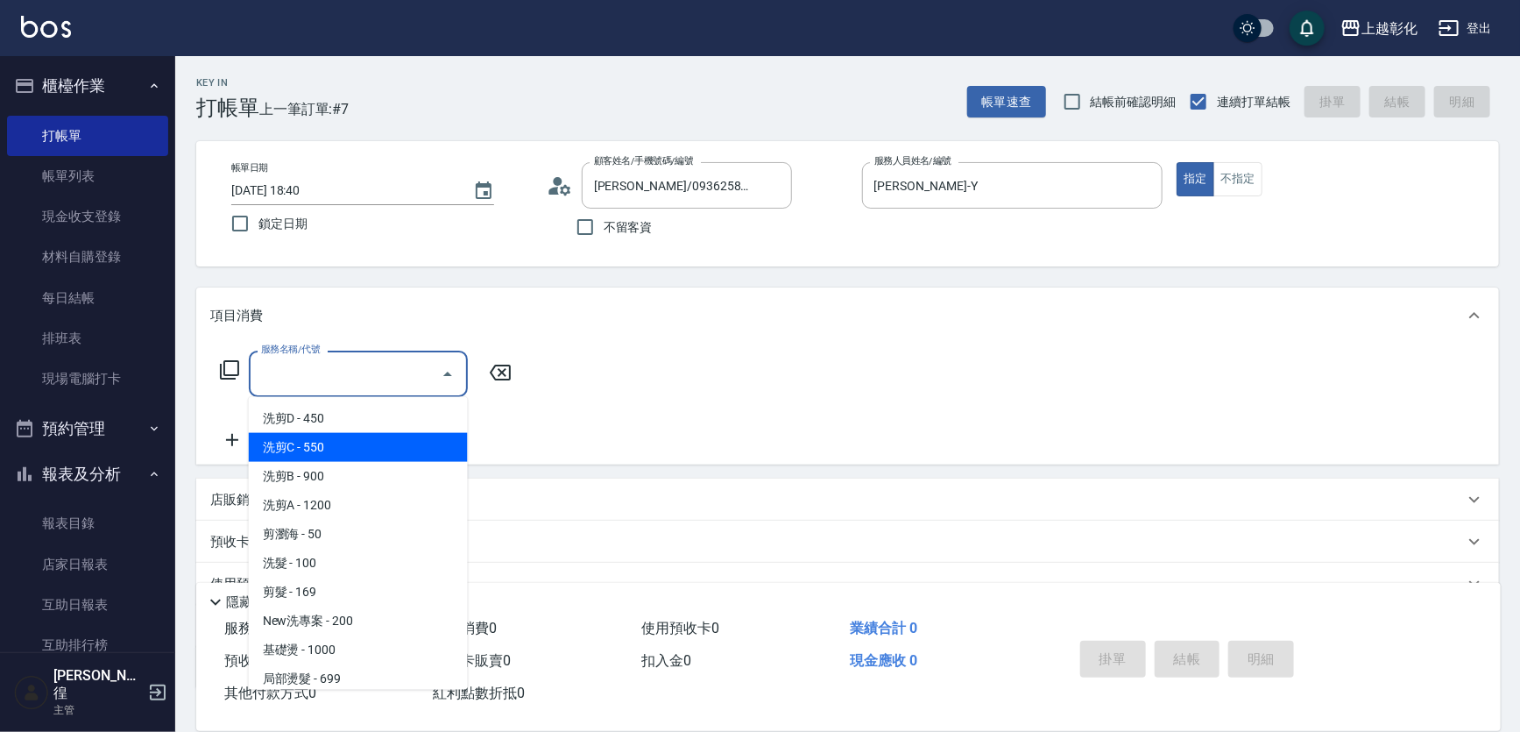
click at [344, 443] on span "洗剪C - 550" at bounding box center [358, 447] width 219 height 29
type input "洗剪C(003)"
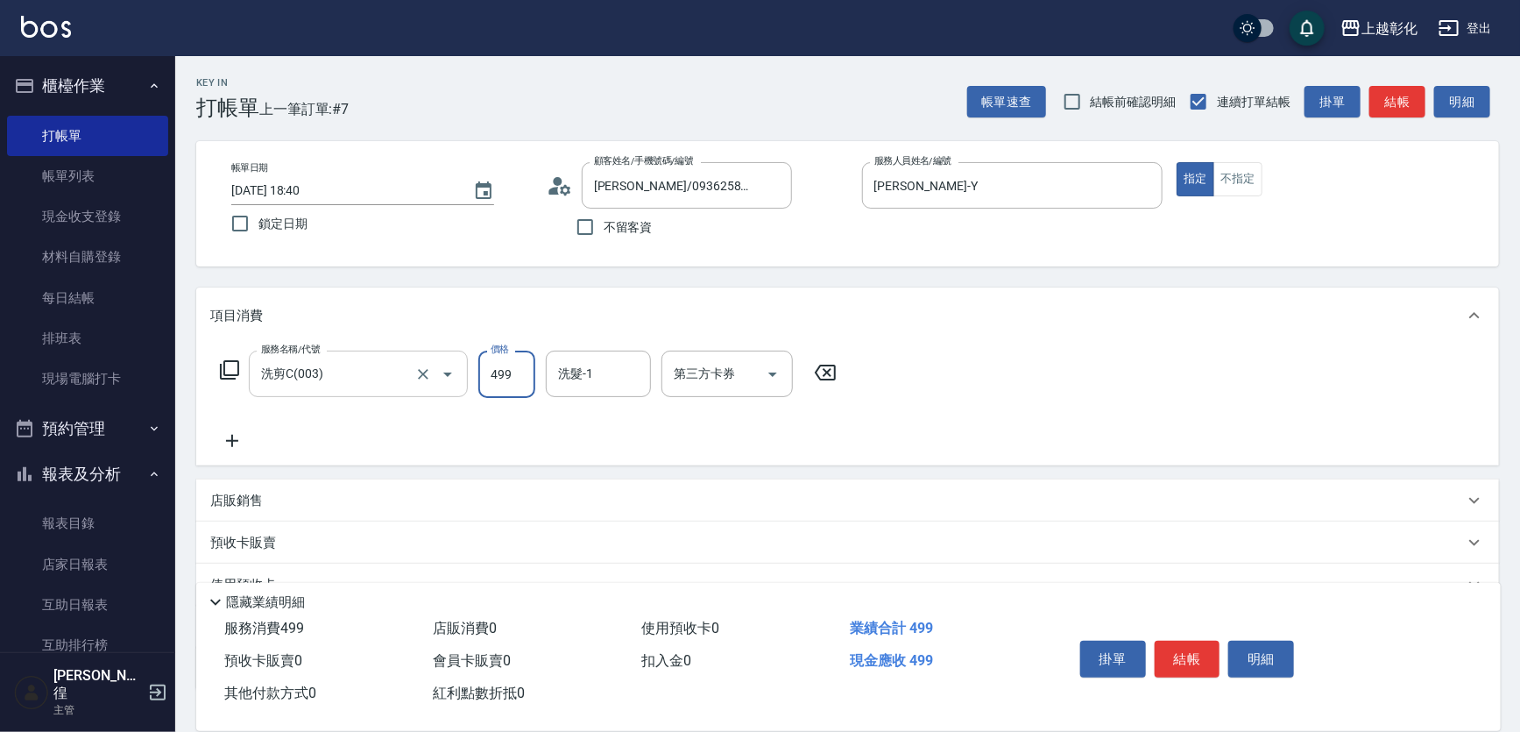
type input "499"
type input "[PERSON_NAME]-41"
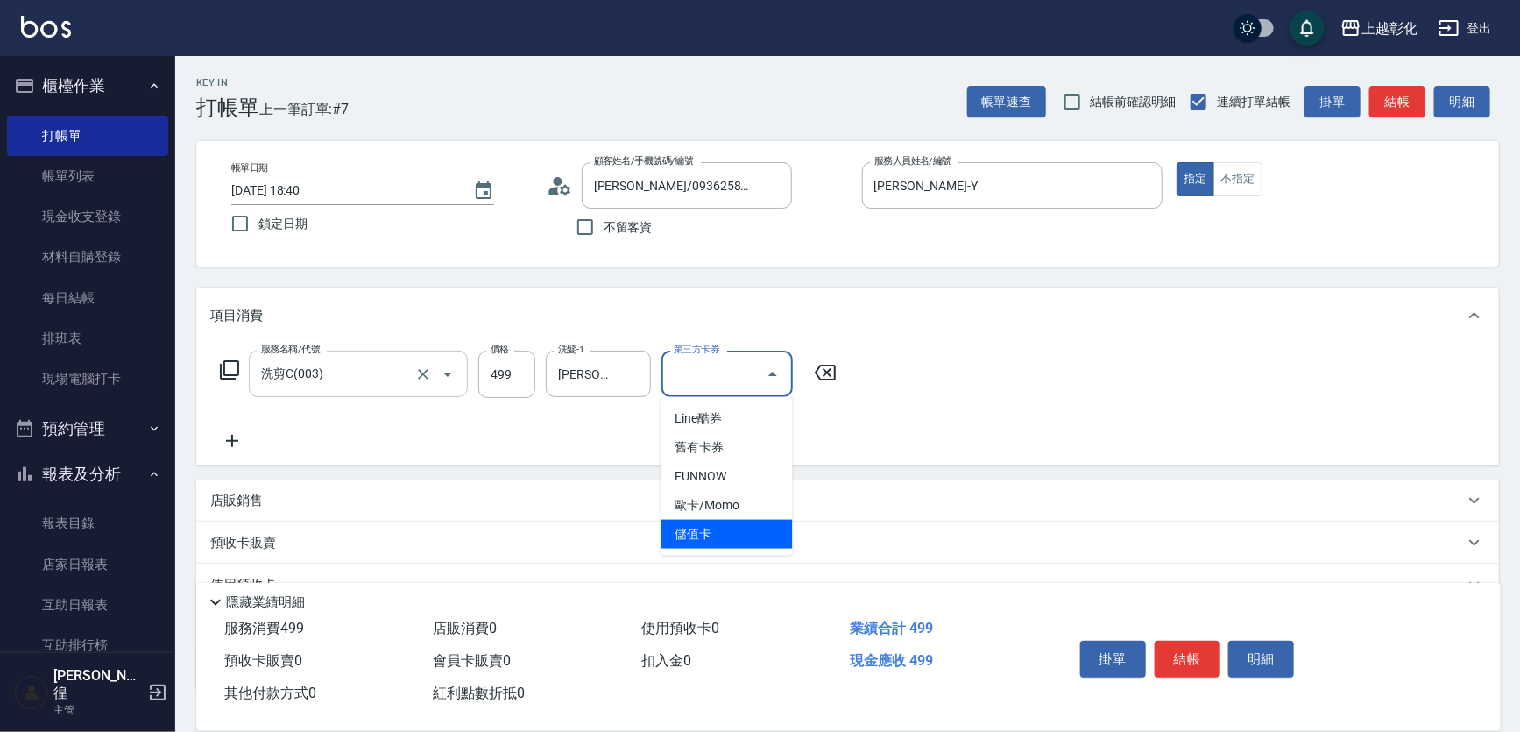
type input "儲值卡"
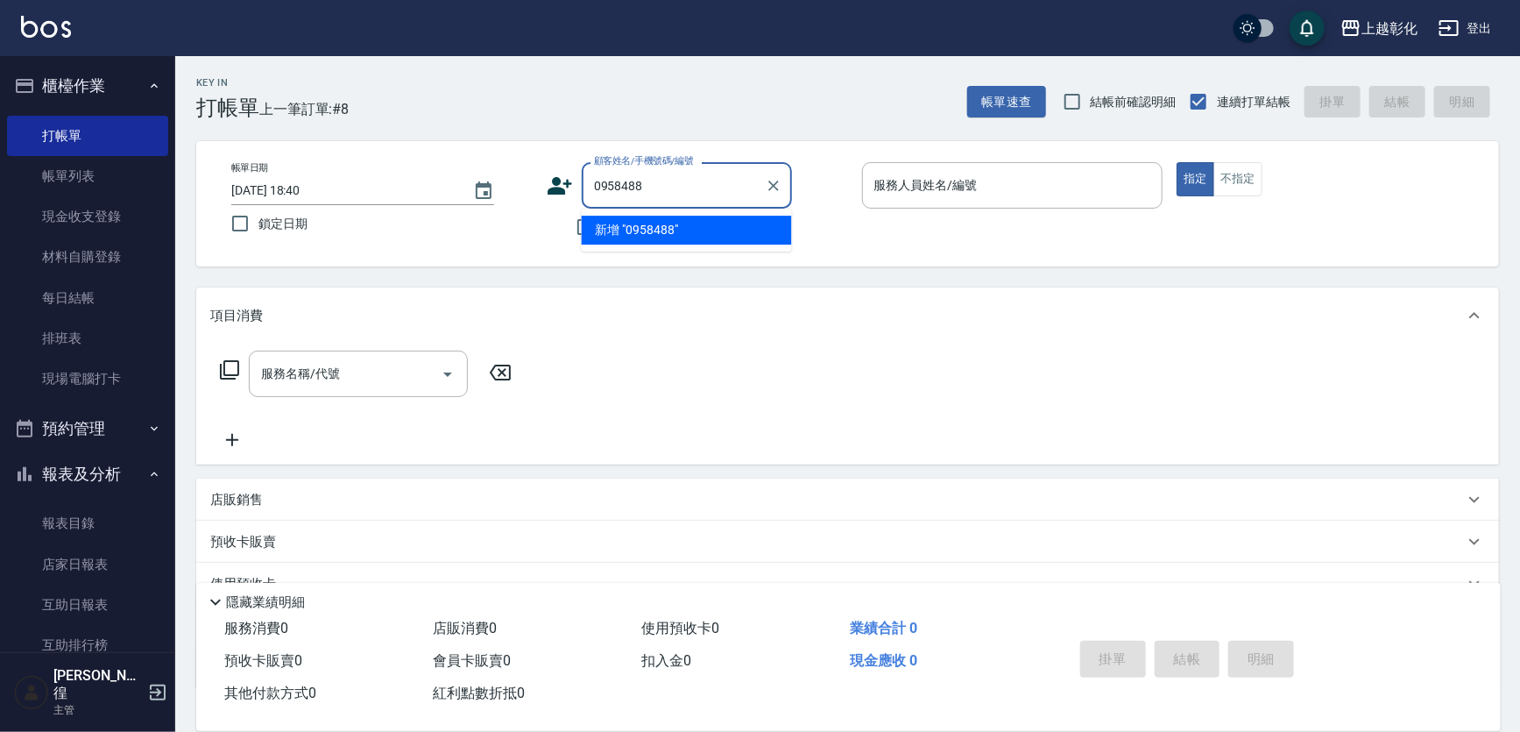
type input "0958488"
click at [491, 252] on div "帳單日期 [DATE] 18:40 鎖定日期 顧客姓名/手機號碼/編號 顧客姓名/手機號碼/編號 不留客資 服務人員姓名/編號 服務人員姓名/編號 指定 不指定" at bounding box center [847, 203] width 1303 height 125
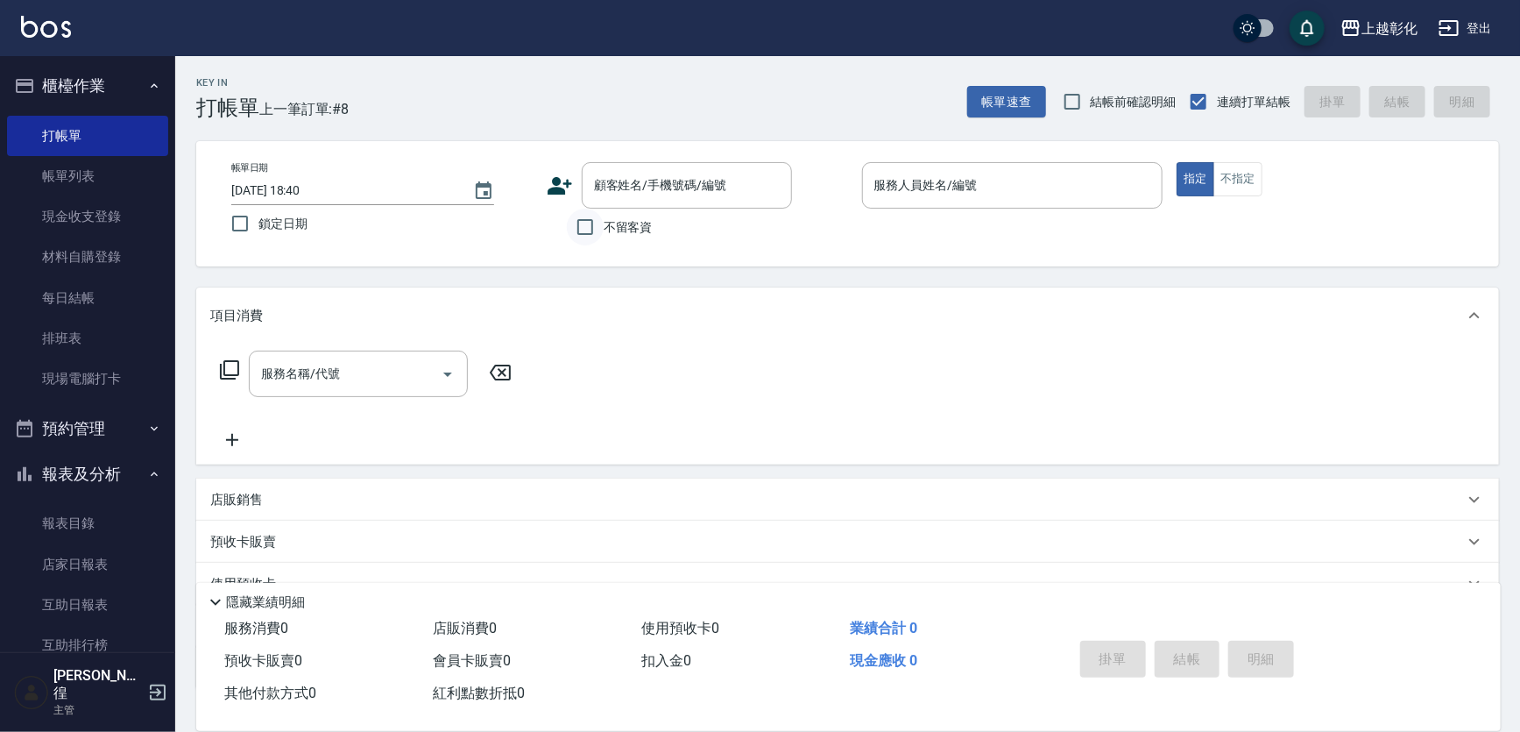
click at [570, 227] on input "不留客資" at bounding box center [585, 227] width 37 height 37
checkbox input "true"
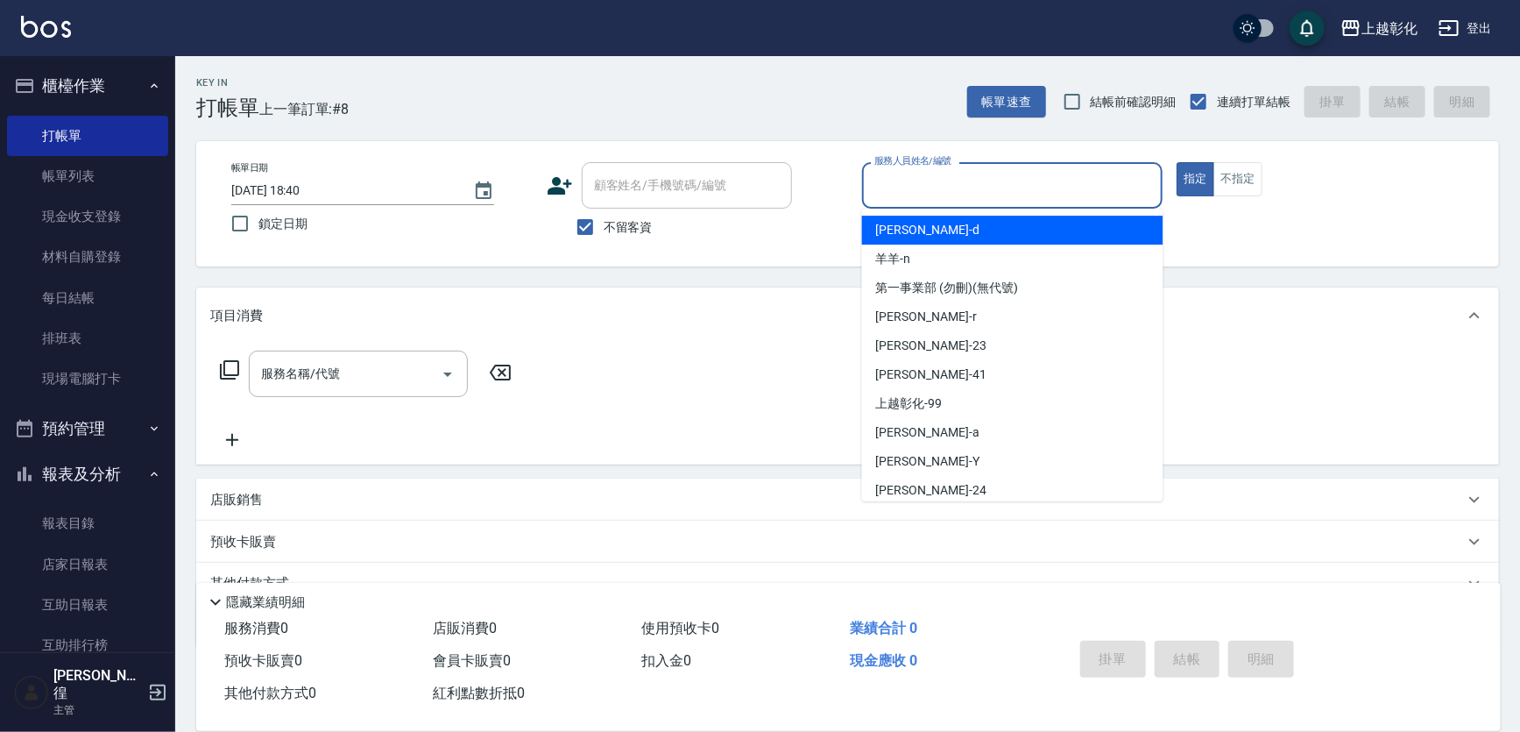
click at [965, 191] on input "服務人員姓名/編號" at bounding box center [1013, 185] width 286 height 31
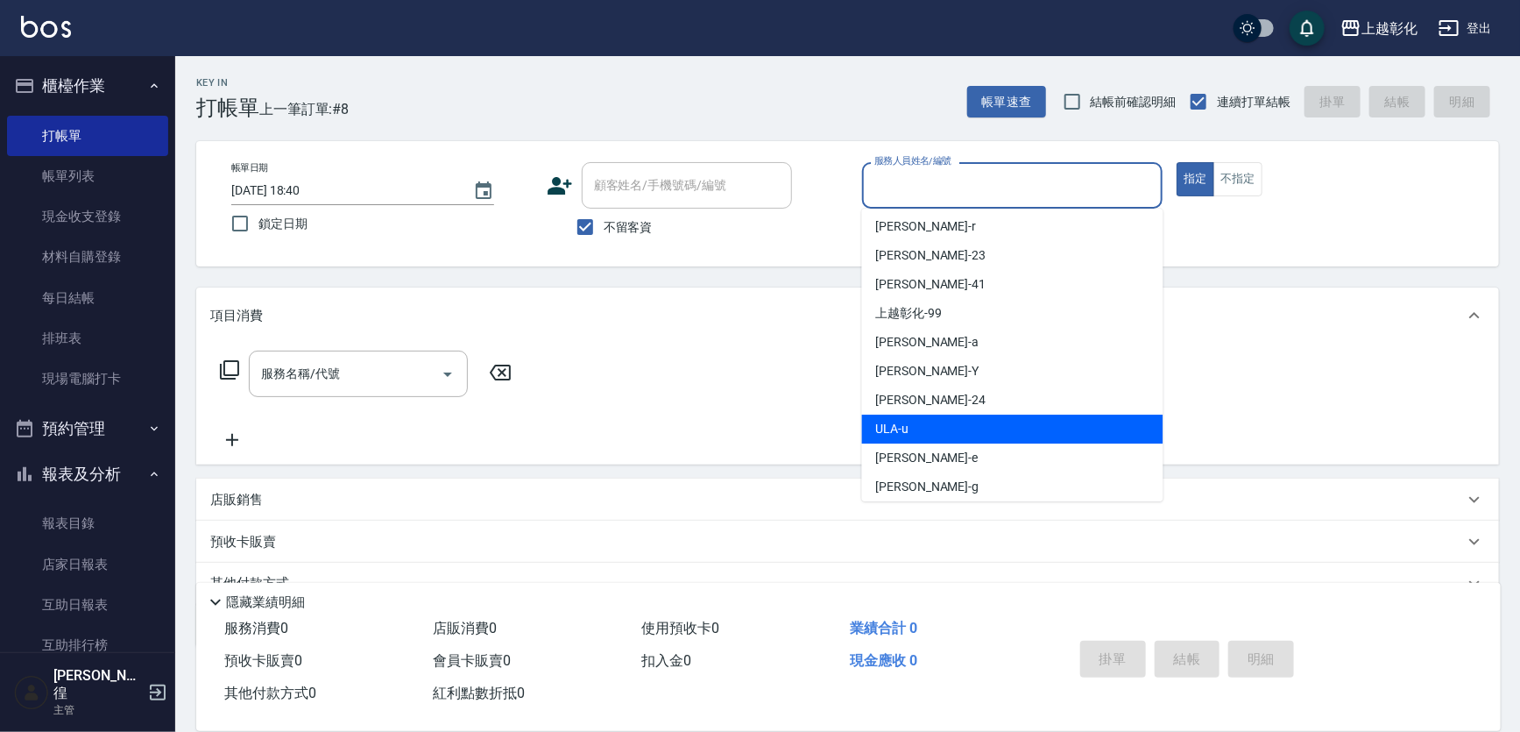
scroll to position [96, 0]
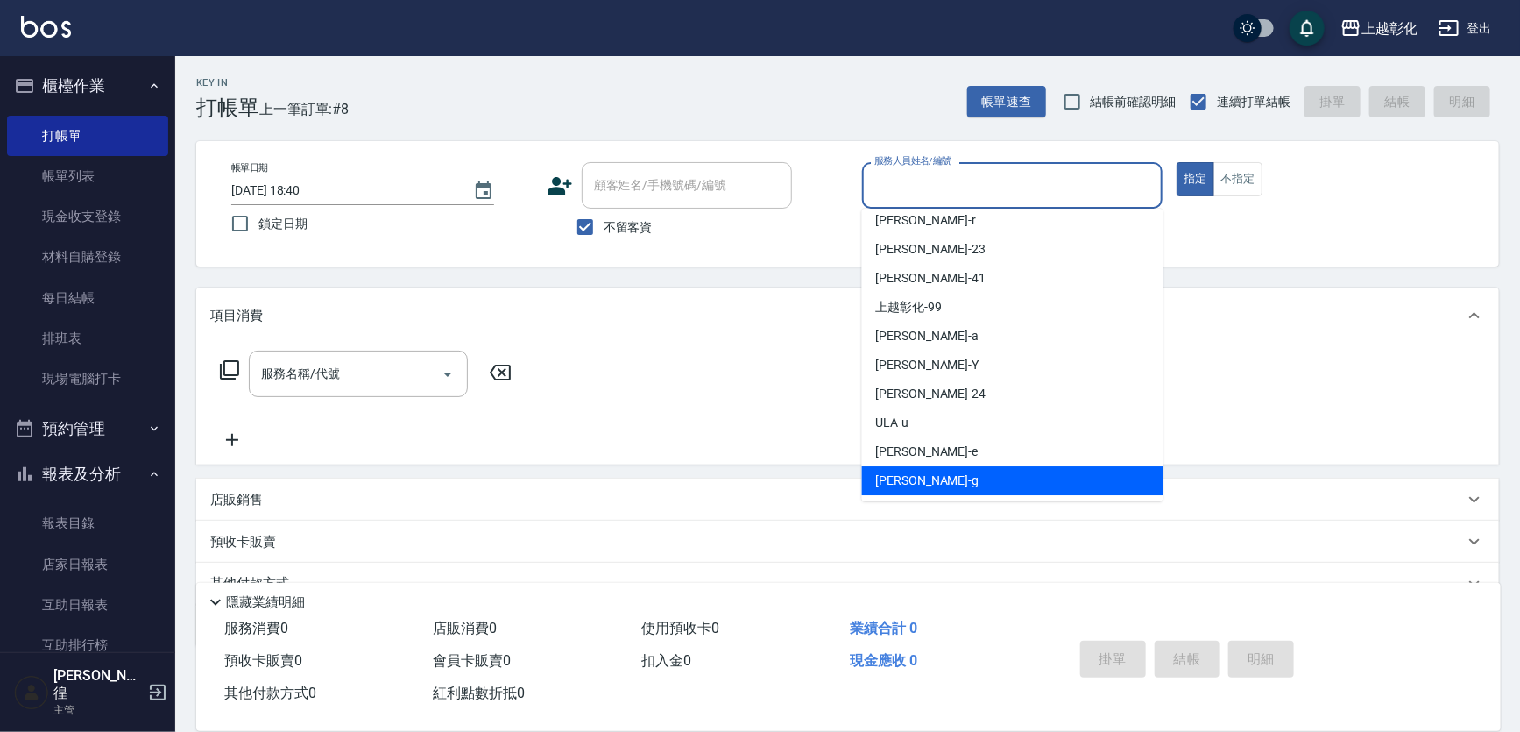
click at [899, 455] on span "[PERSON_NAME] -e" at bounding box center [927, 451] width 103 height 18
type input "[PERSON_NAME]-e"
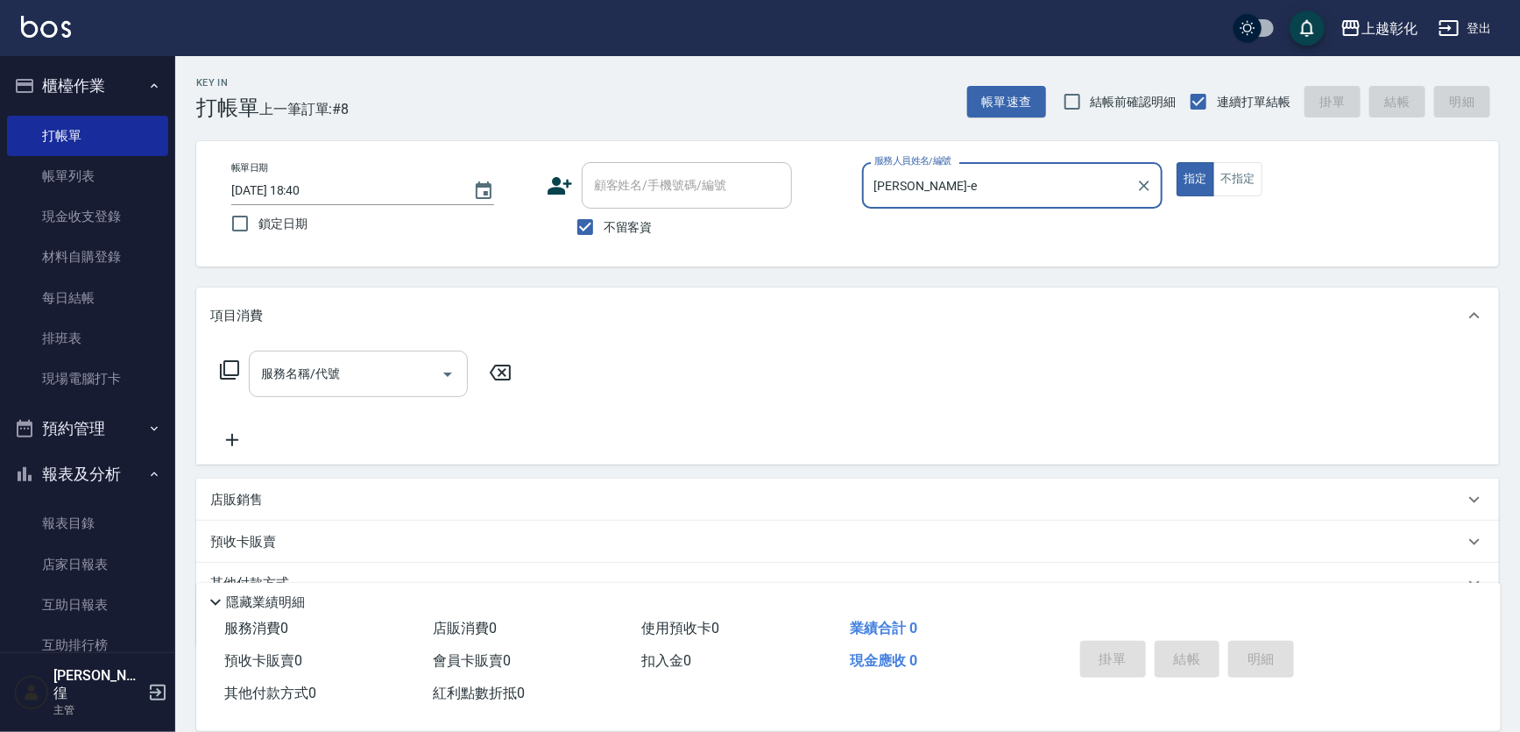
click at [323, 359] on div "服務名稱/代號 服務名稱/代號" at bounding box center [358, 373] width 219 height 46
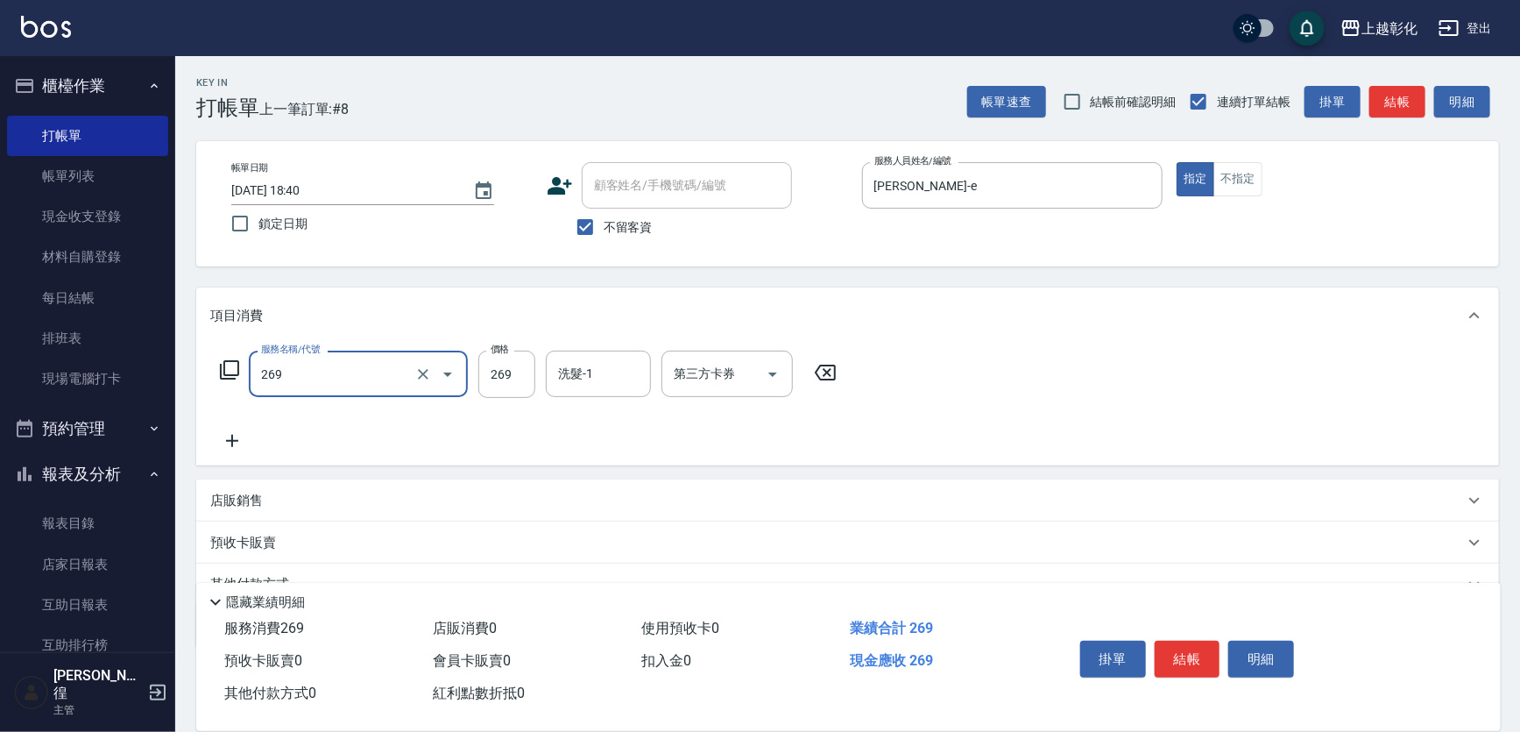
type input "一般洗剪(269)"
type input "350"
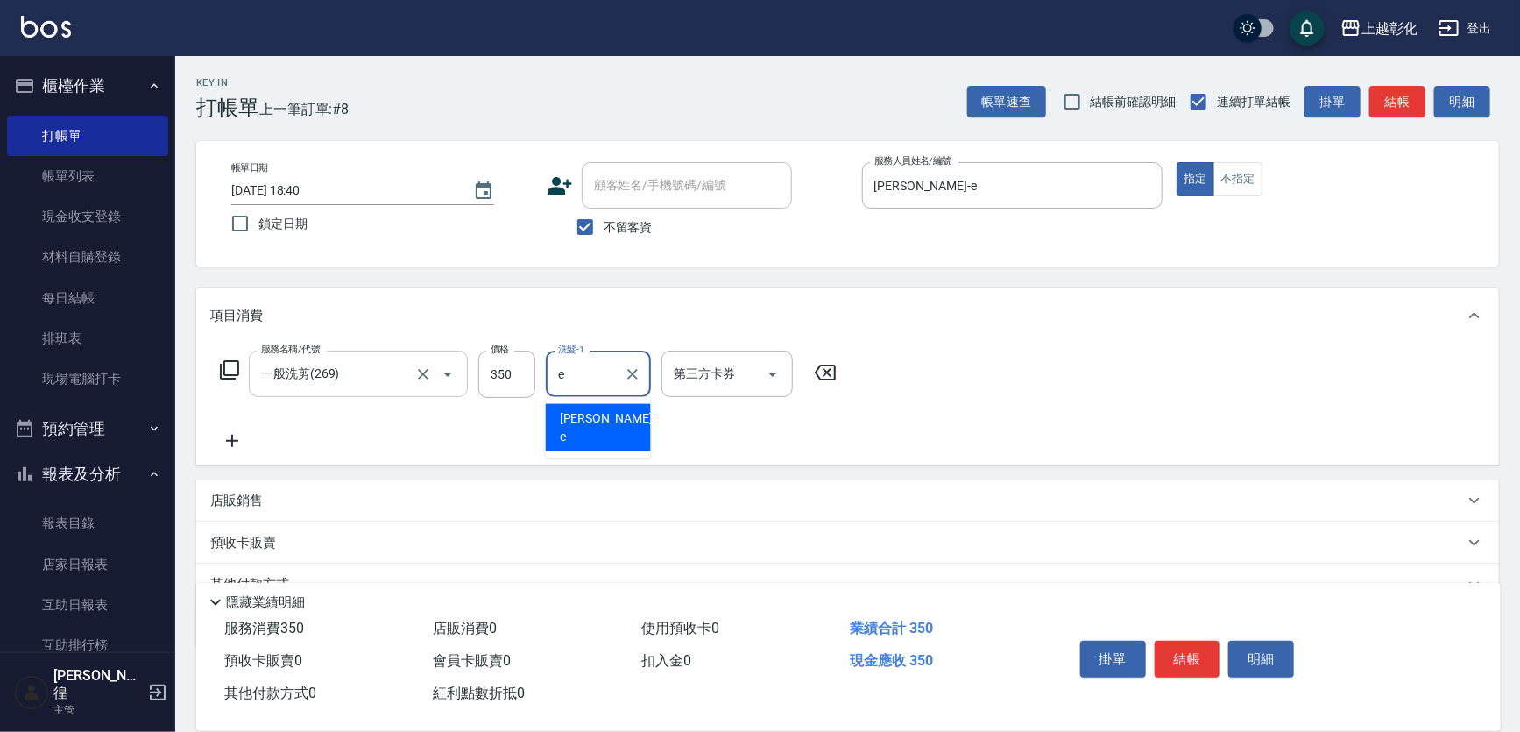
type input "[PERSON_NAME]-e"
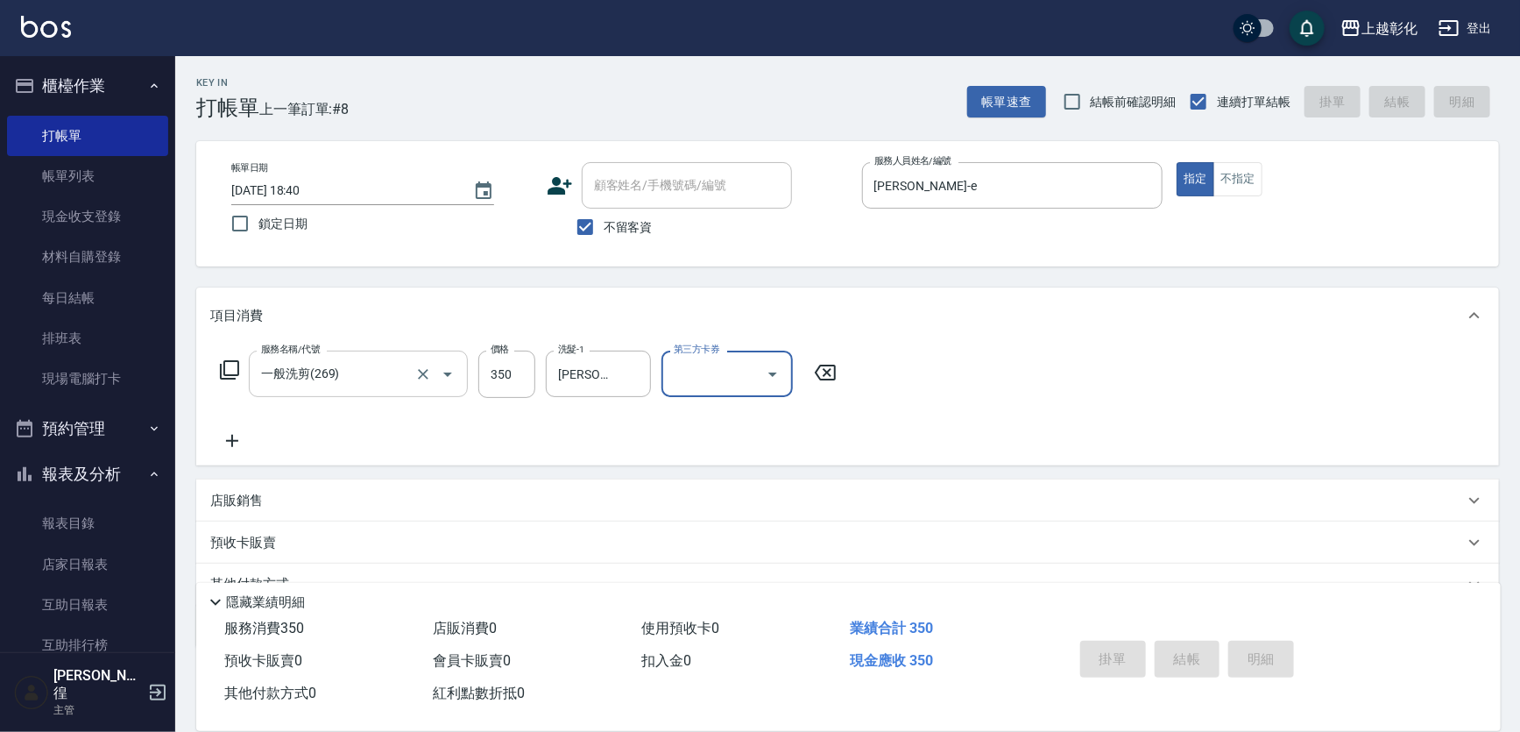
type input "[DATE] 18:41"
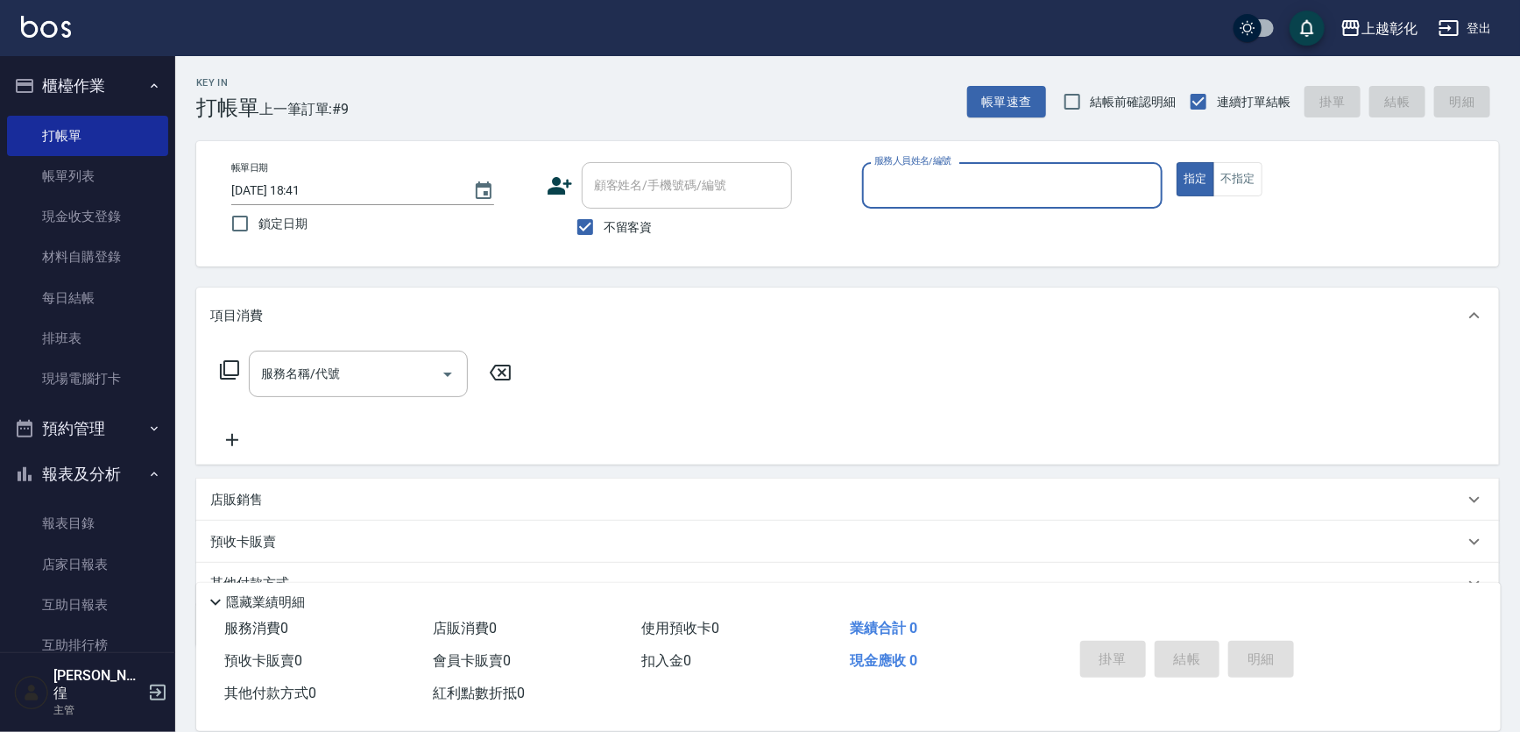
drag, startPoint x: 584, startPoint y: 228, endPoint x: 597, endPoint y: 202, distance: 29.4
click at [584, 227] on input "不留客資" at bounding box center [585, 227] width 37 height 37
checkbox input "false"
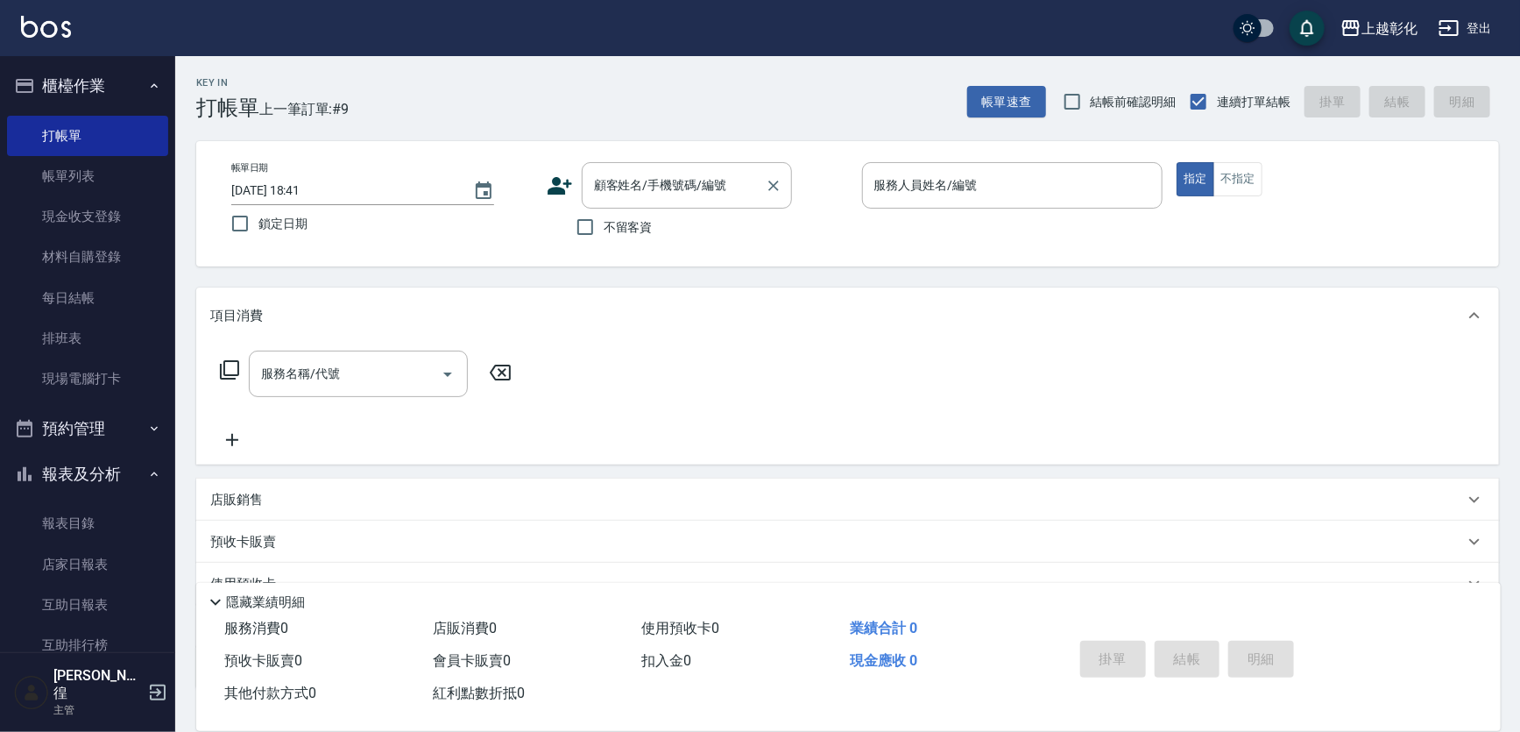
click at [601, 188] on input "顧客姓名/手機號碼/編號" at bounding box center [674, 185] width 168 height 31
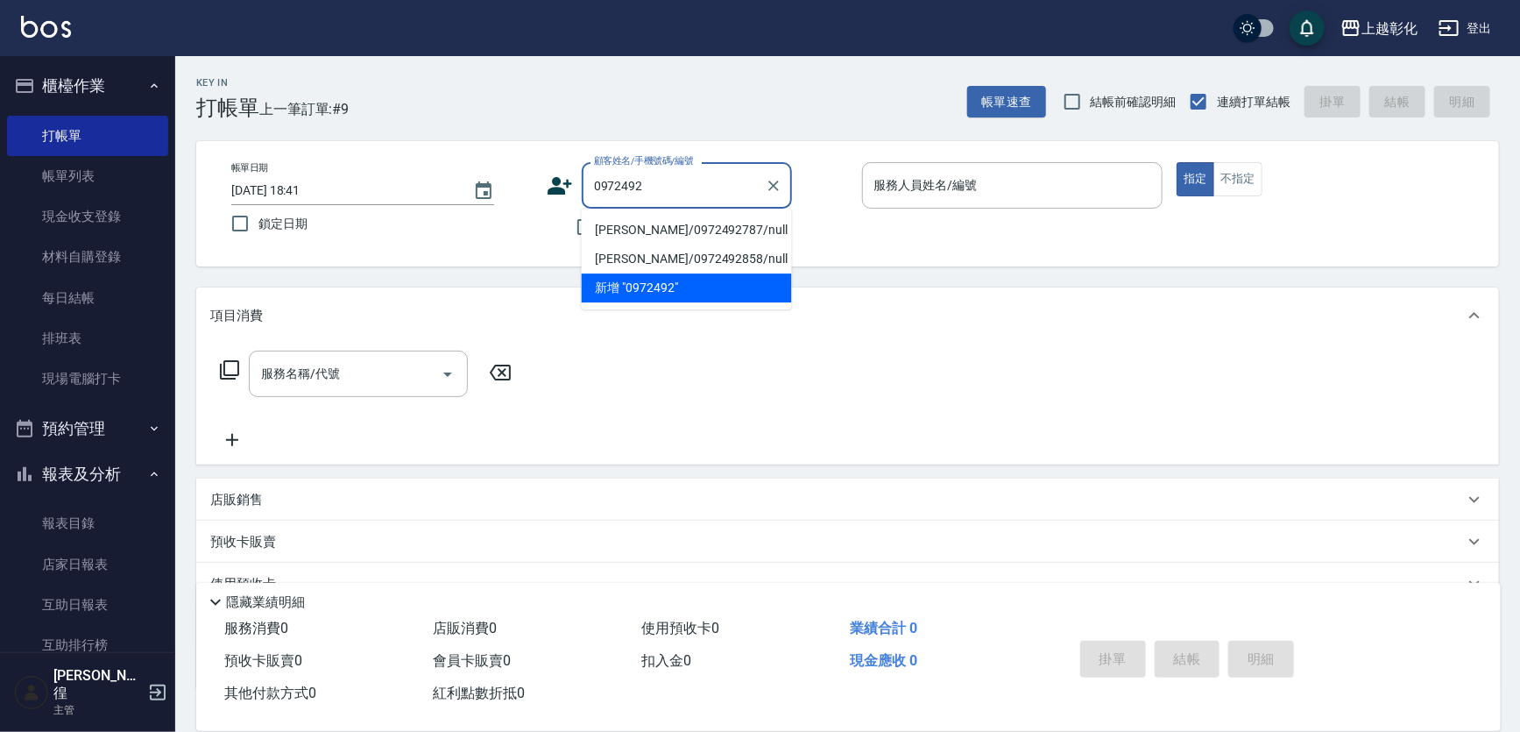
type input "[PERSON_NAME]/0972492787/null"
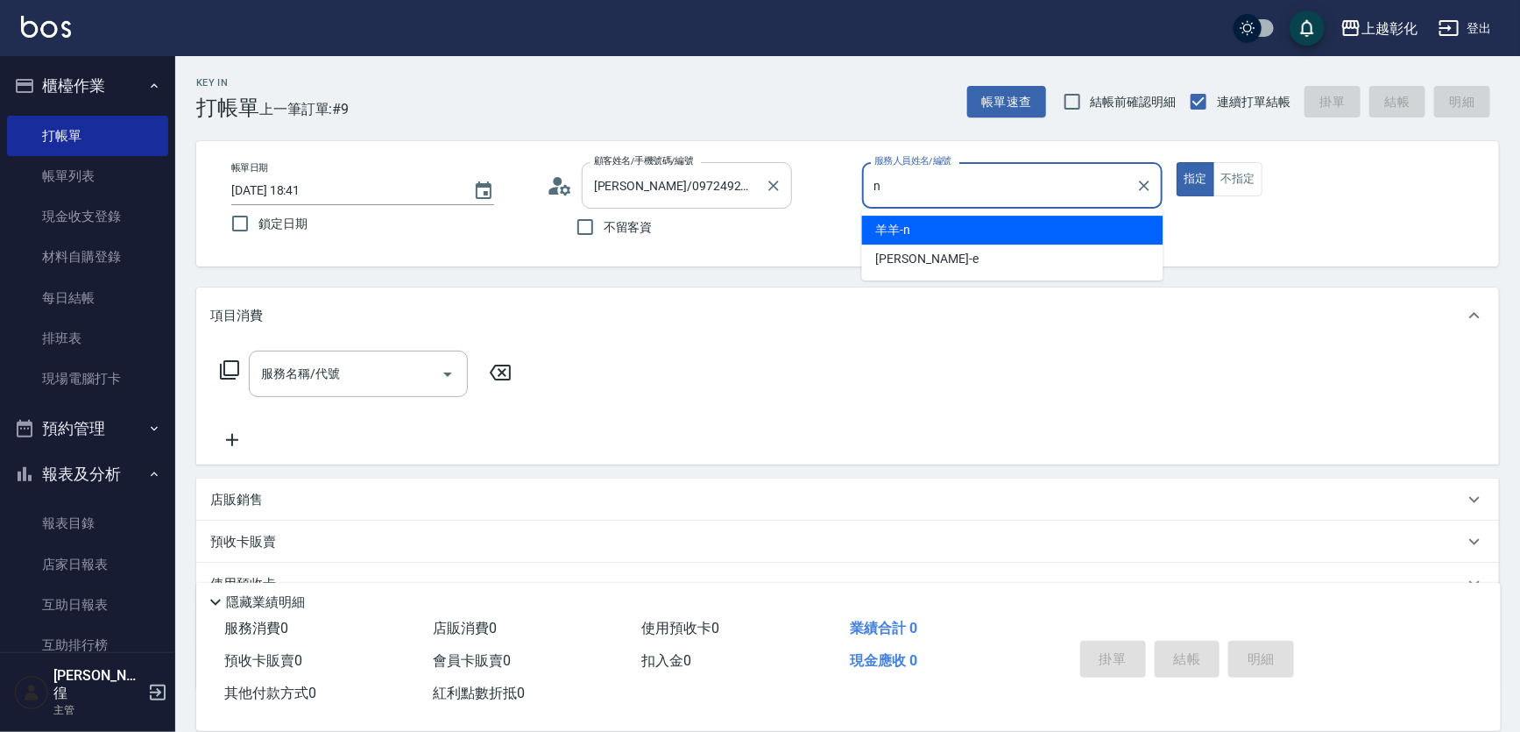
type input "羊羊-n"
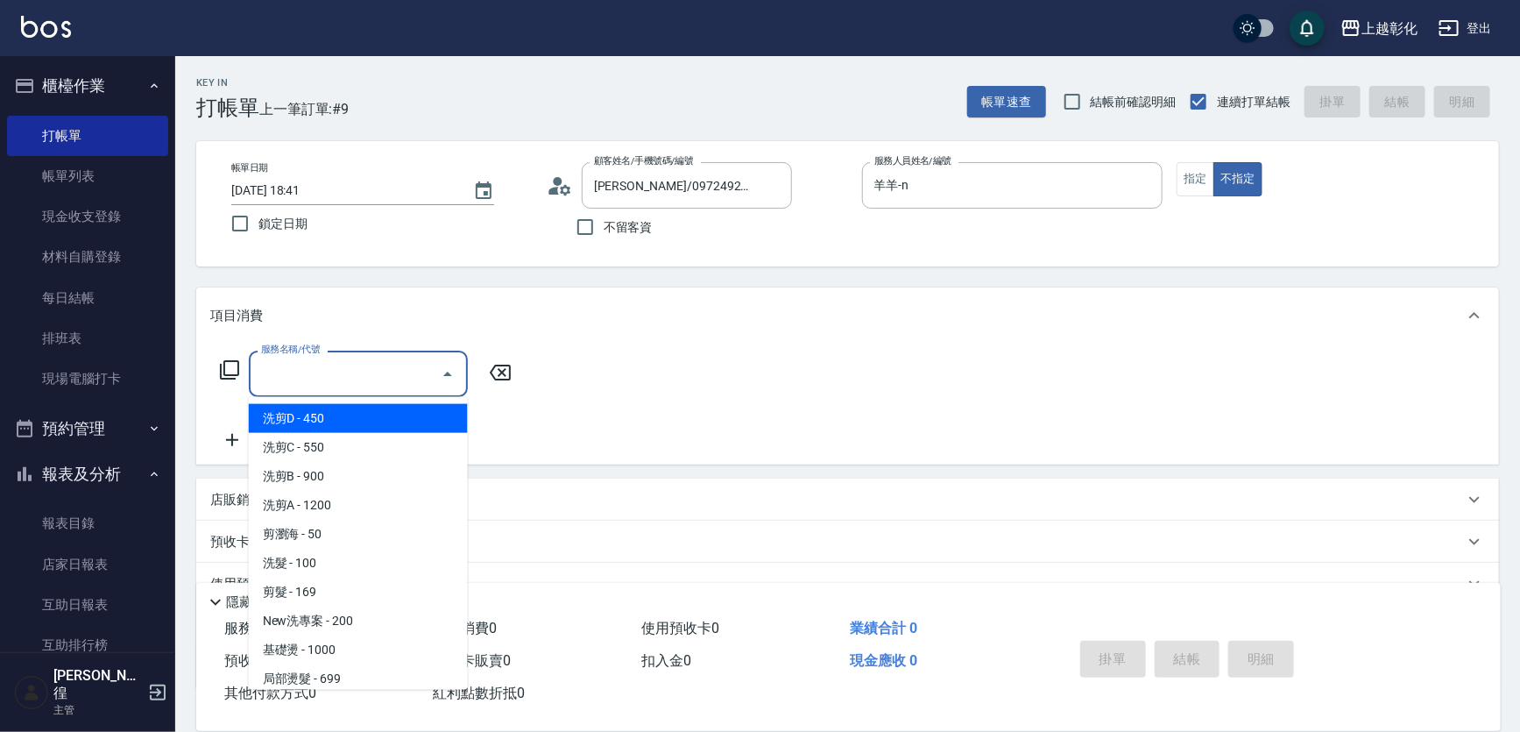
click at [354, 369] on input "服務名稱/代號" at bounding box center [345, 373] width 177 height 31
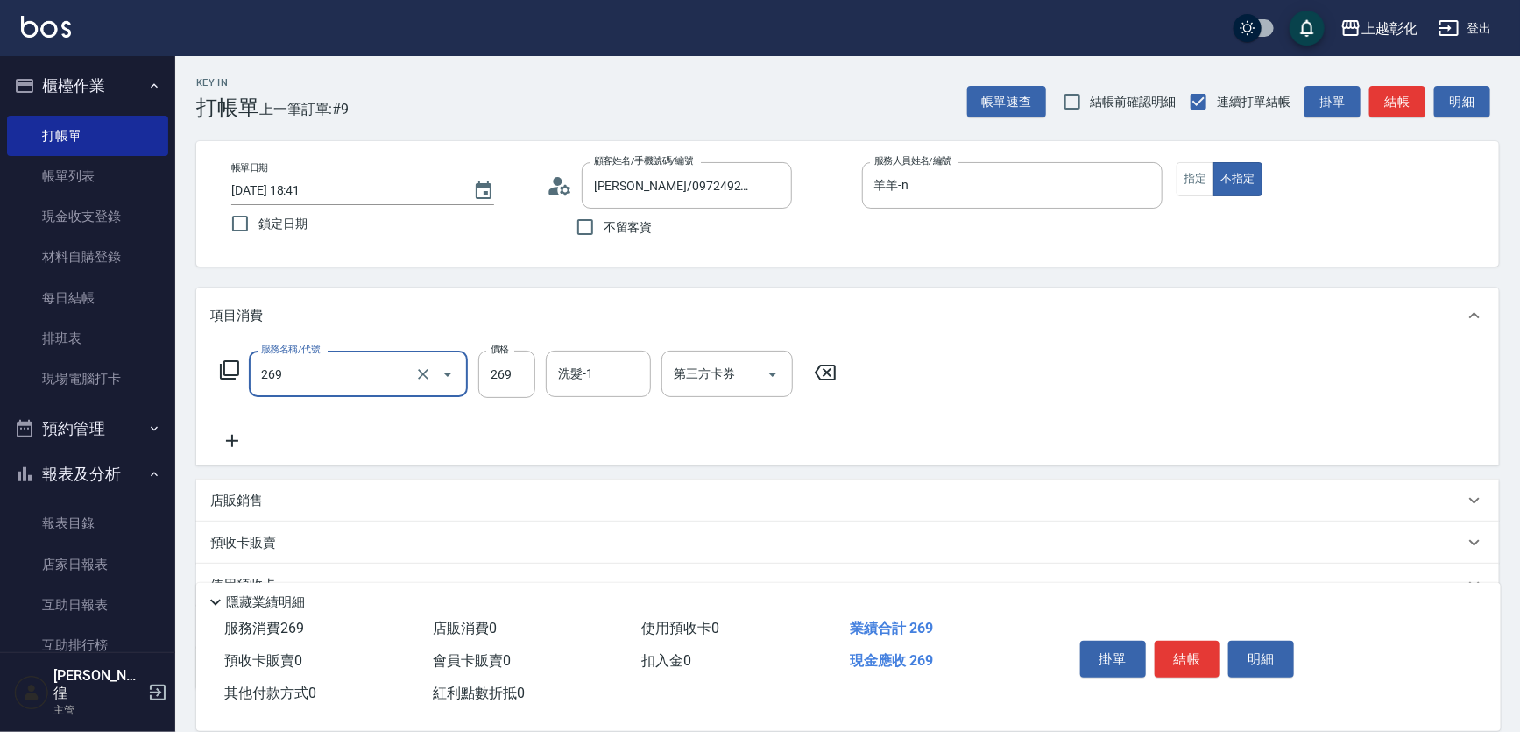
type input "一般洗剪(269)"
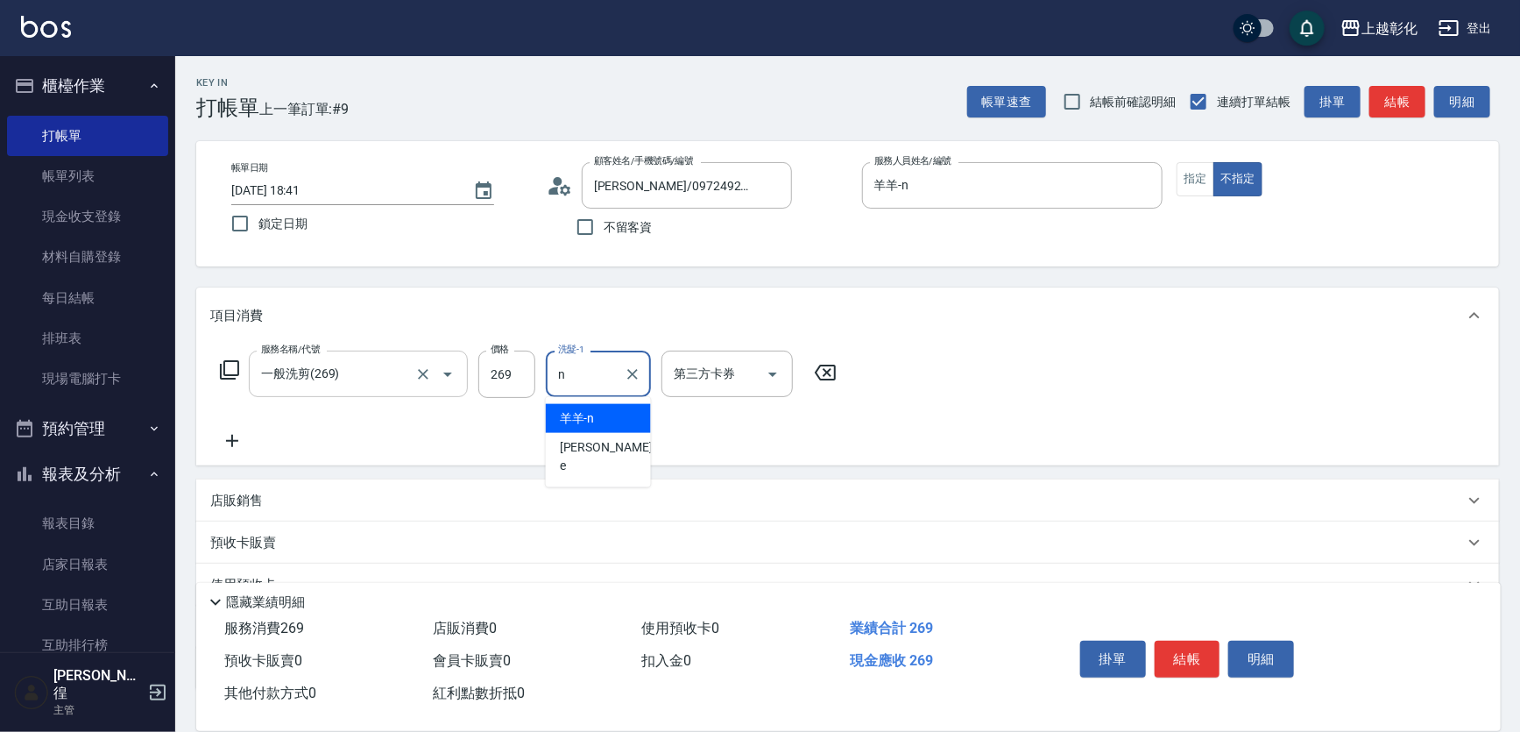
type input "羊羊-n"
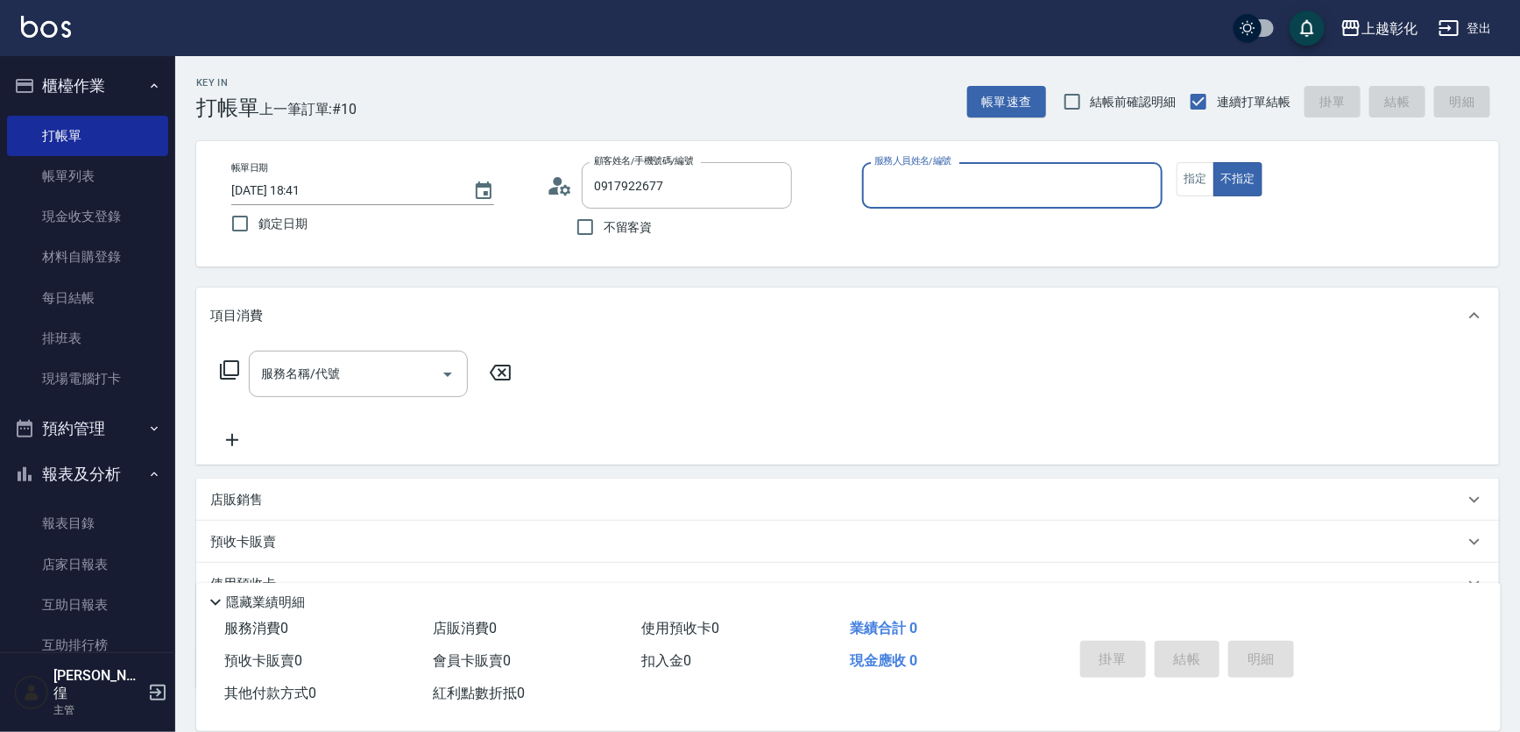
type input "[PERSON_NAME]/0917922677/null"
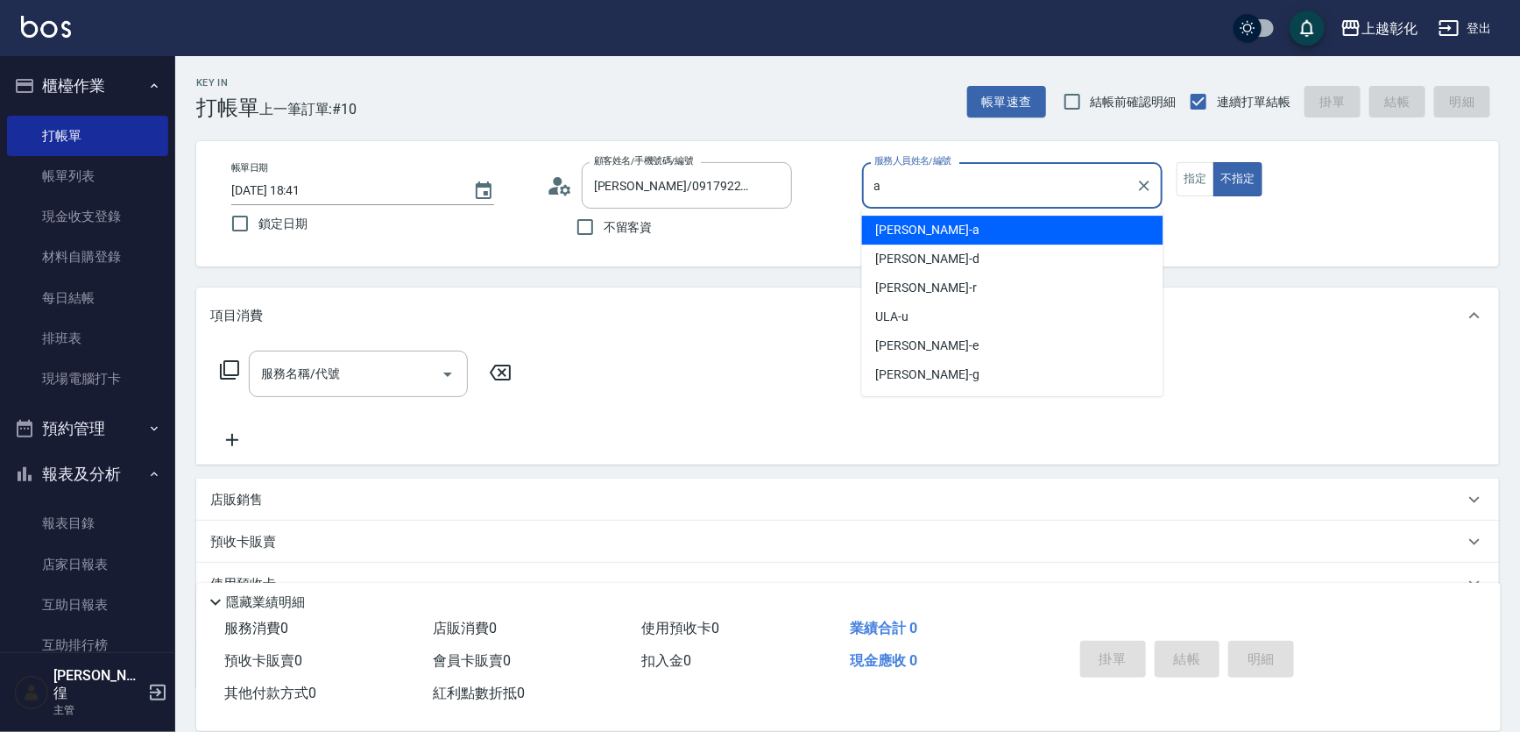
type input "[PERSON_NAME]"
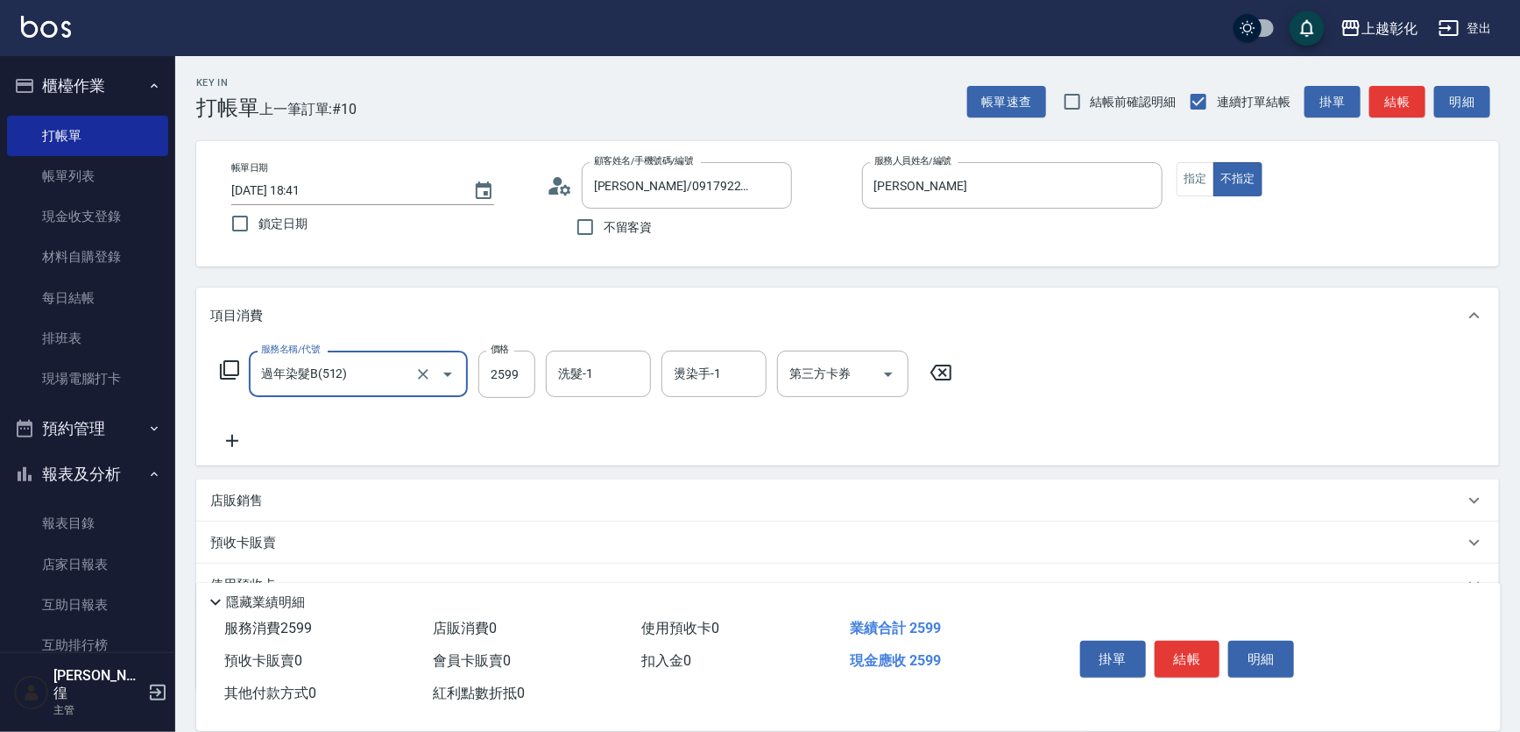
type input "過年染髮B(512)"
type input "2199"
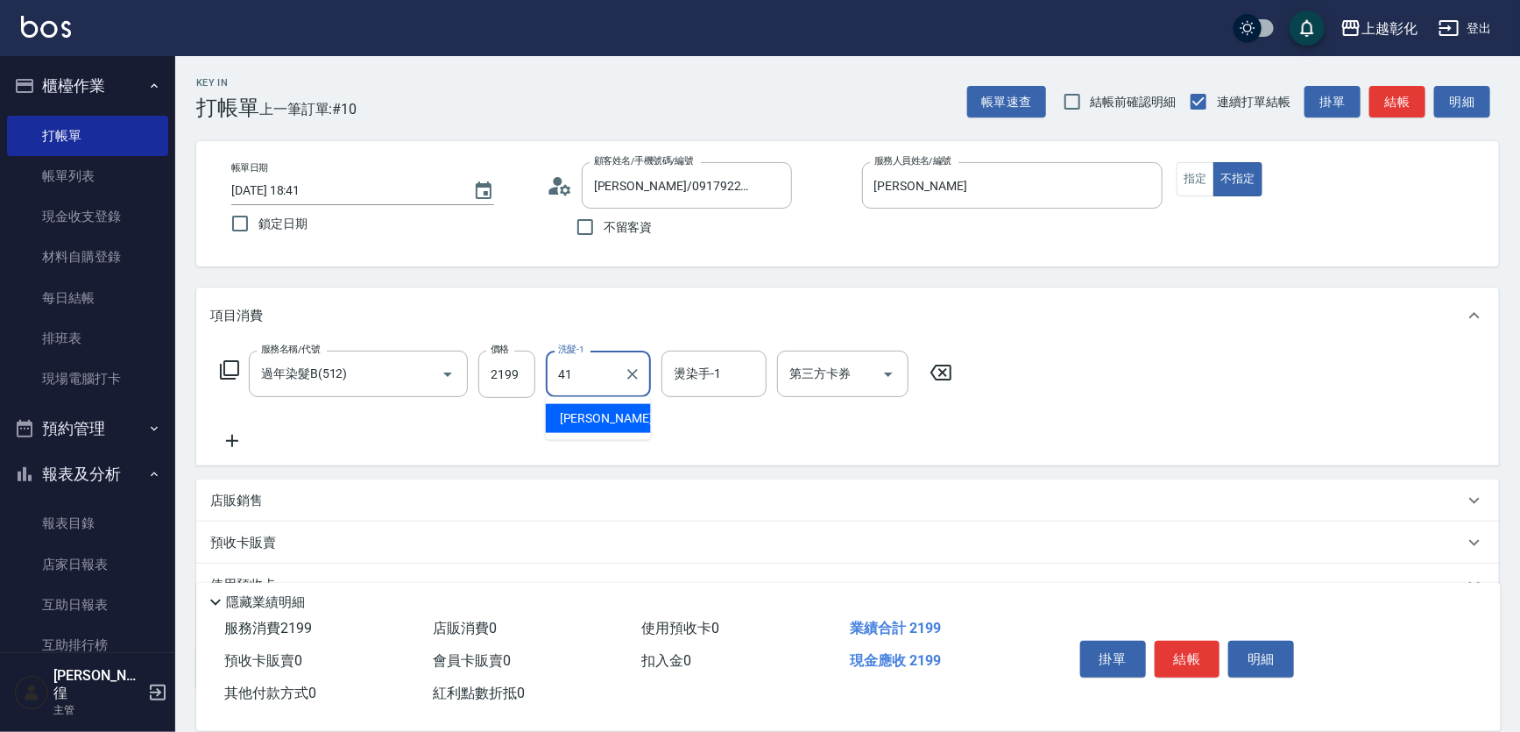
type input "[PERSON_NAME]-41"
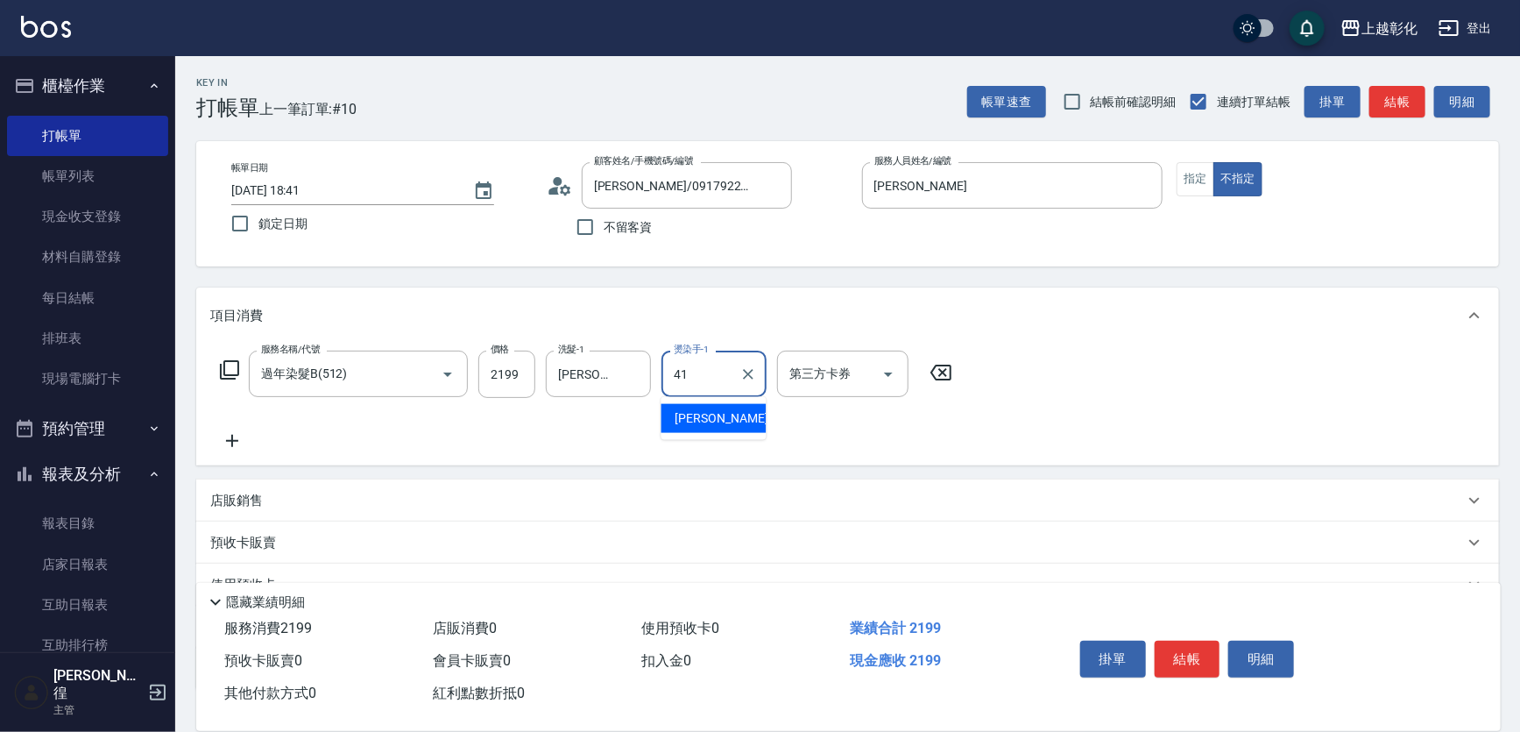
type input "[PERSON_NAME]-41"
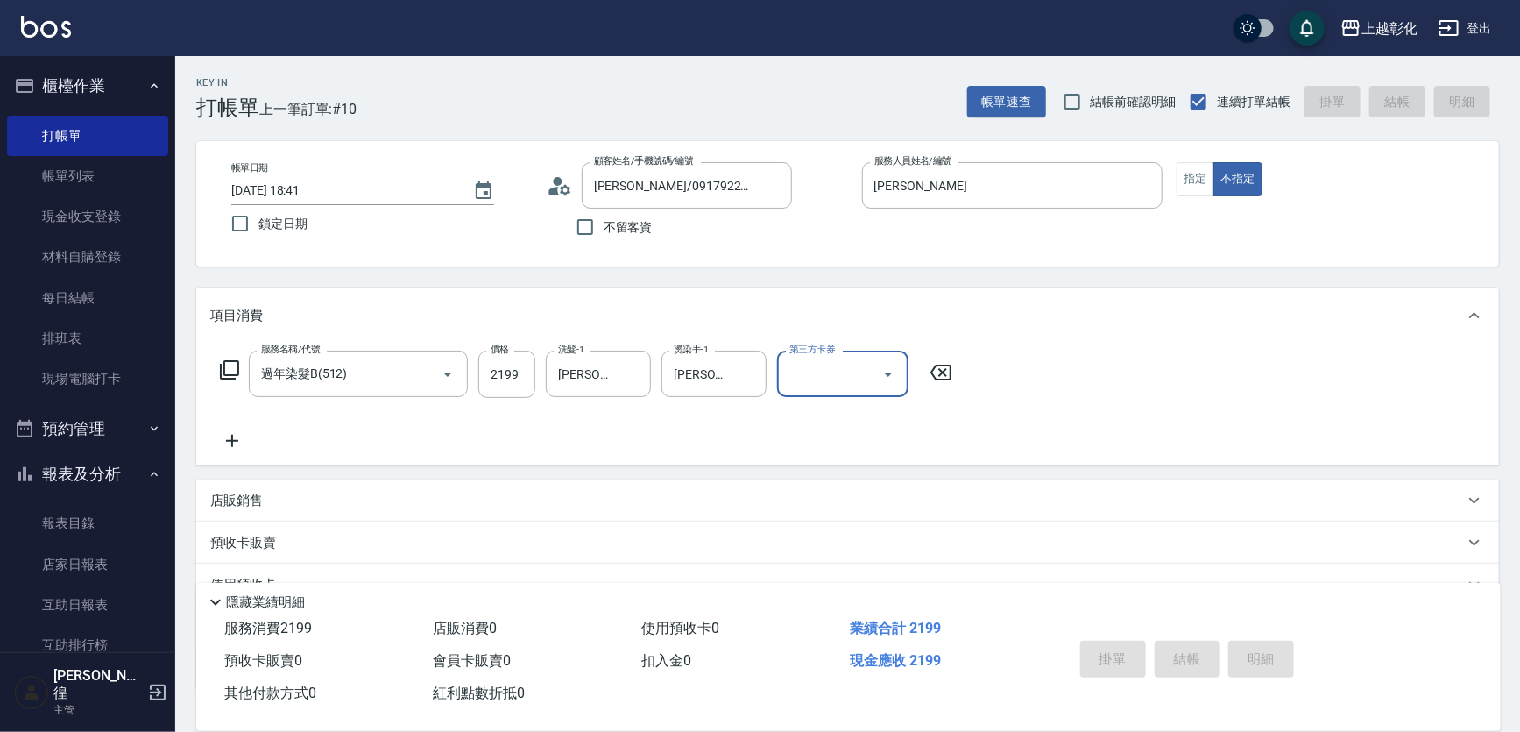
type input "[DATE] 18:42"
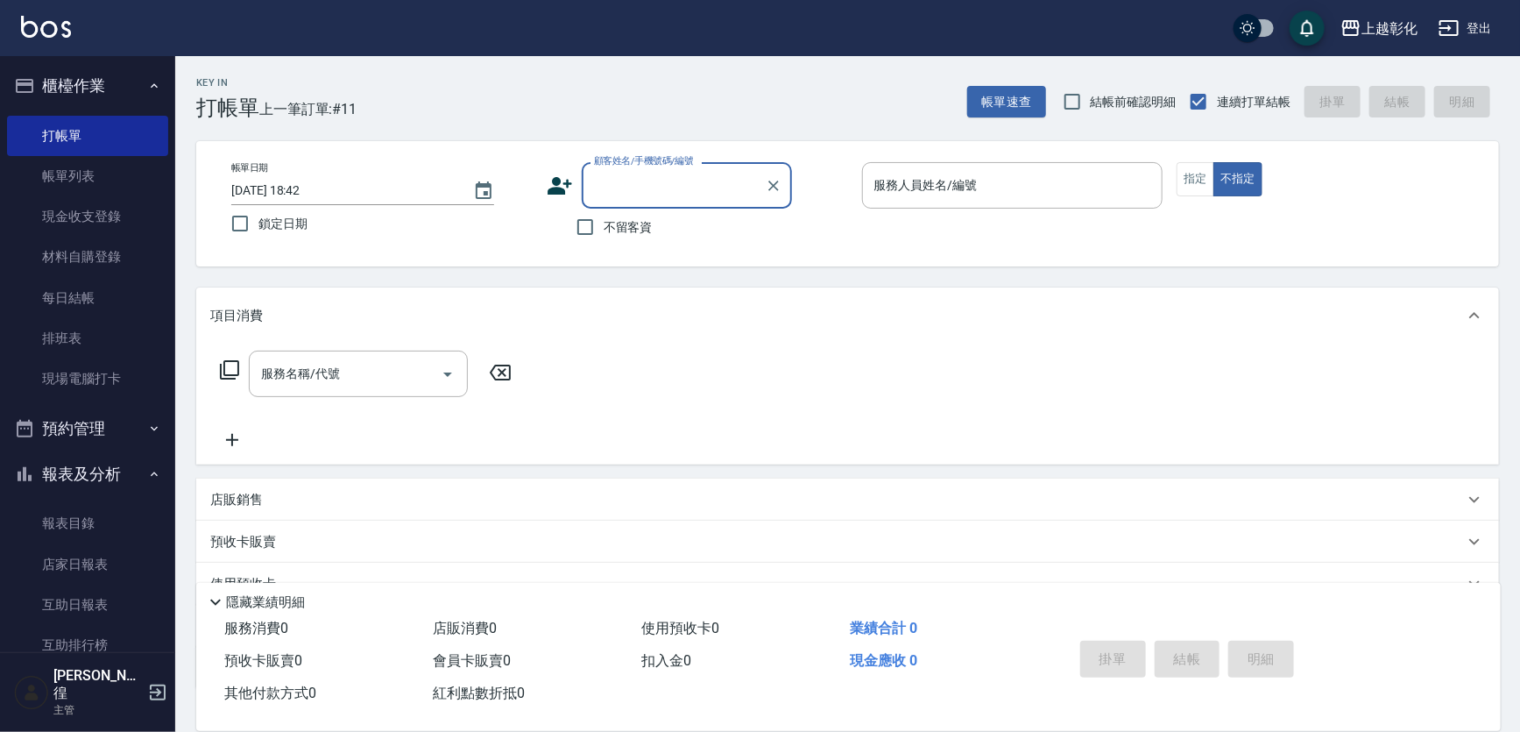
click at [562, 228] on div "不留客資" at bounding box center [669, 227] width 245 height 37
drag, startPoint x: 628, startPoint y: 227, endPoint x: 796, endPoint y: 212, distance: 168.9
click at [627, 226] on span "不留客資" at bounding box center [628, 227] width 49 height 18
click at [604, 226] on input "不留客資" at bounding box center [585, 227] width 37 height 37
checkbox input "true"
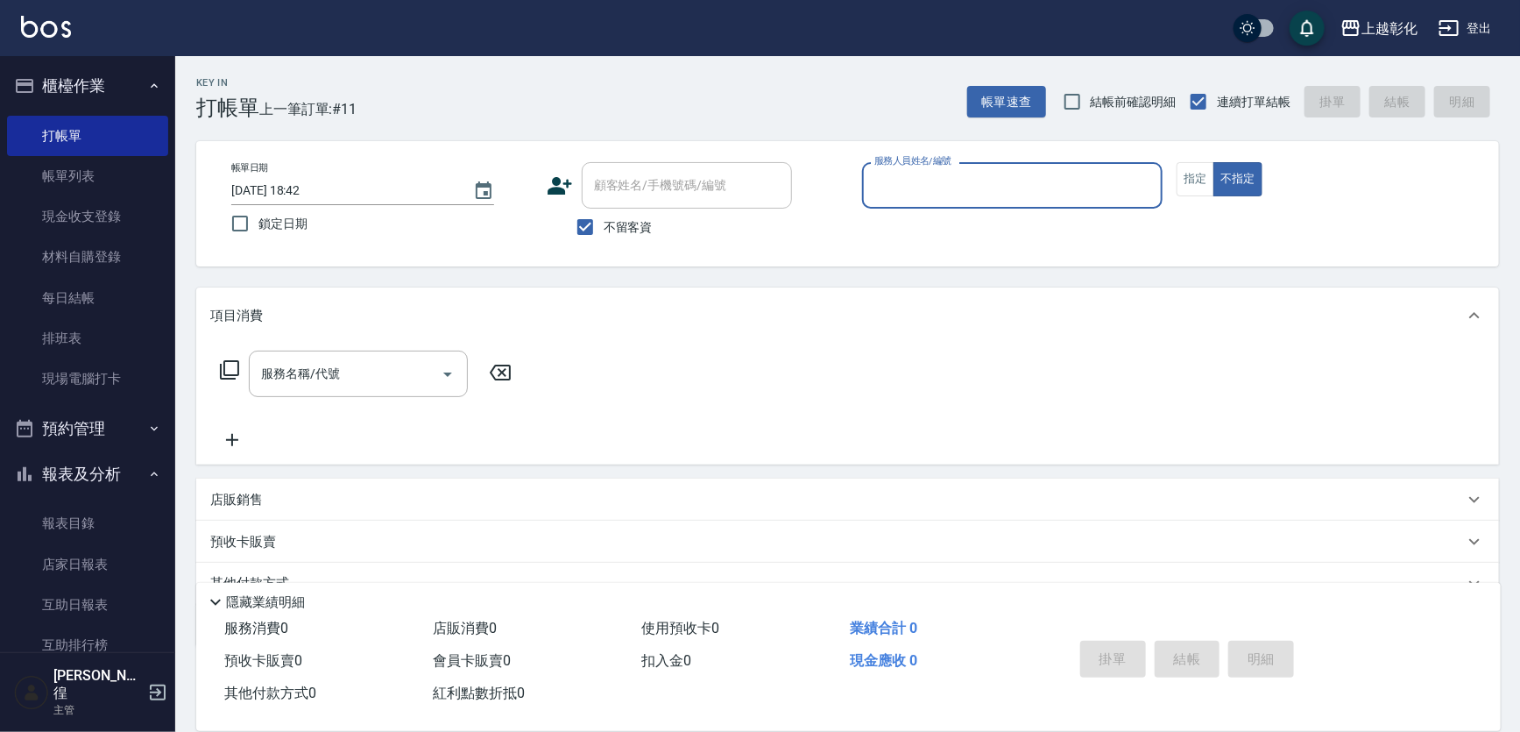
click at [947, 192] on input "服務人員姓名/編號" at bounding box center [1013, 185] width 286 height 31
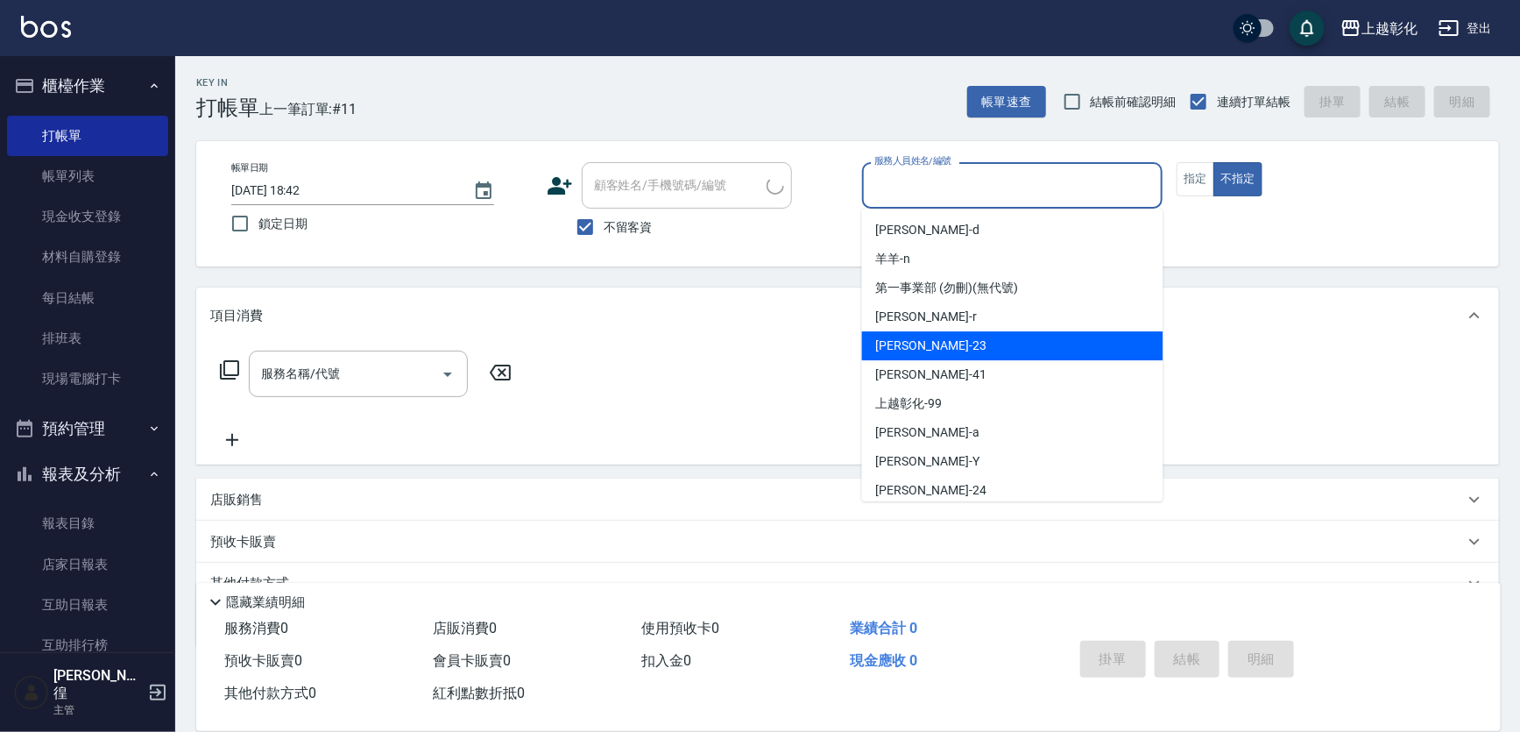
type input "[PERSON_NAME]/0988350867/"
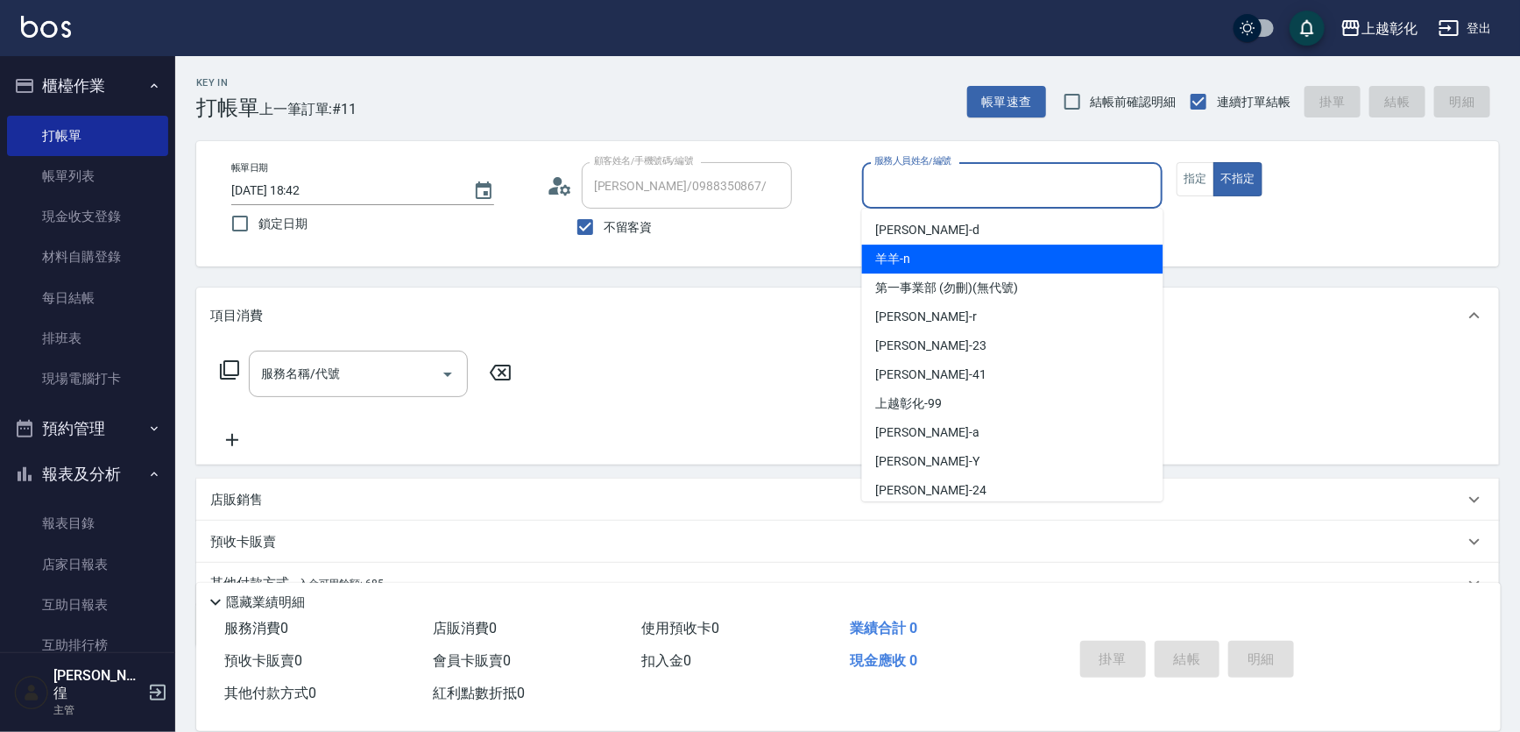
click at [928, 264] on div "羊羊 -n" at bounding box center [1012, 258] width 301 height 29
type input "羊羊-n"
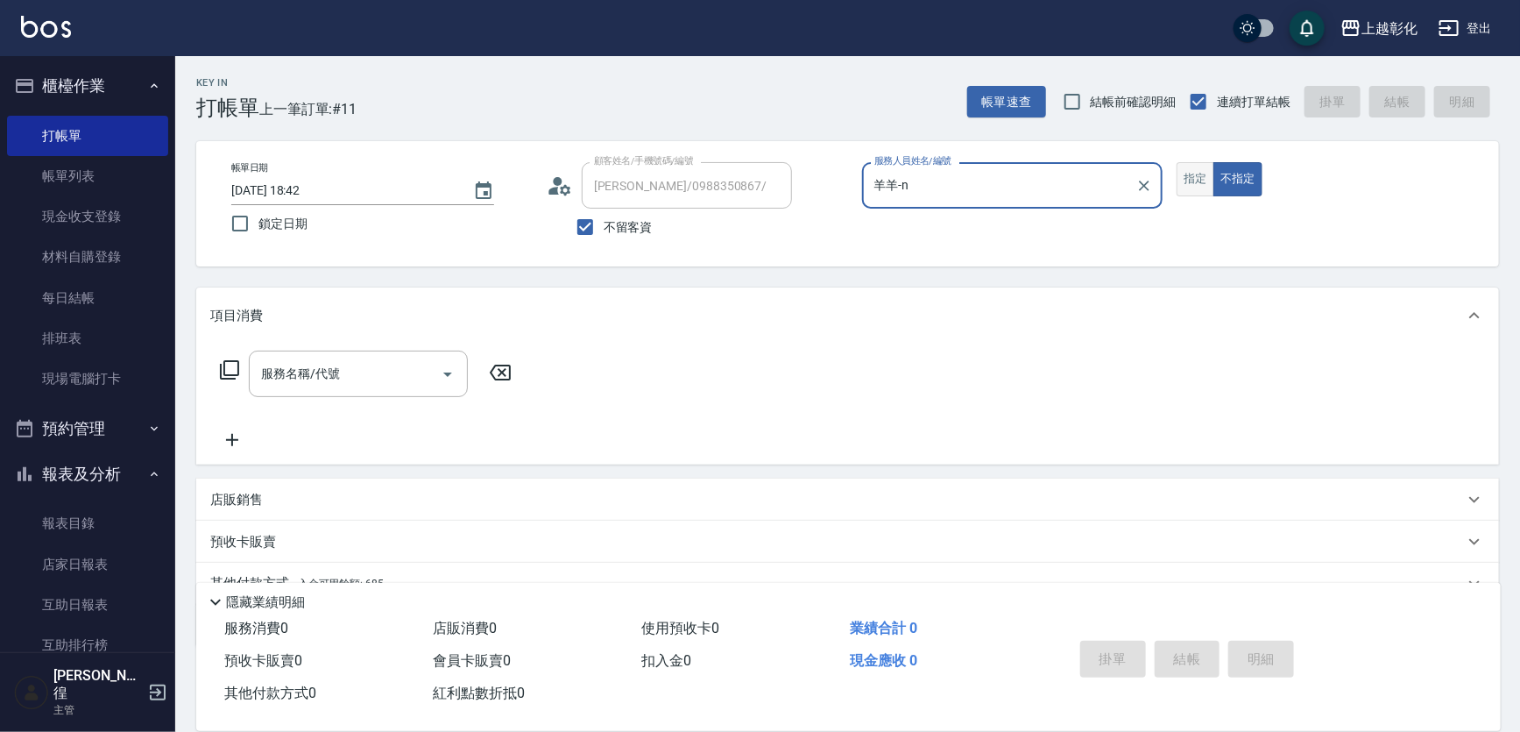
click at [1208, 189] on button "指定" at bounding box center [1196, 179] width 38 height 34
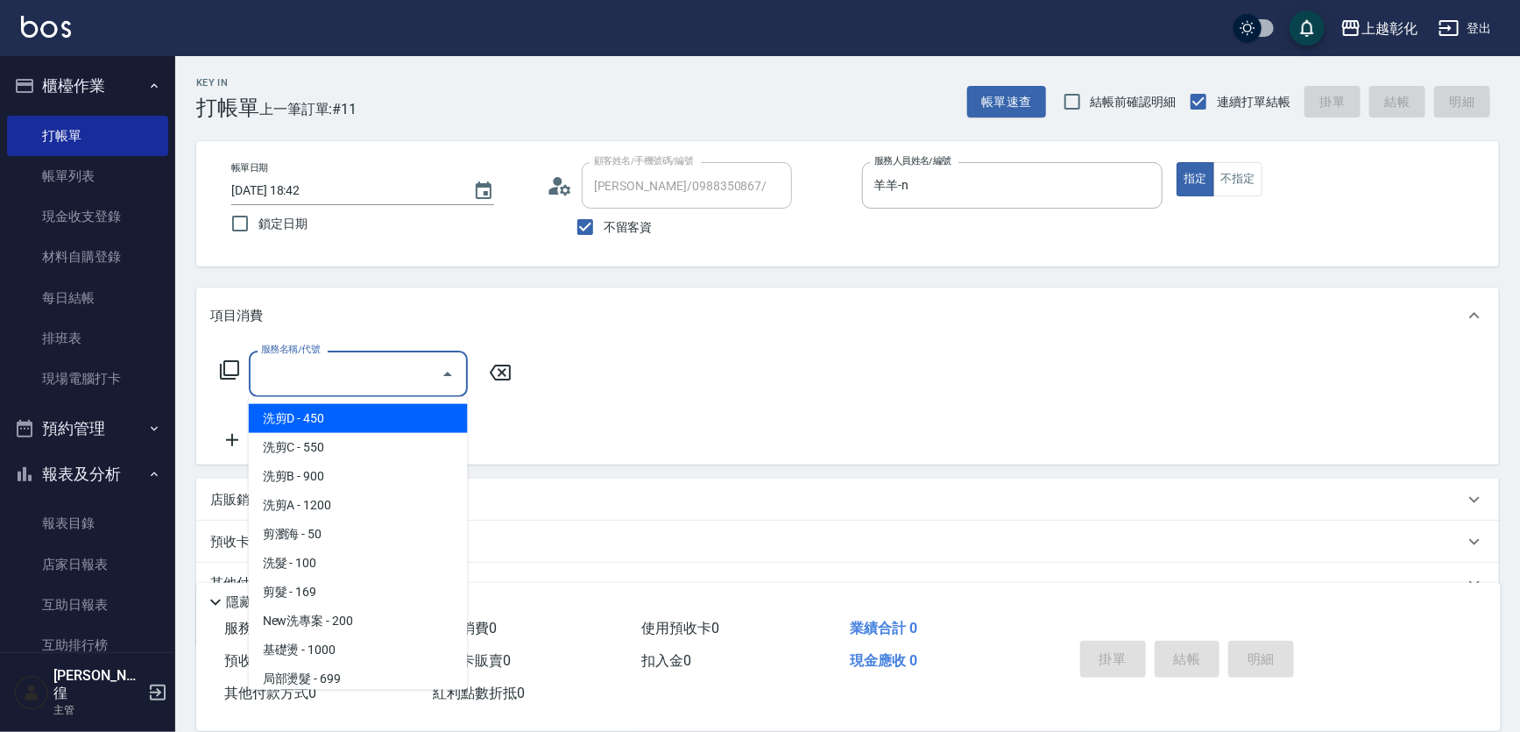
click at [357, 377] on input "服務名稱/代號" at bounding box center [345, 373] width 177 height 31
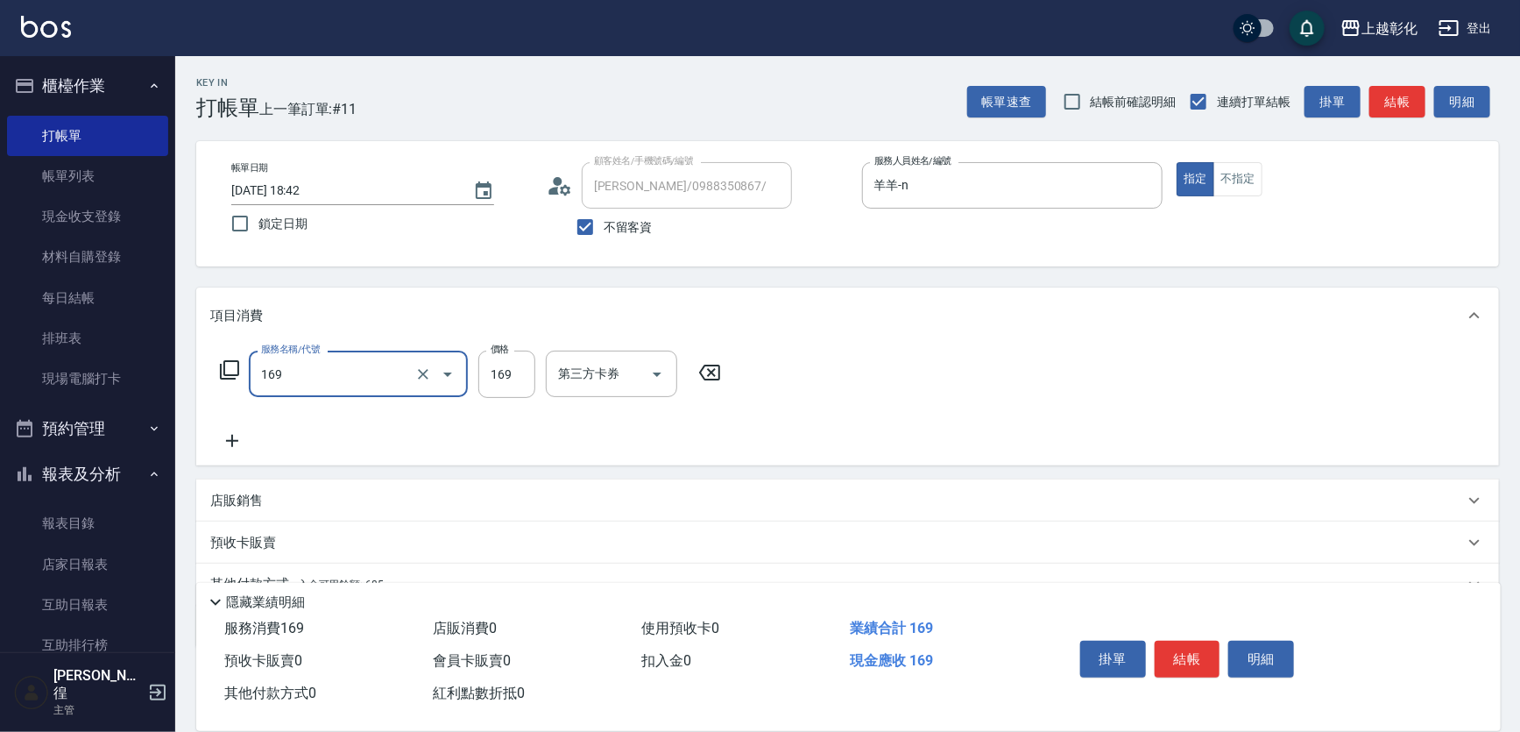
type input "剪髮(169)"
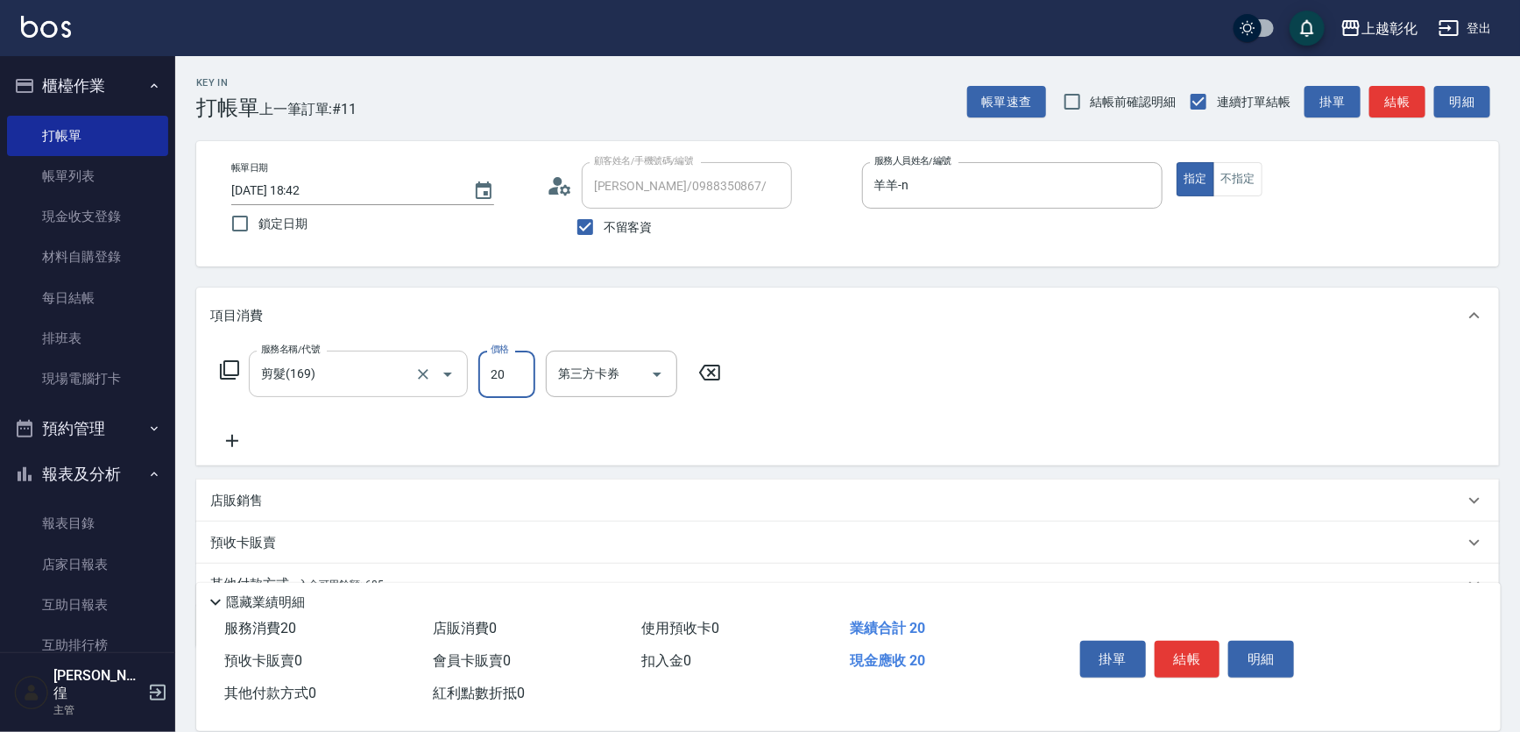
type input "200"
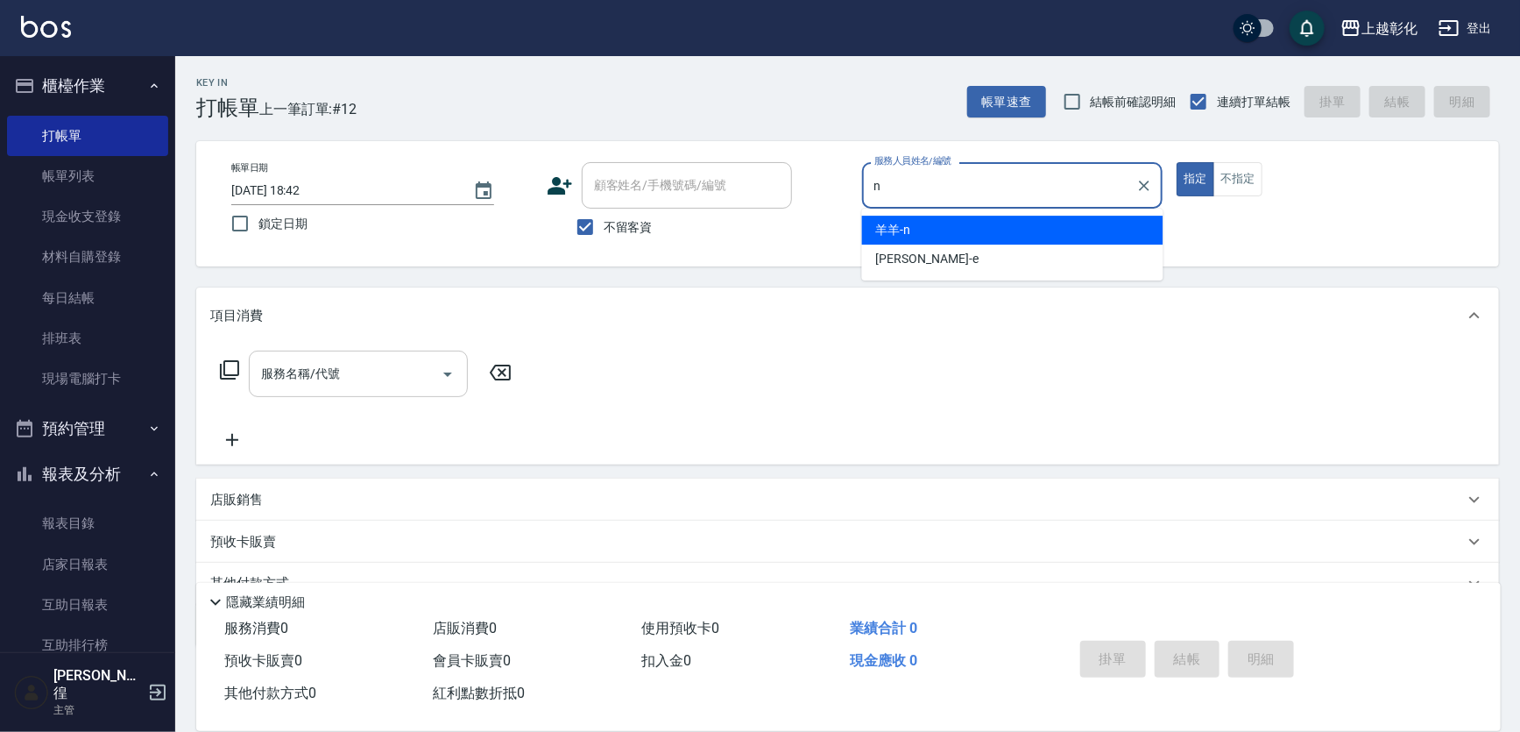
type input "羊羊-n"
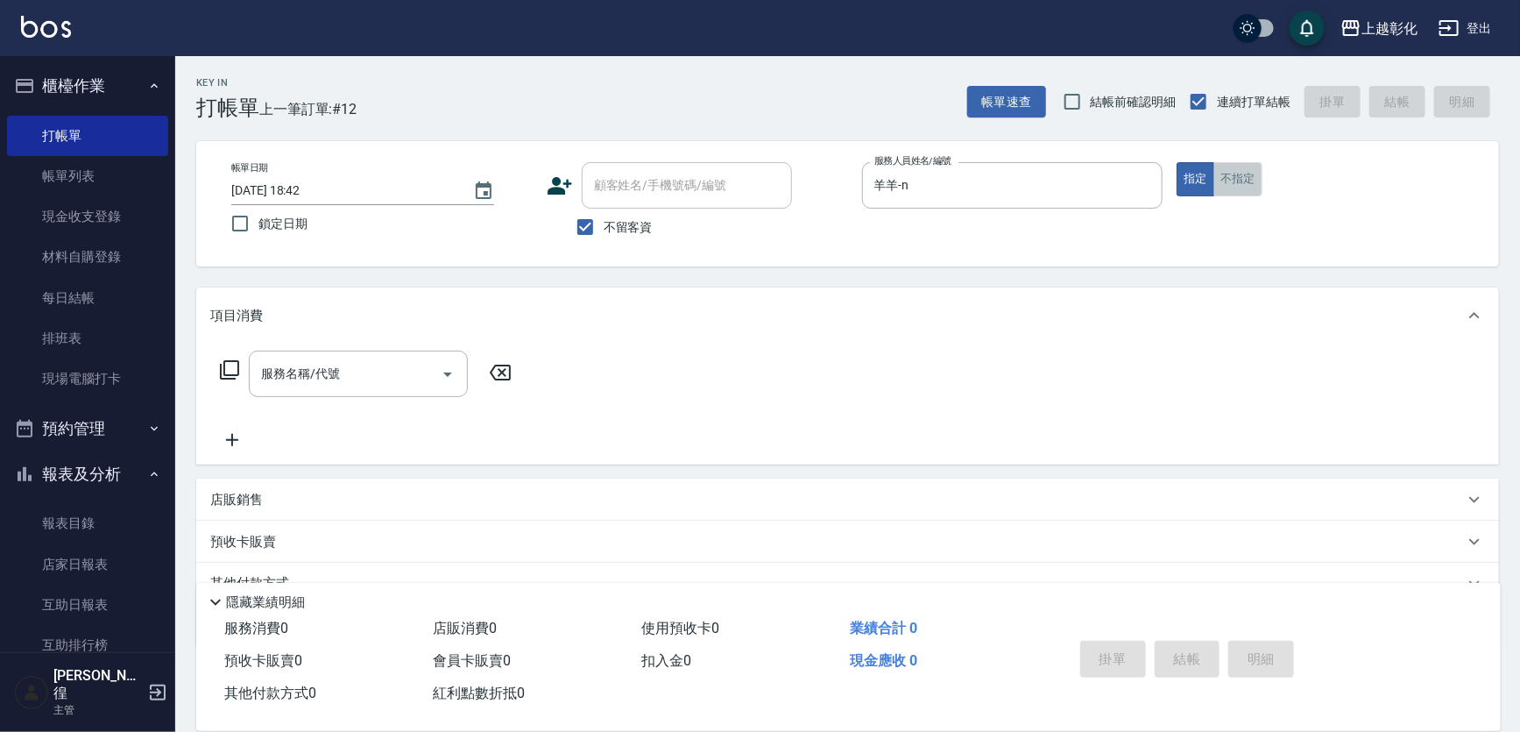
click at [1243, 179] on button "不指定" at bounding box center [1237, 179] width 49 height 34
click at [364, 351] on div "服務名稱/代號" at bounding box center [358, 373] width 219 height 46
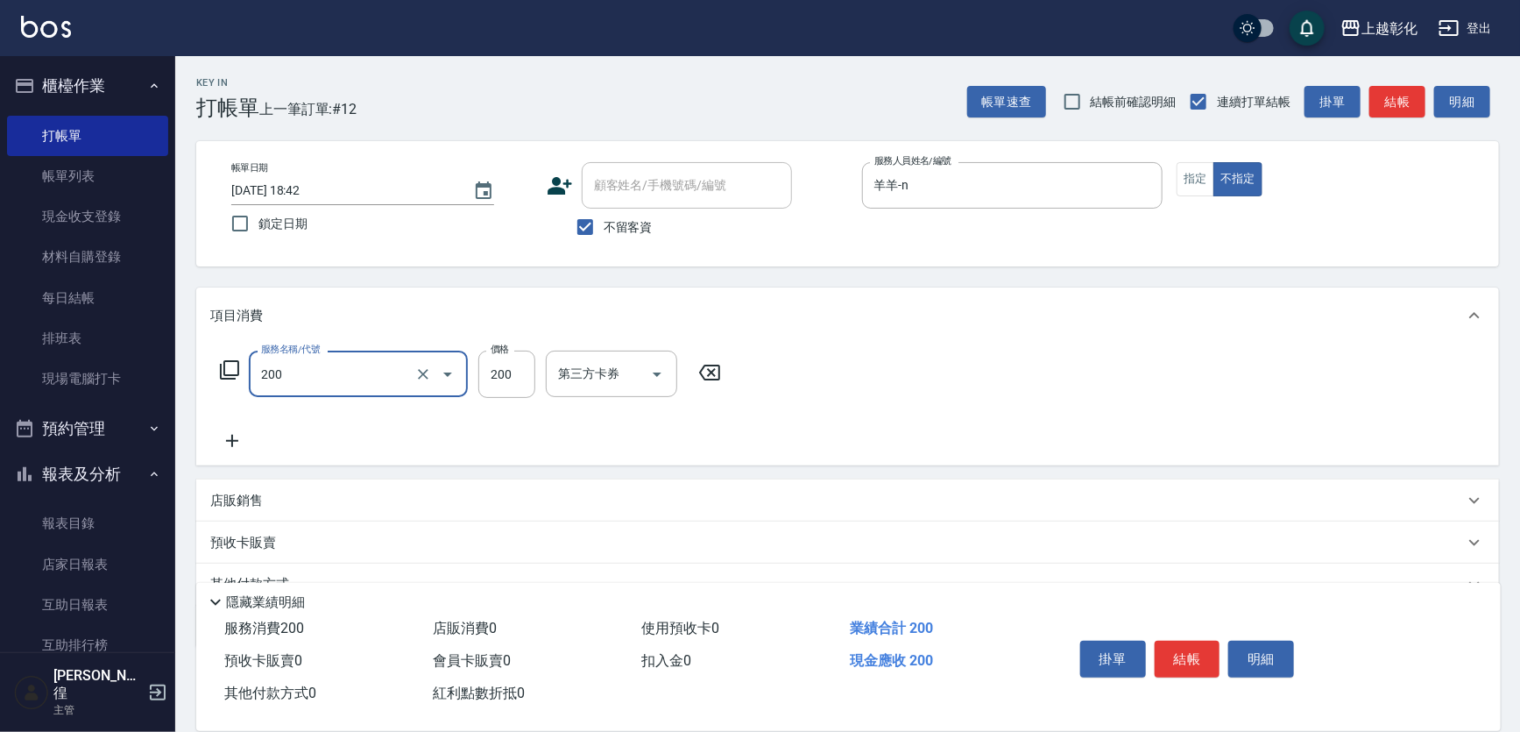
type input "New洗專案(200)"
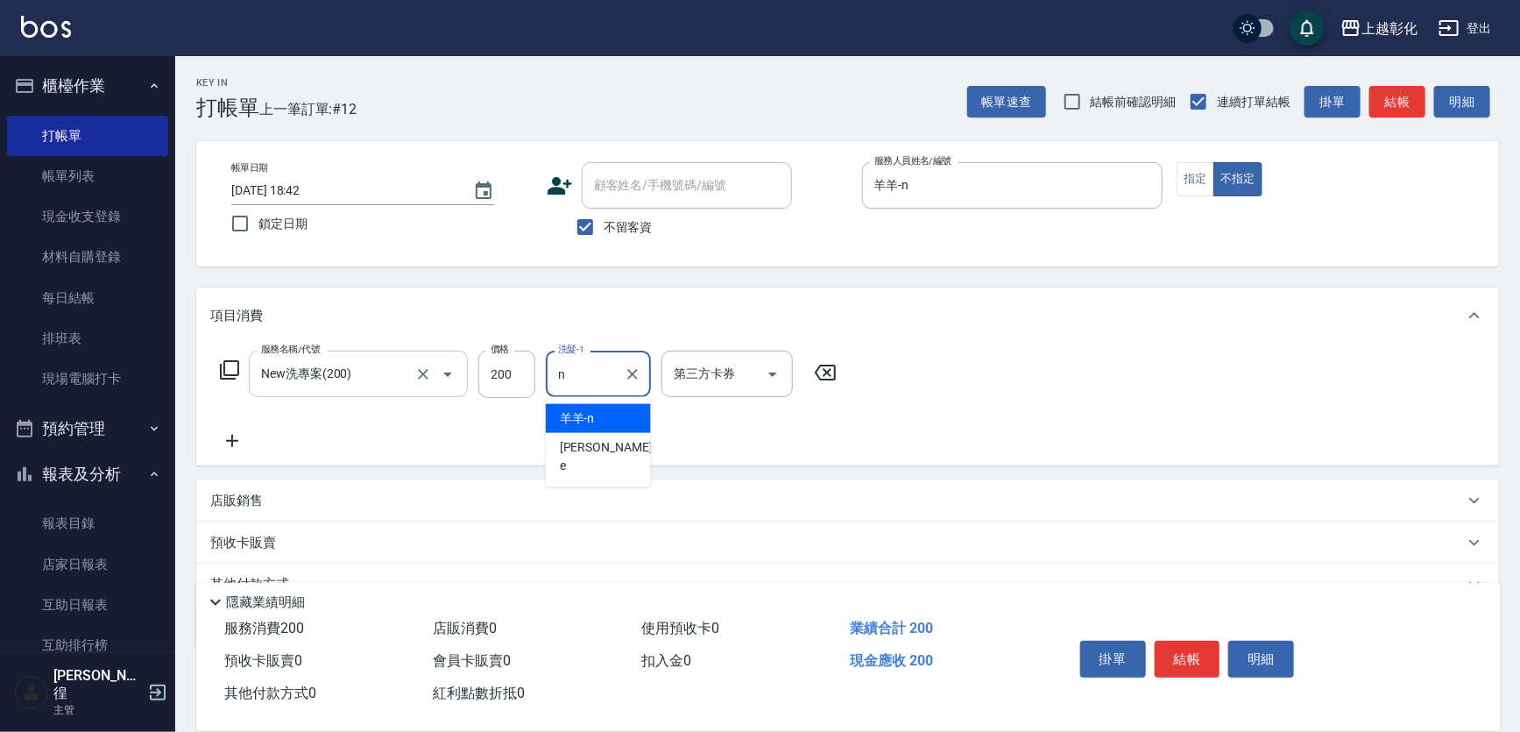
type input "羊羊-n"
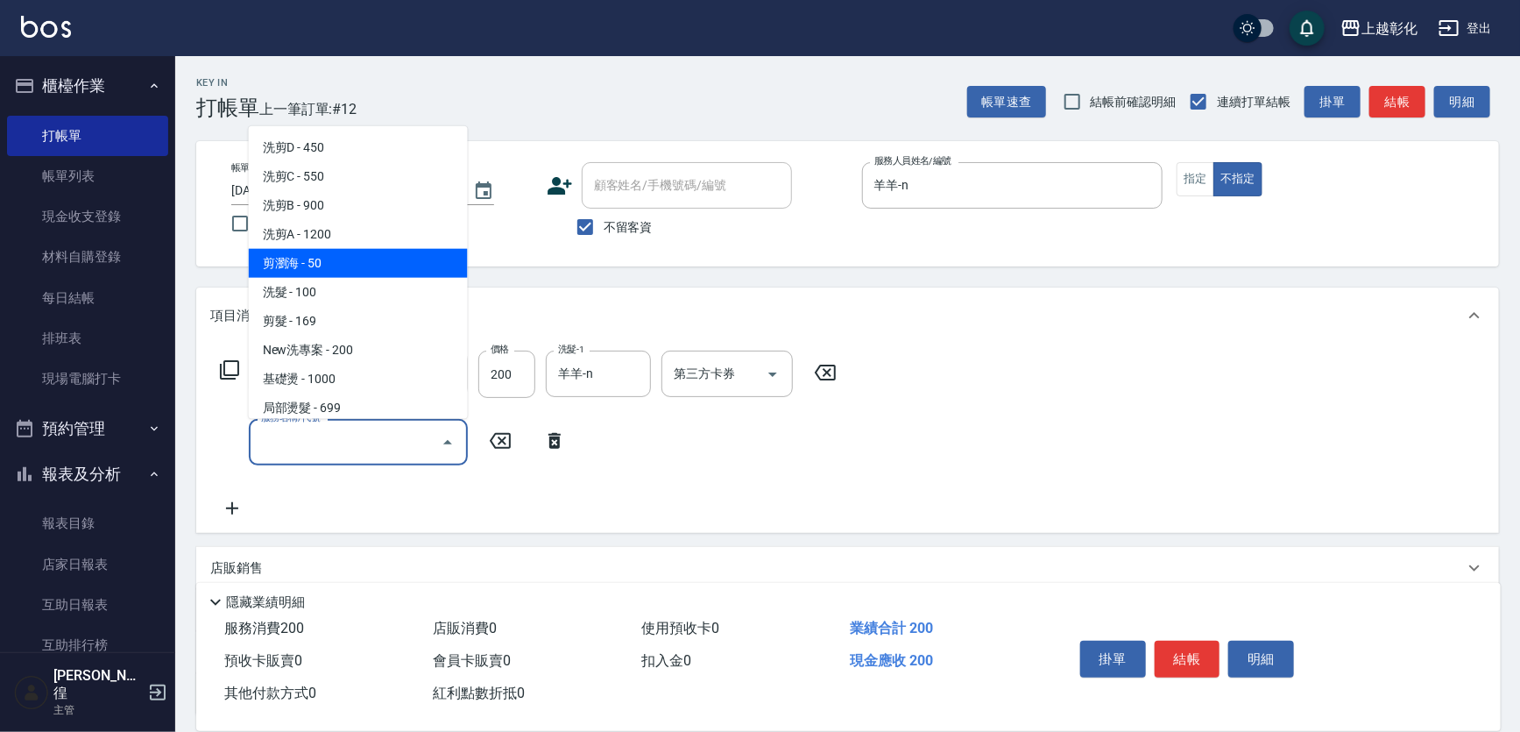
type input "剪瀏海(0050)"
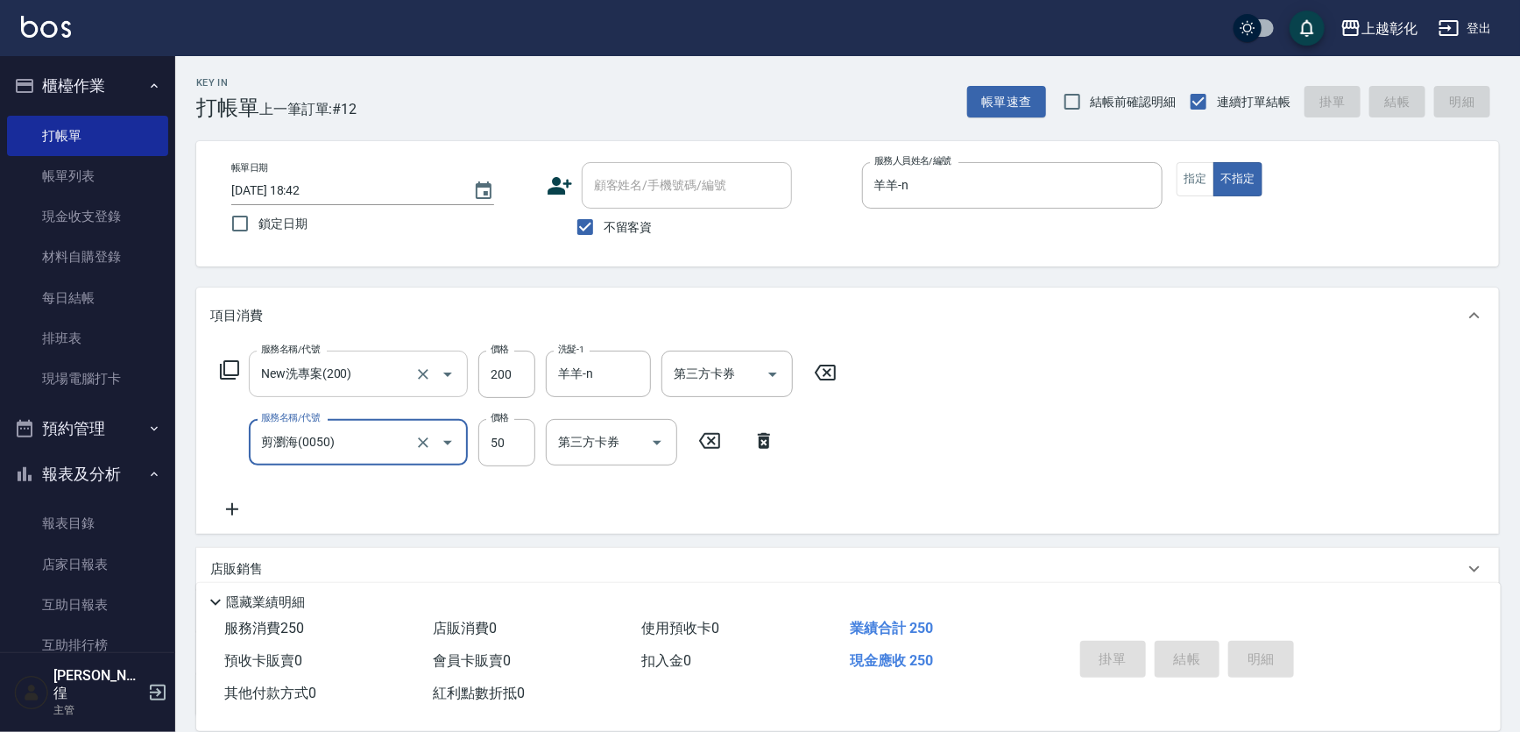
type input "[DATE] 18:43"
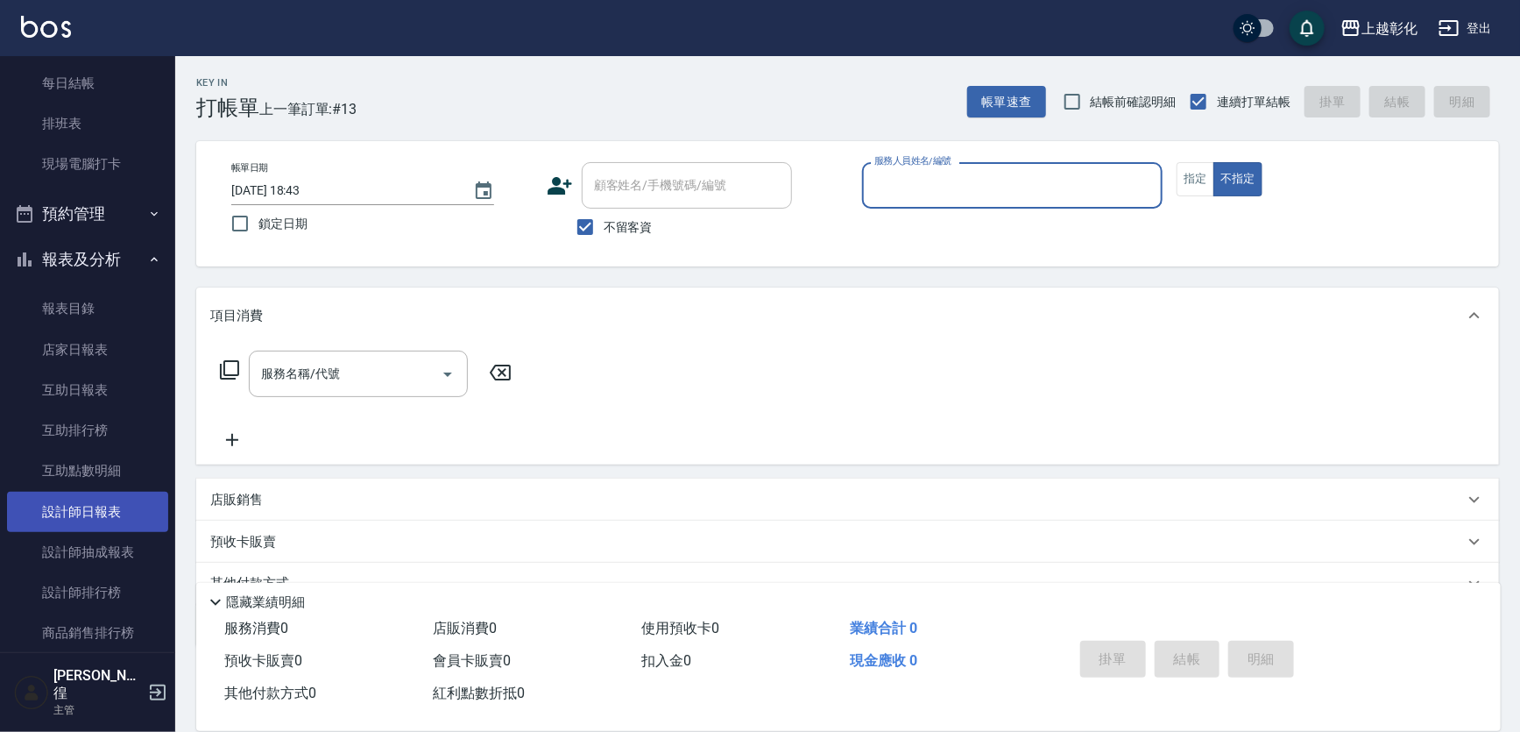
scroll to position [238, 0]
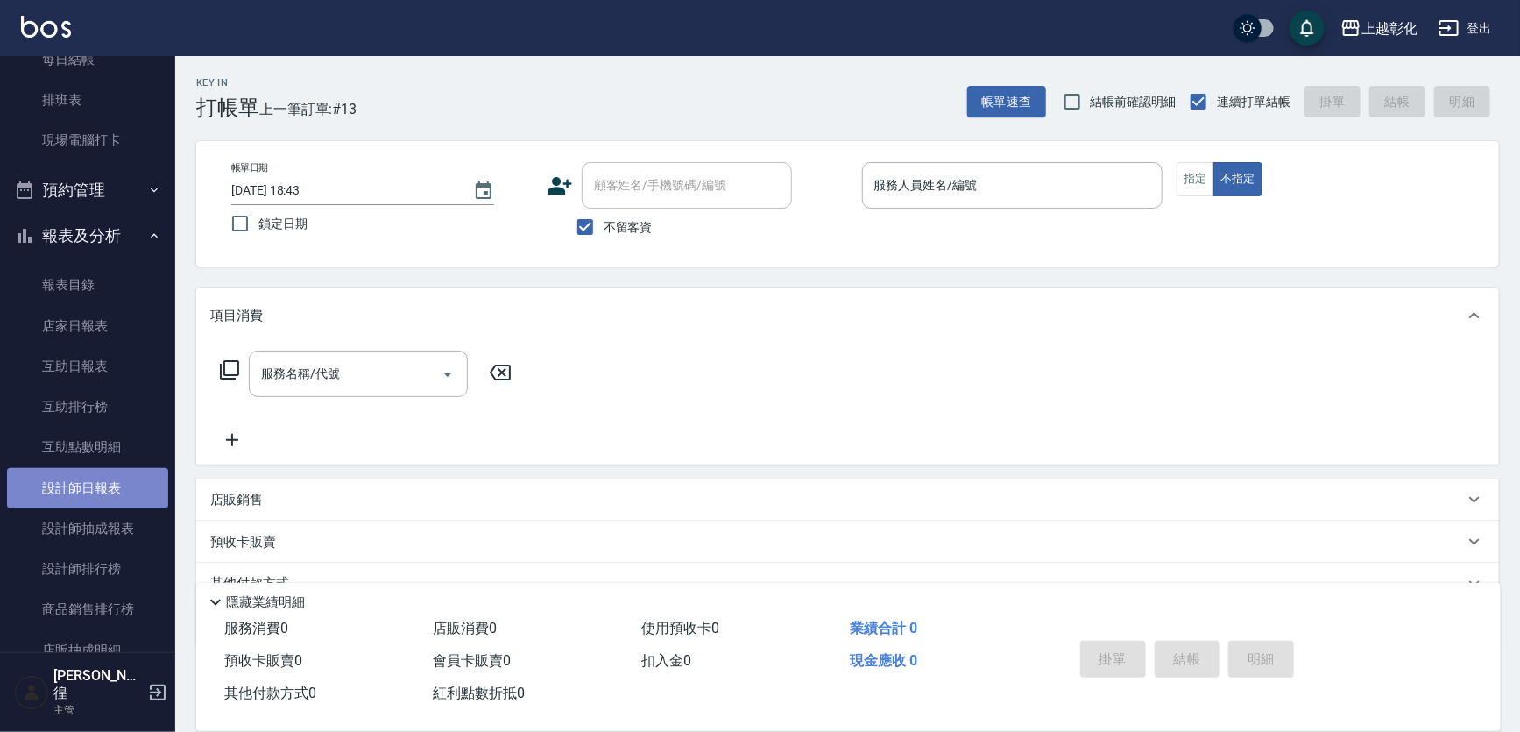
click at [96, 493] on link "設計師日報表" at bounding box center [87, 488] width 161 height 40
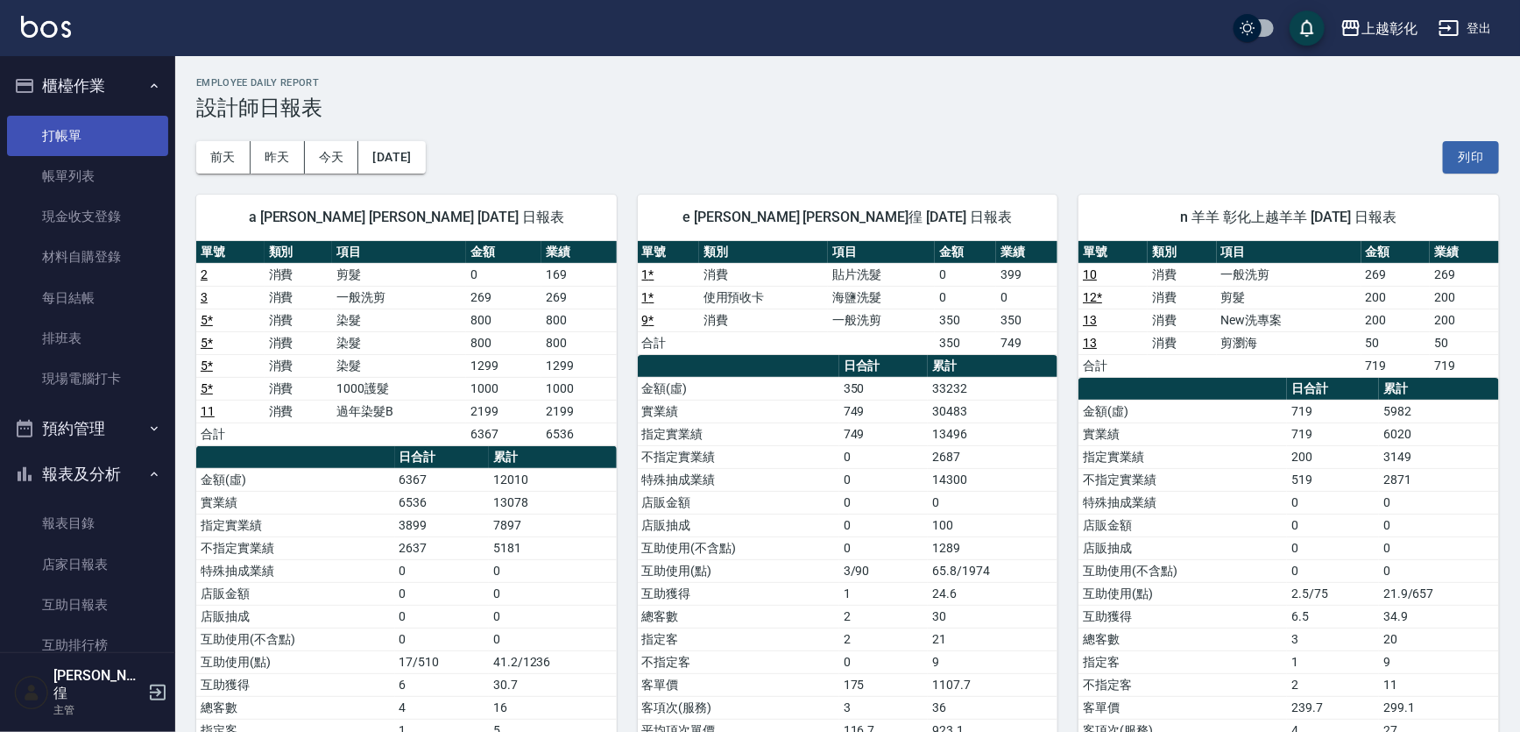
click at [93, 116] on link "打帳單" at bounding box center [87, 136] width 161 height 40
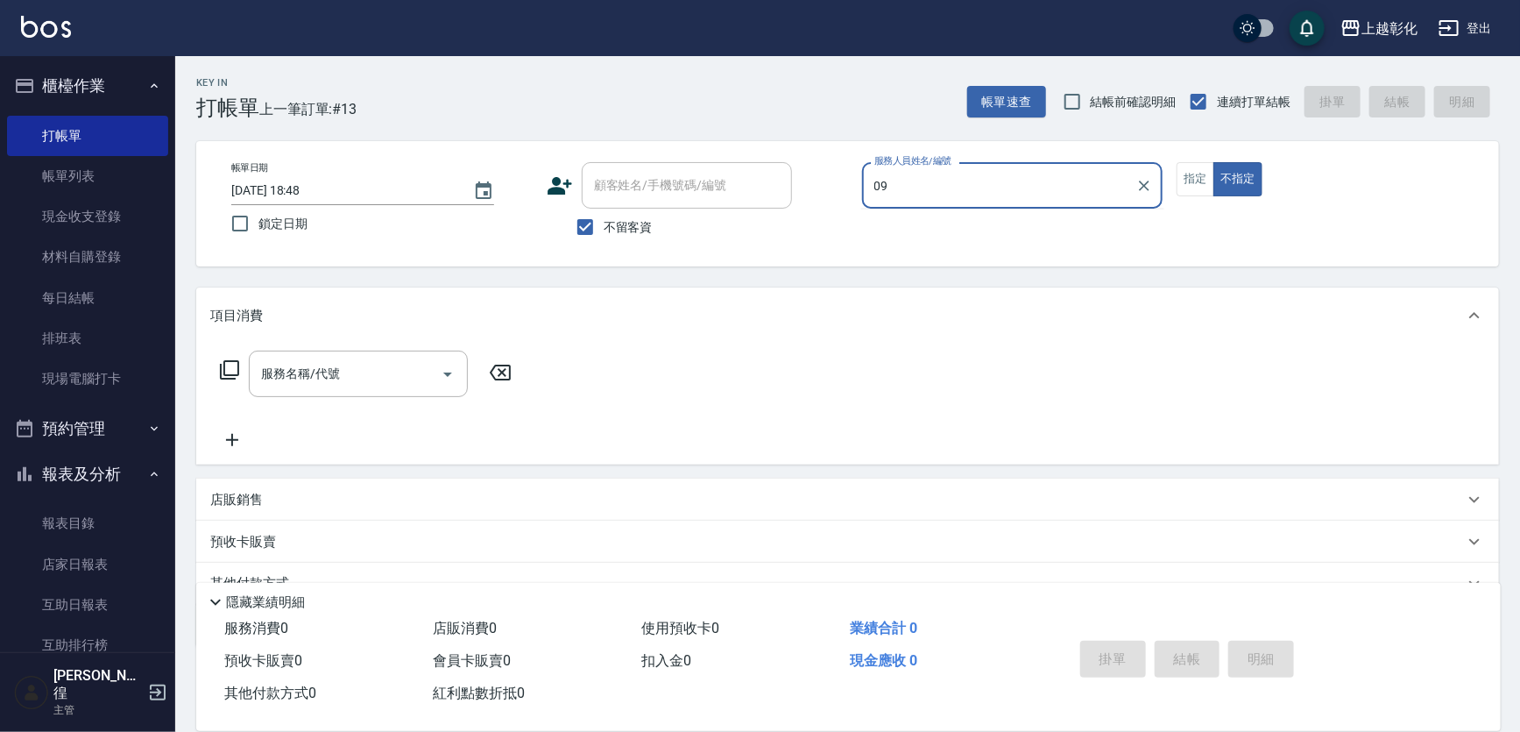
type input "0"
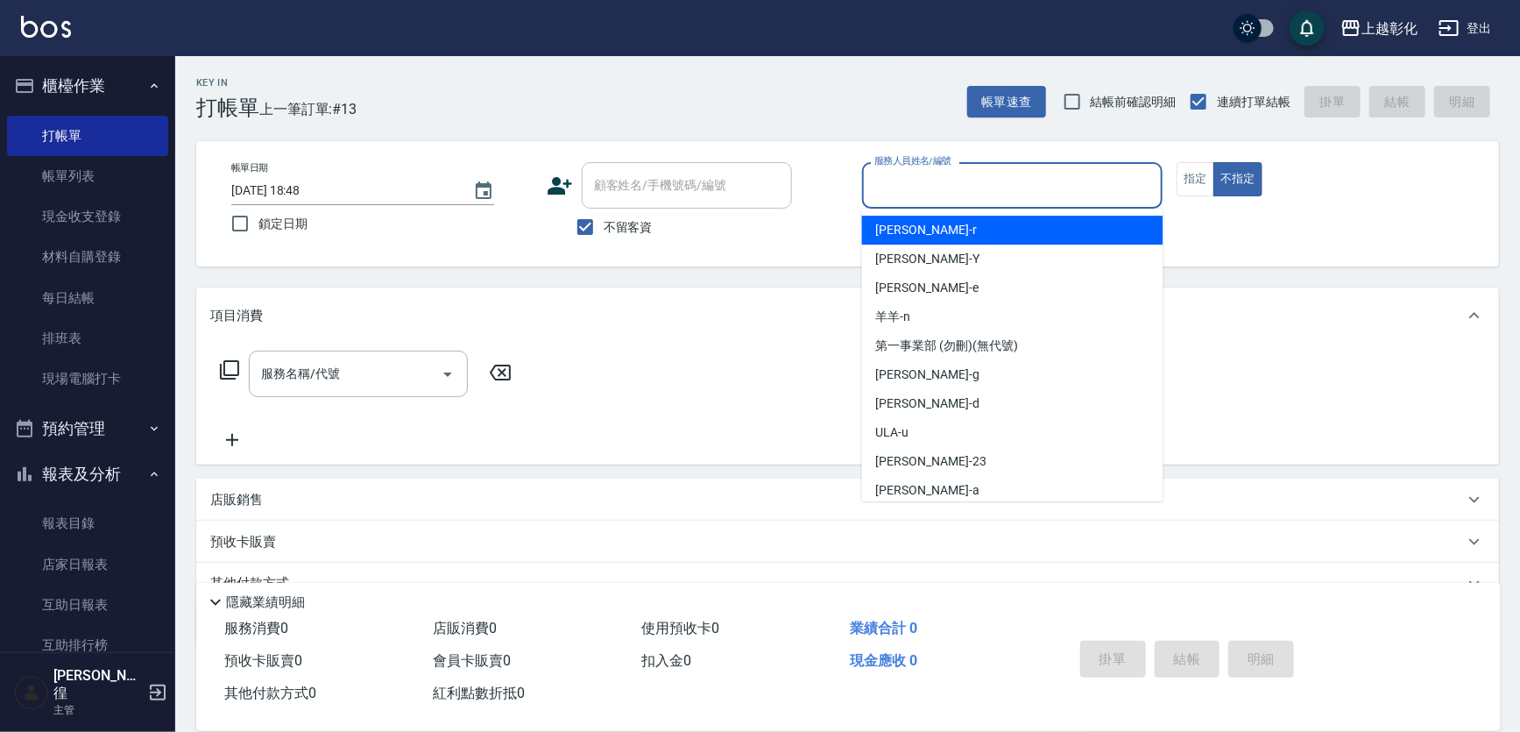
click at [603, 202] on div "顧客姓名/手機號碼/編號" at bounding box center [687, 185] width 210 height 46
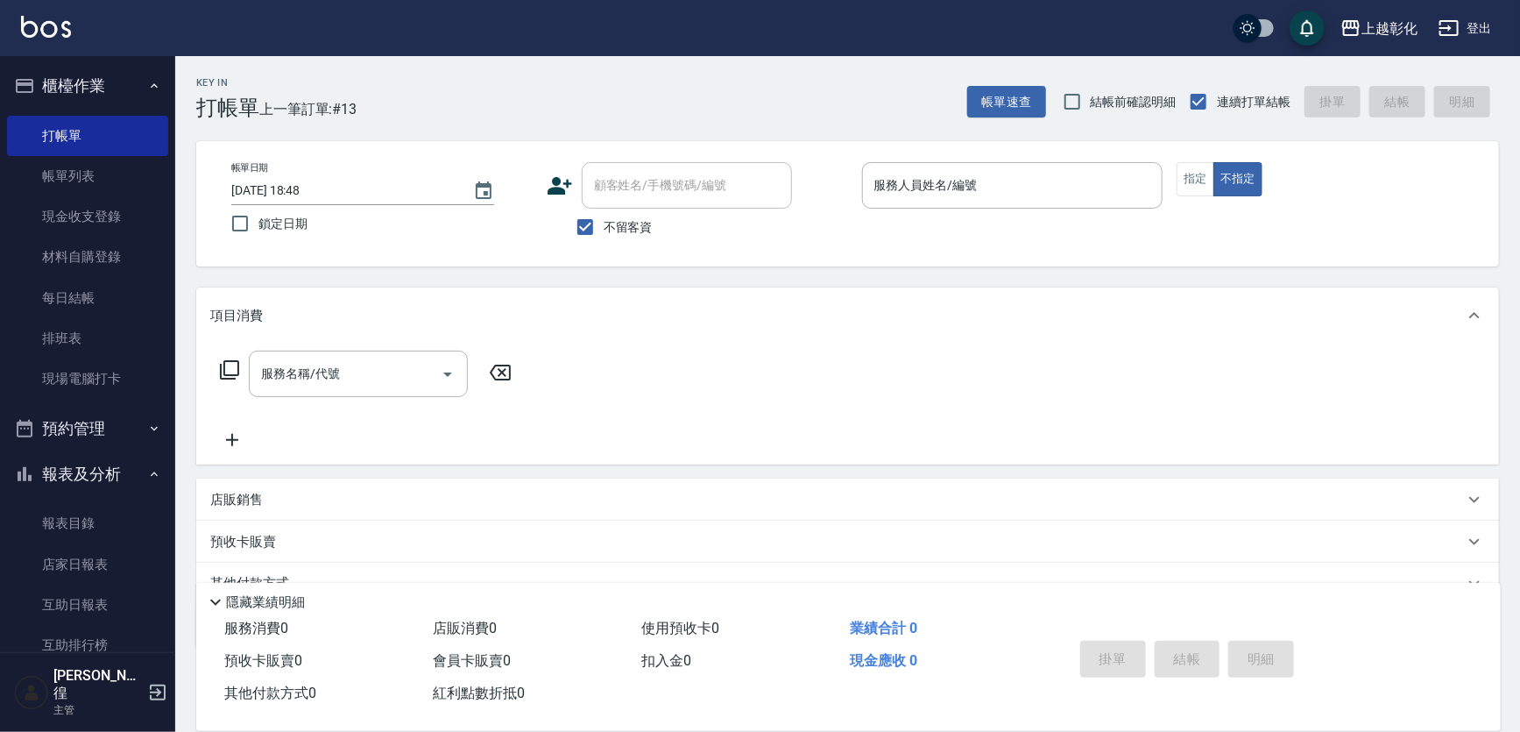
click at [619, 230] on span "不留客資" at bounding box center [628, 227] width 49 height 18
click at [604, 230] on input "不留客資" at bounding box center [585, 227] width 37 height 37
checkbox input "false"
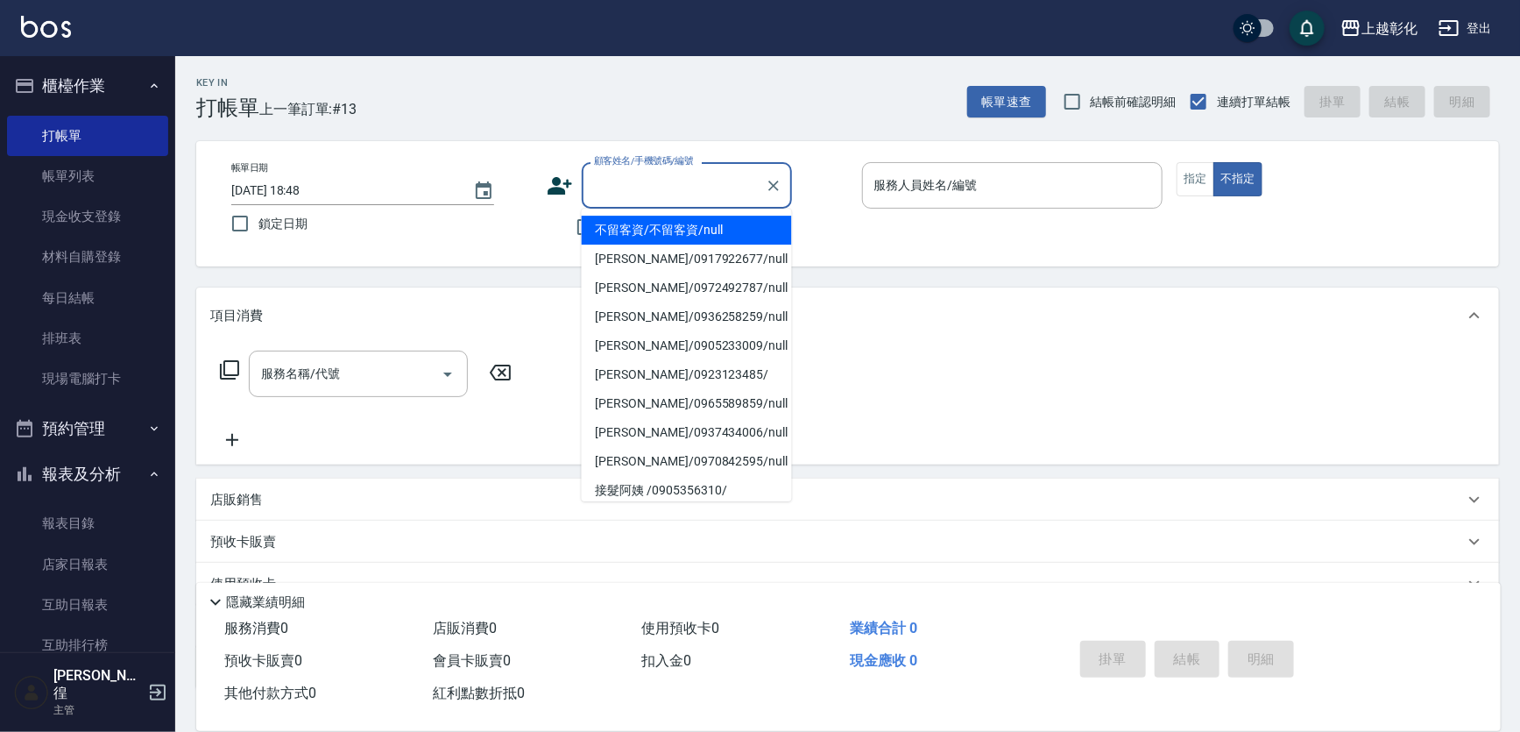
click at [626, 190] on input "顧客姓名/手機號碼/編號" at bounding box center [674, 185] width 168 height 31
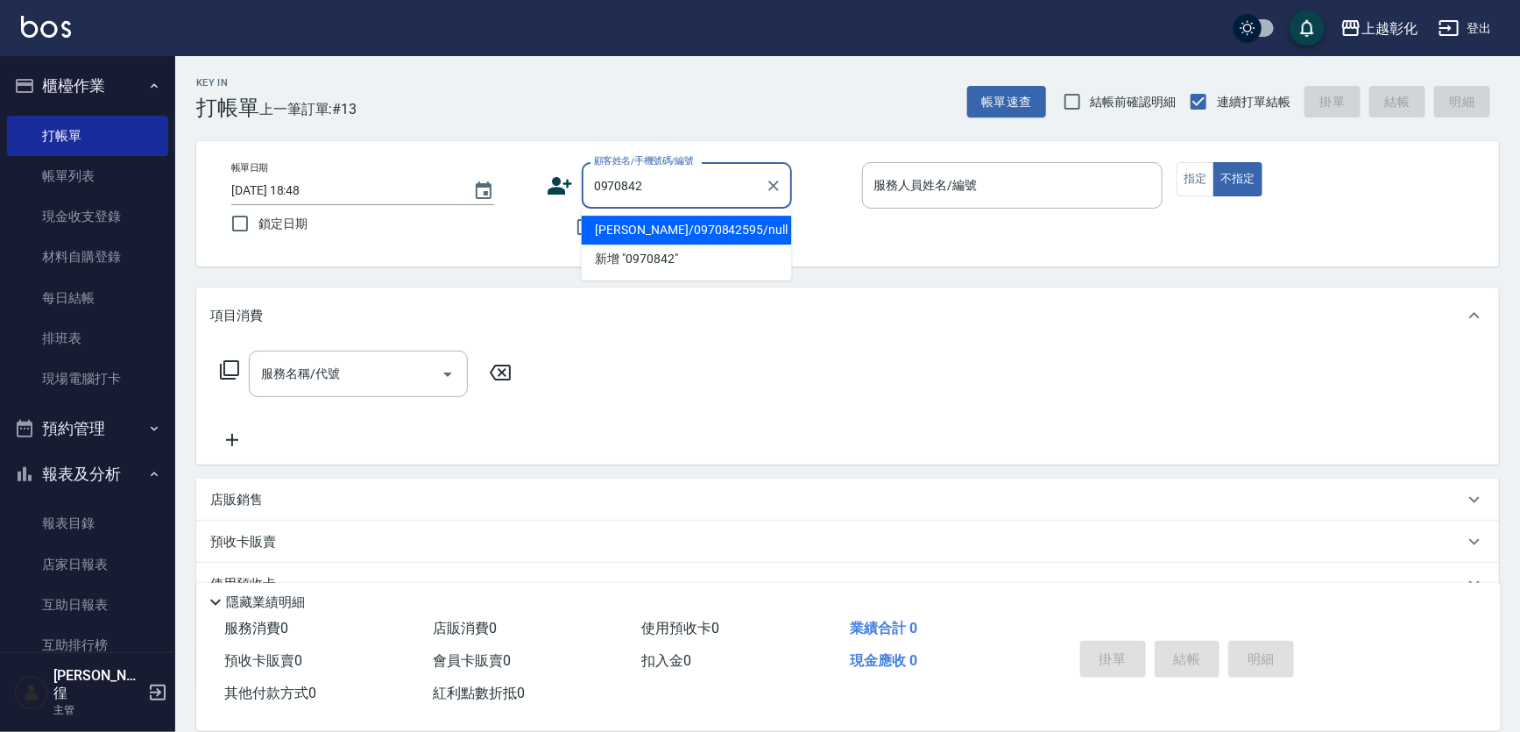
type input "[PERSON_NAME]/0970842595/null"
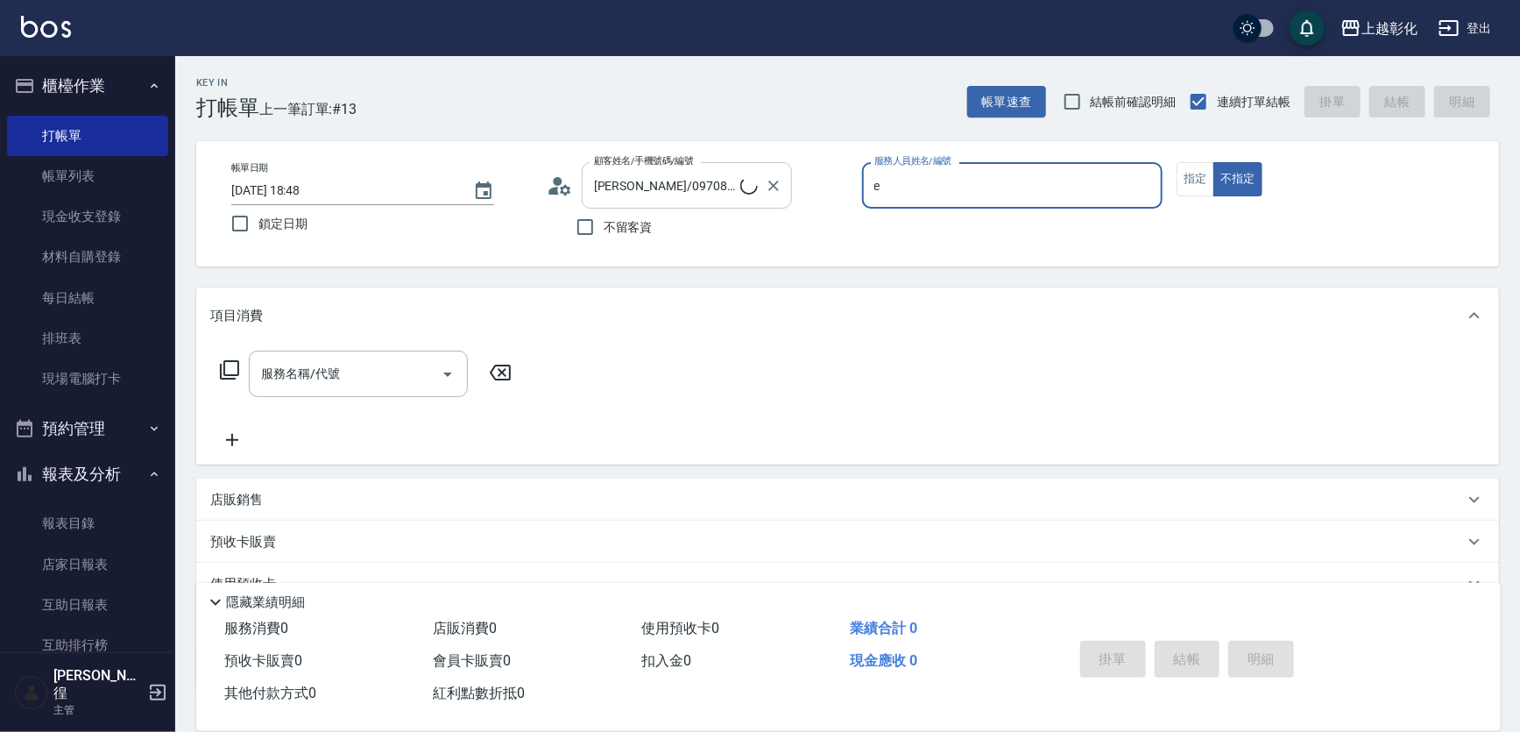
type input "[PERSON_NAME]-e"
type button "false"
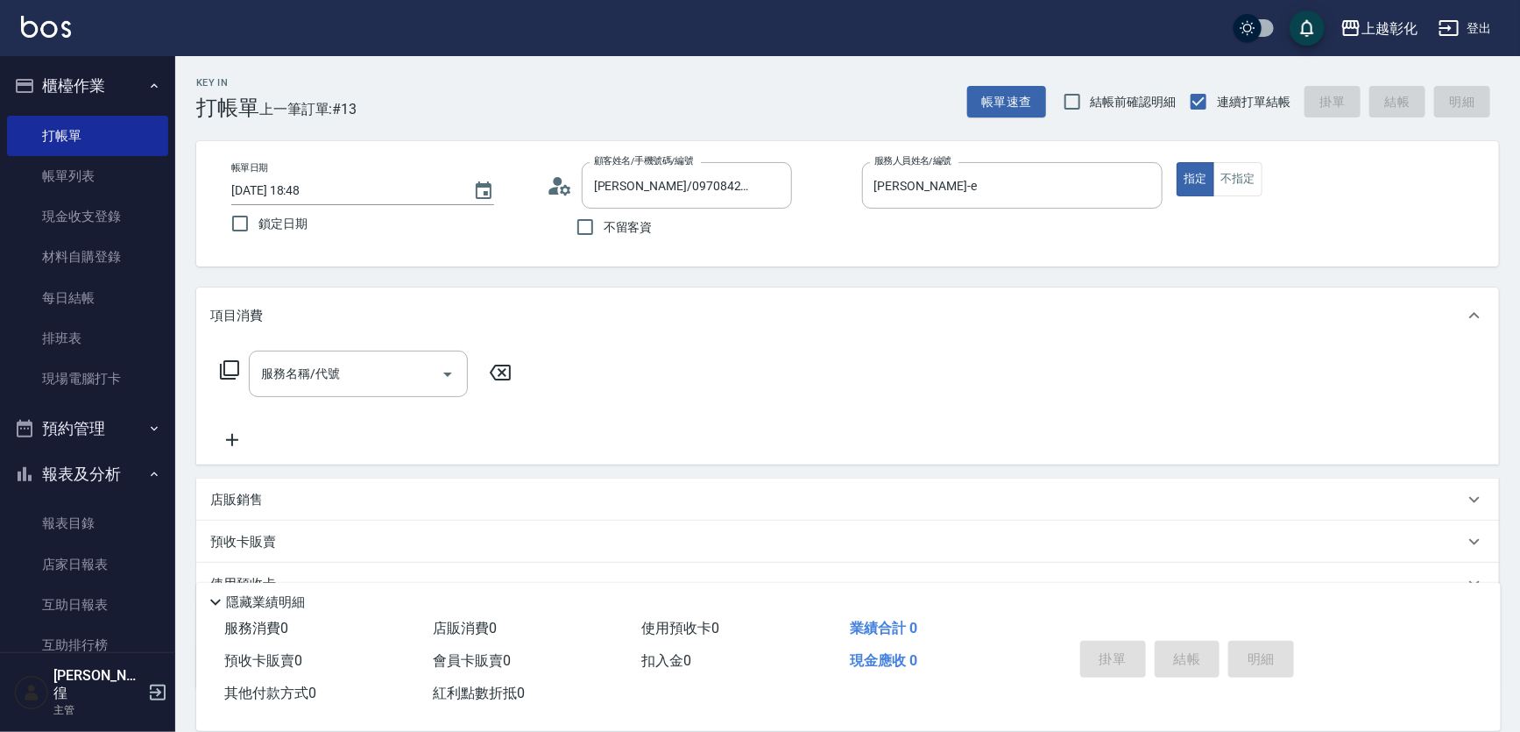
click at [402, 410] on div "服務名稱/代號 服務名稱/代號" at bounding box center [366, 400] width 312 height 100
click at [420, 386] on input "服務名稱/代號" at bounding box center [345, 373] width 177 height 31
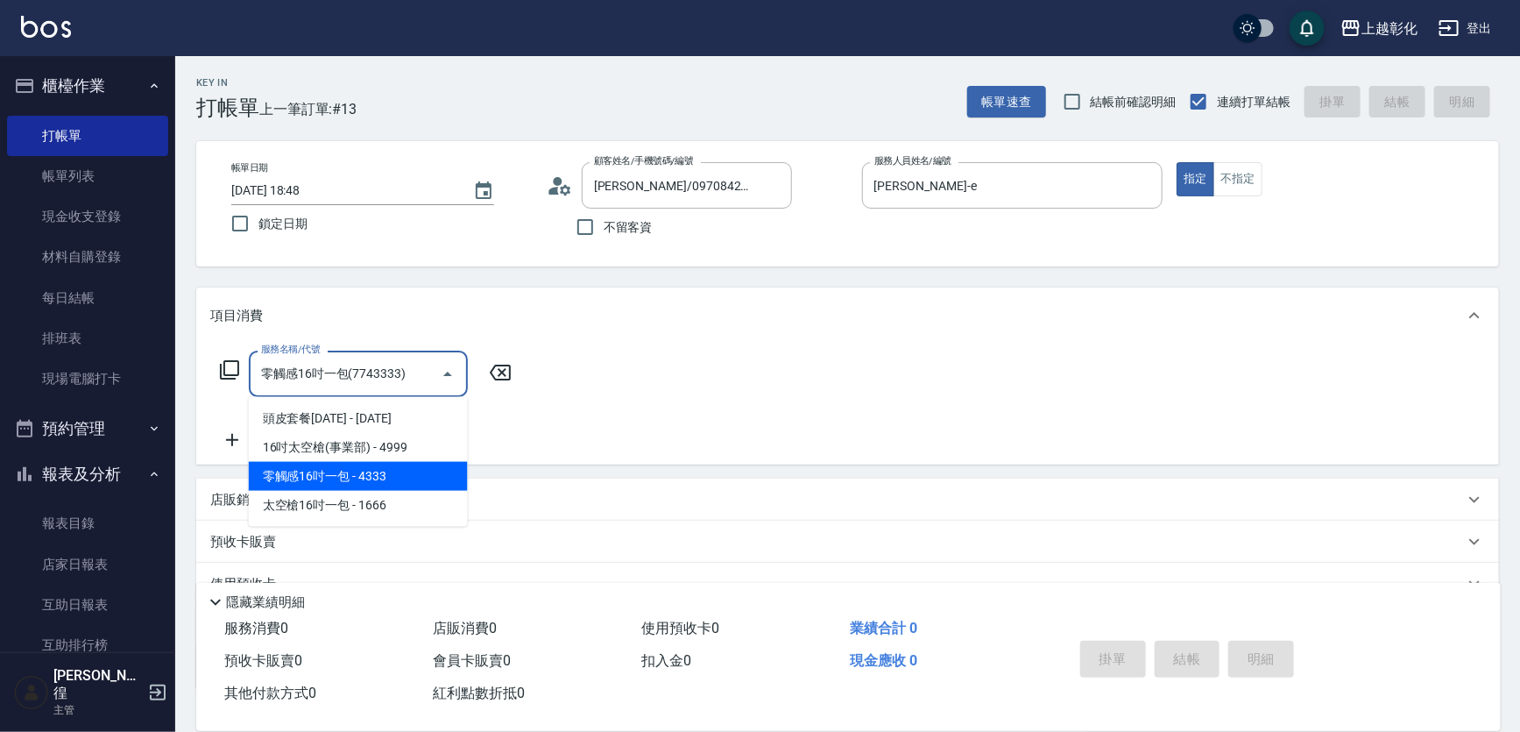
type input "零觸感16吋一包(7743333)"
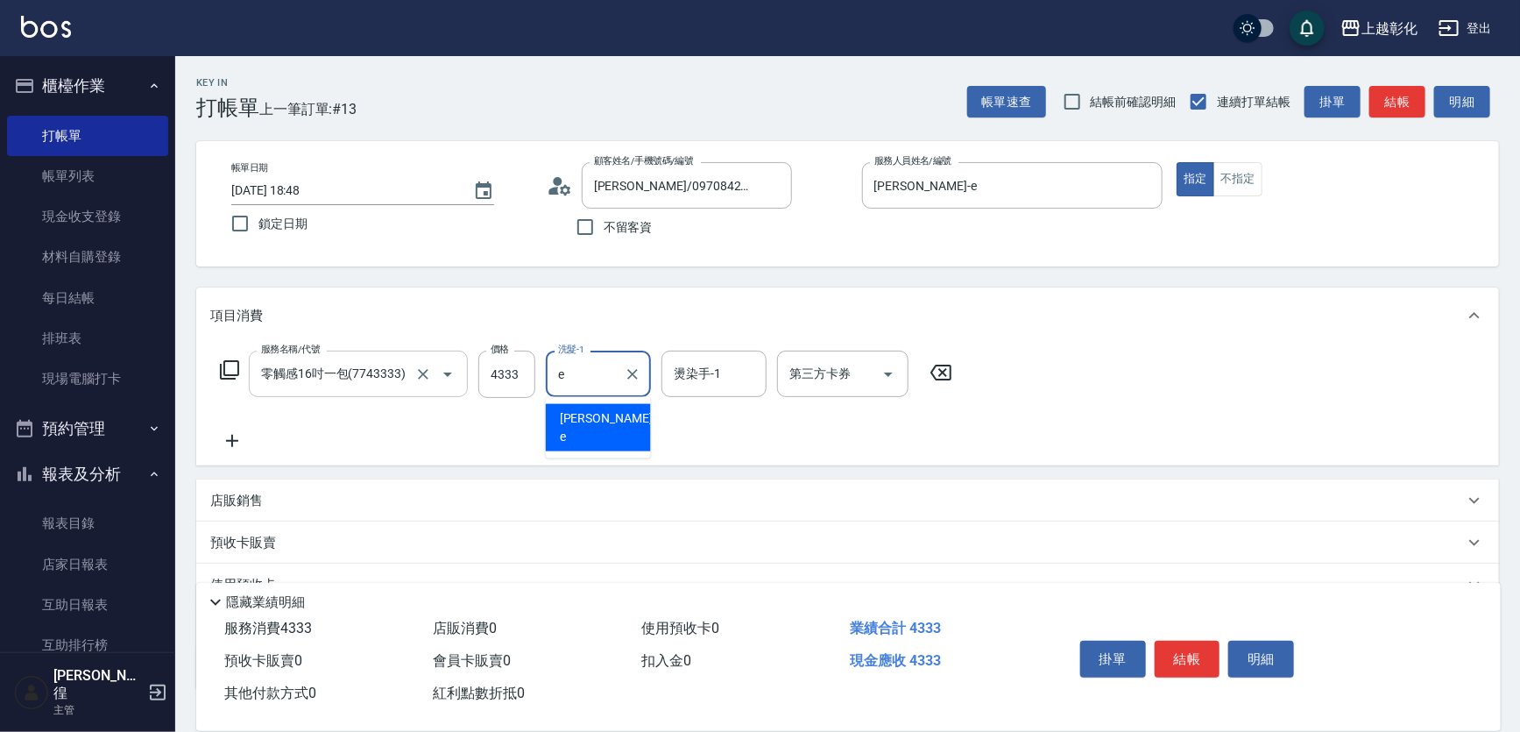
type input "[PERSON_NAME]-e"
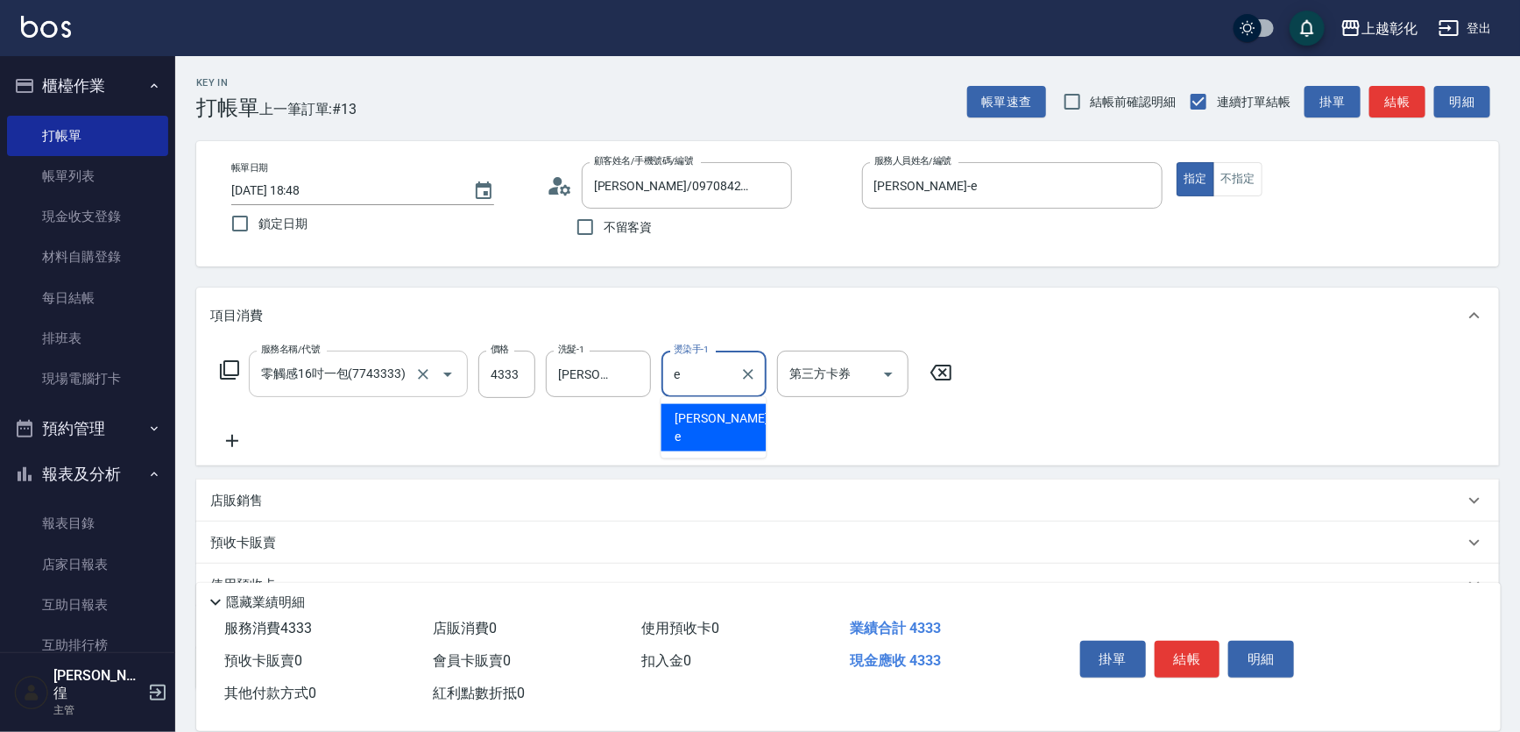
type input "[PERSON_NAME]-e"
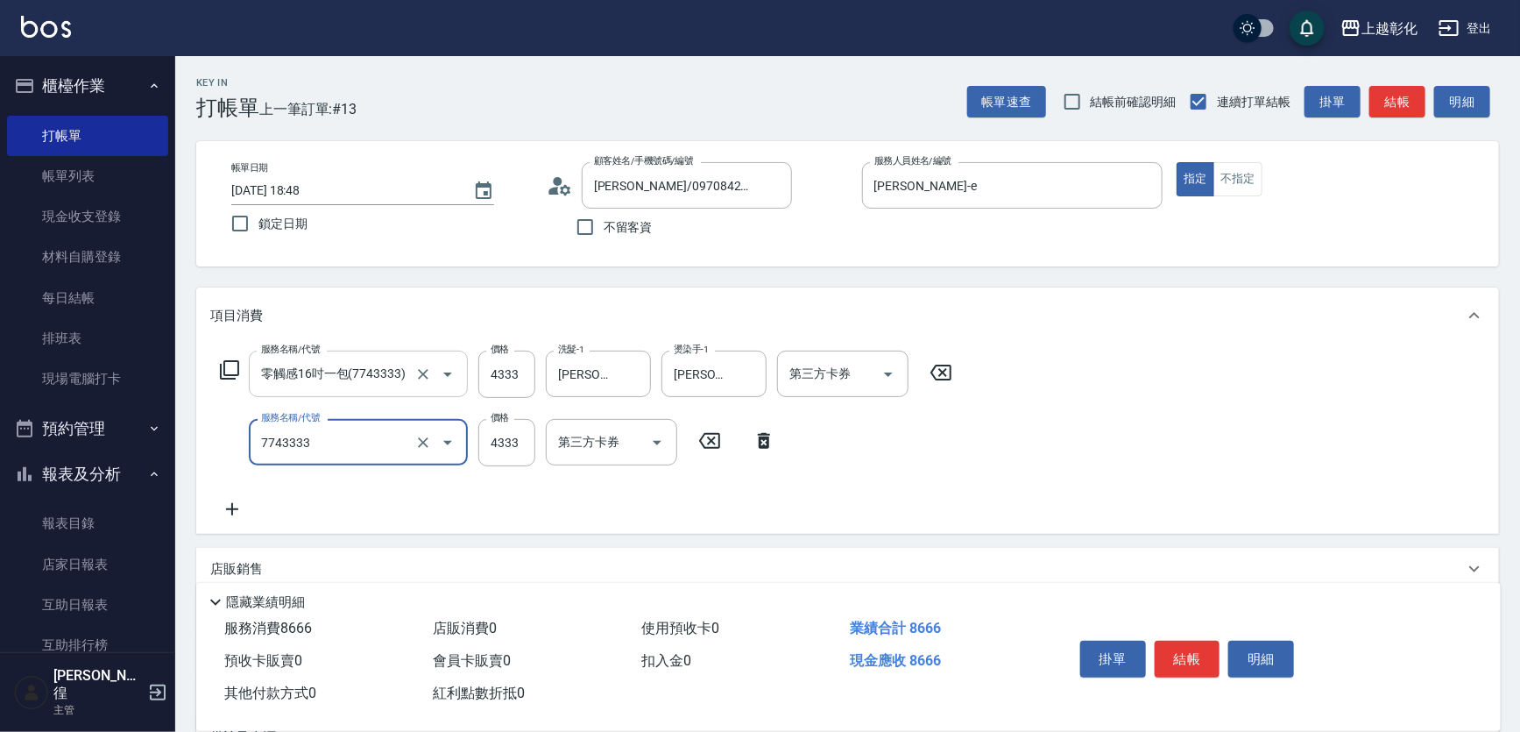
type input "零觸感16吋一包(7743333)"
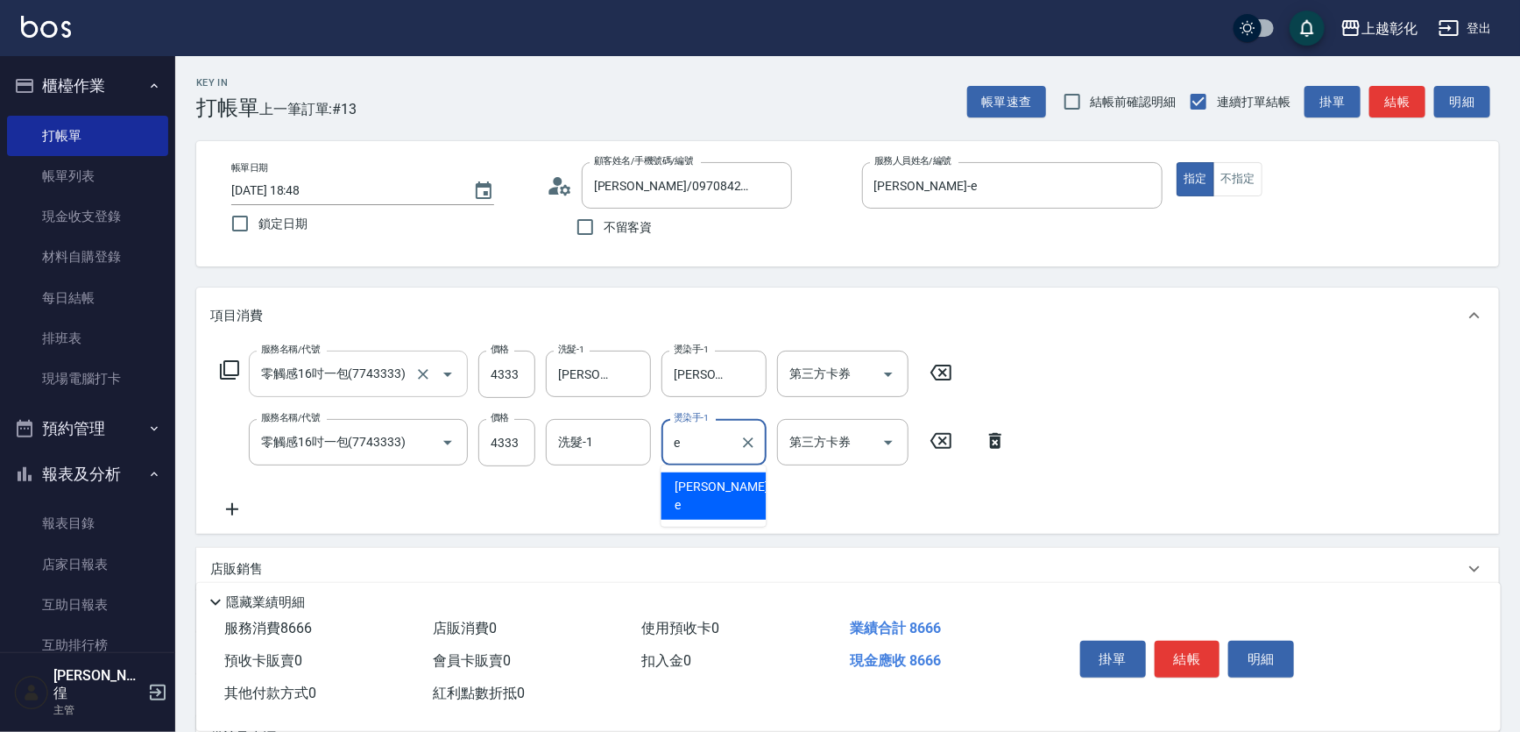
type input "[PERSON_NAME]-e"
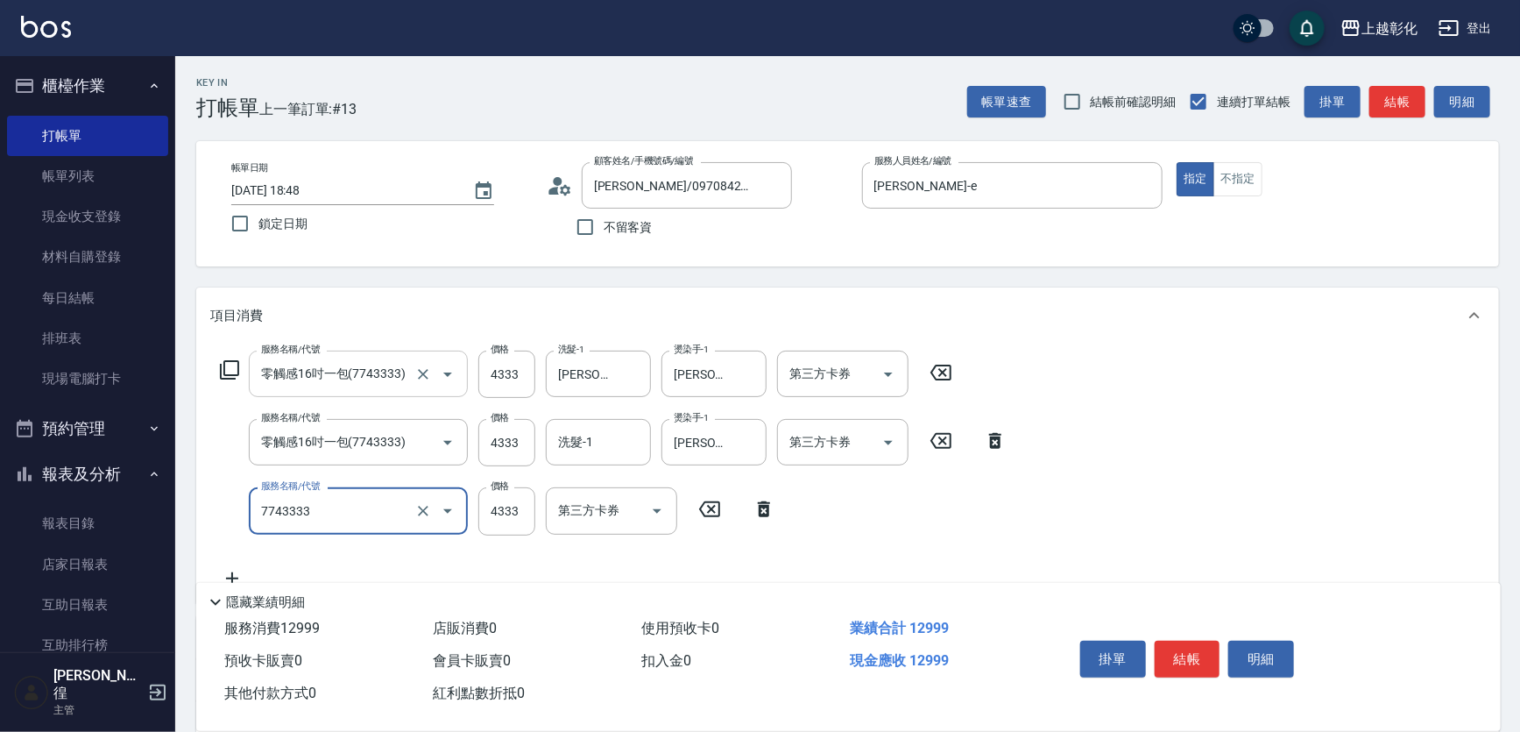
type input "零觸感16吋一包(7743333)"
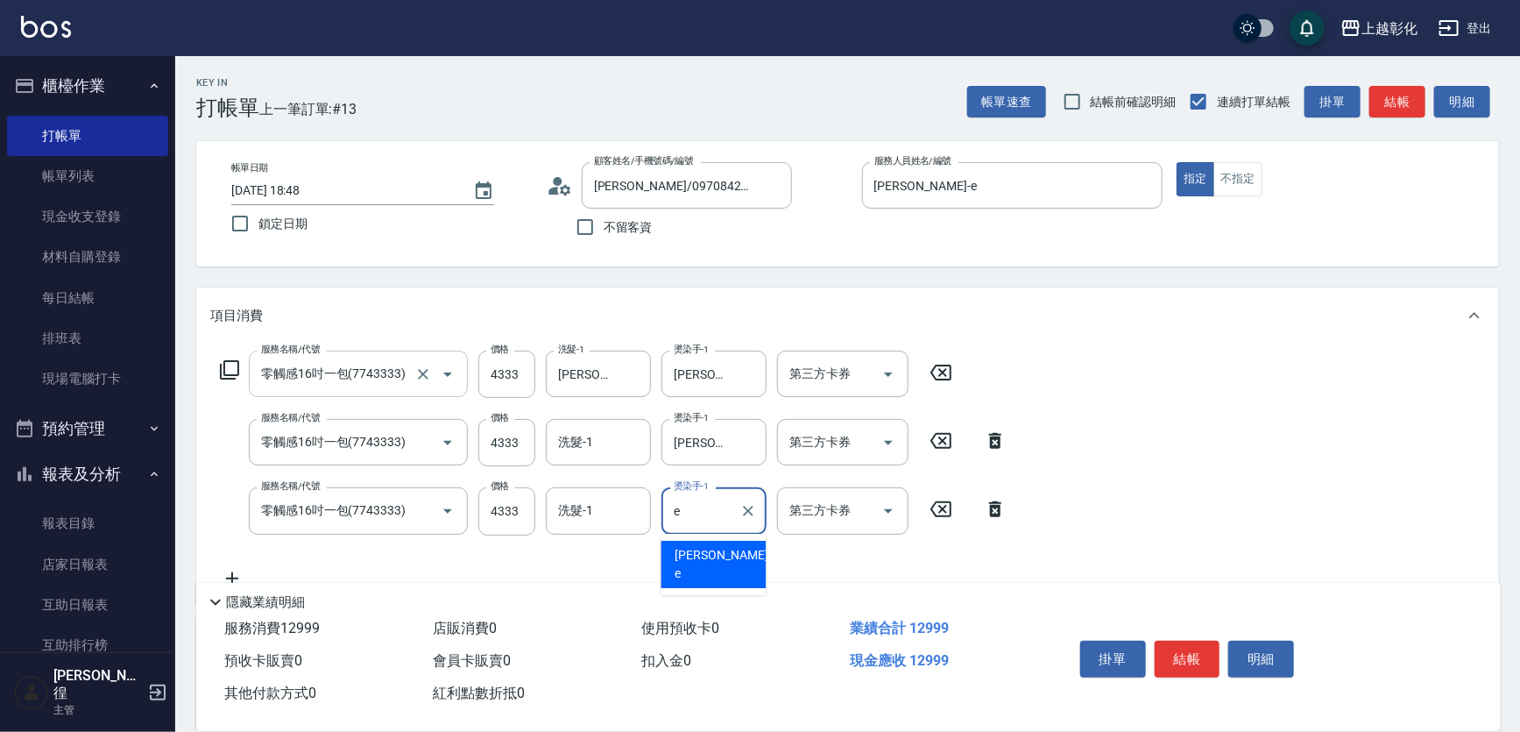
type input "[PERSON_NAME]-e"
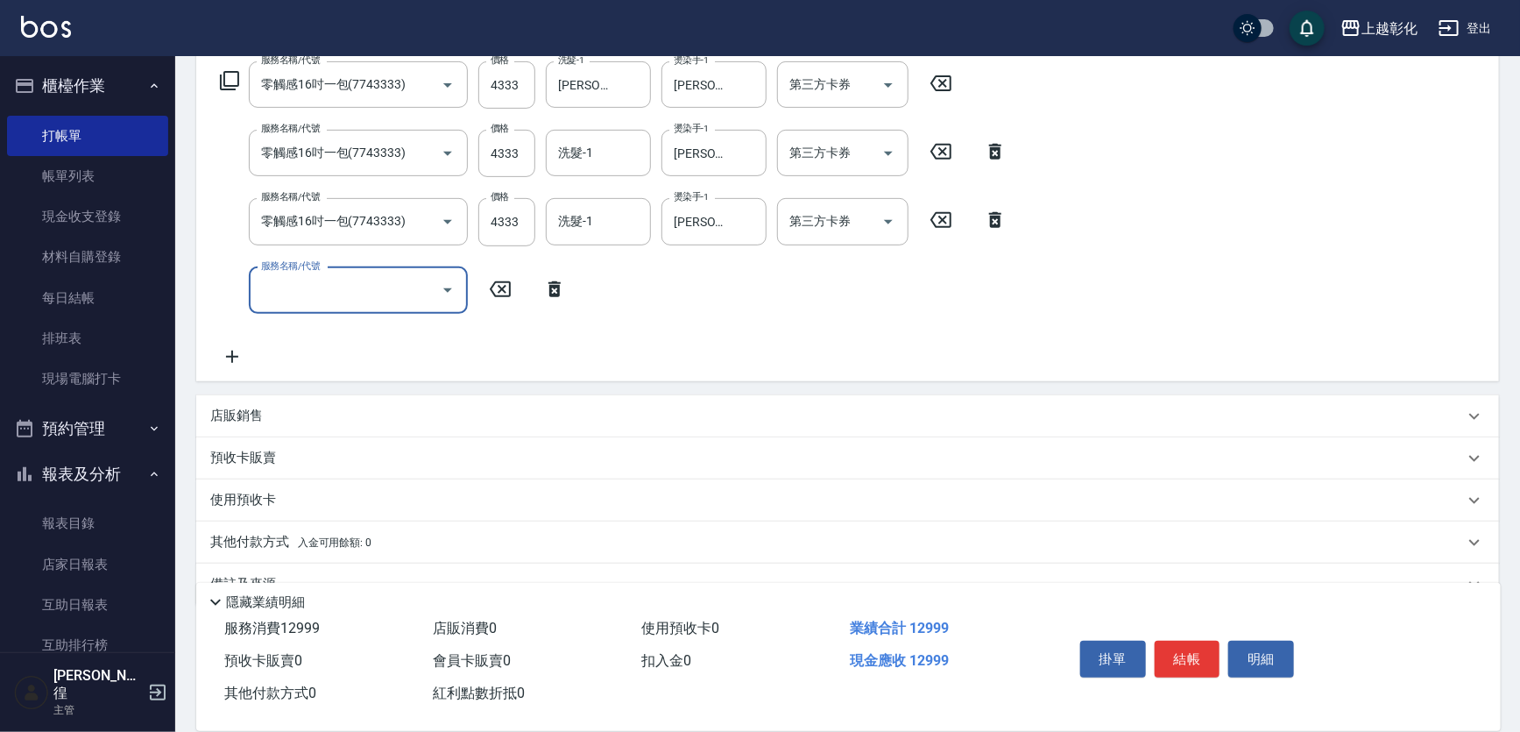
scroll to position [318, 0]
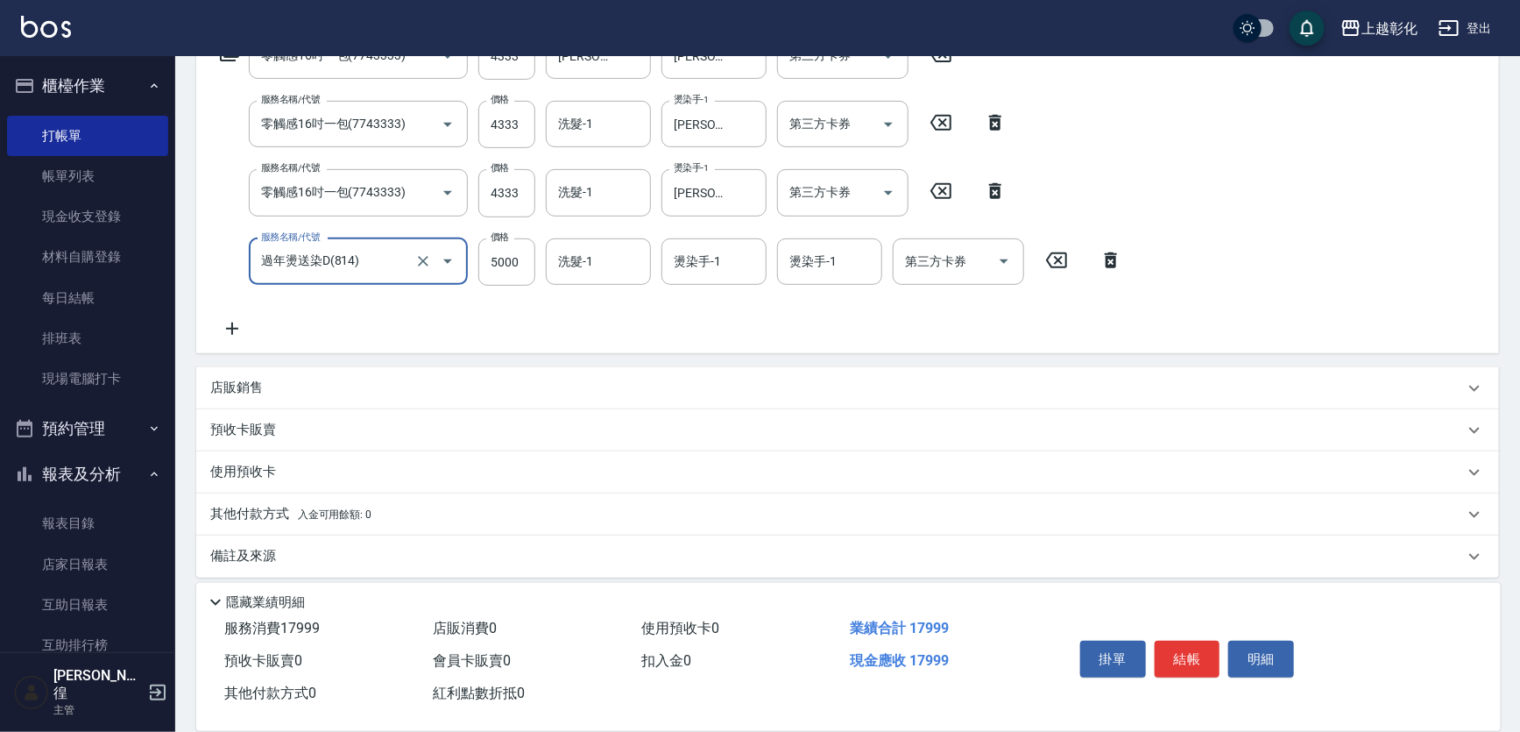
type input "過年燙送染D(814)"
type input "3500"
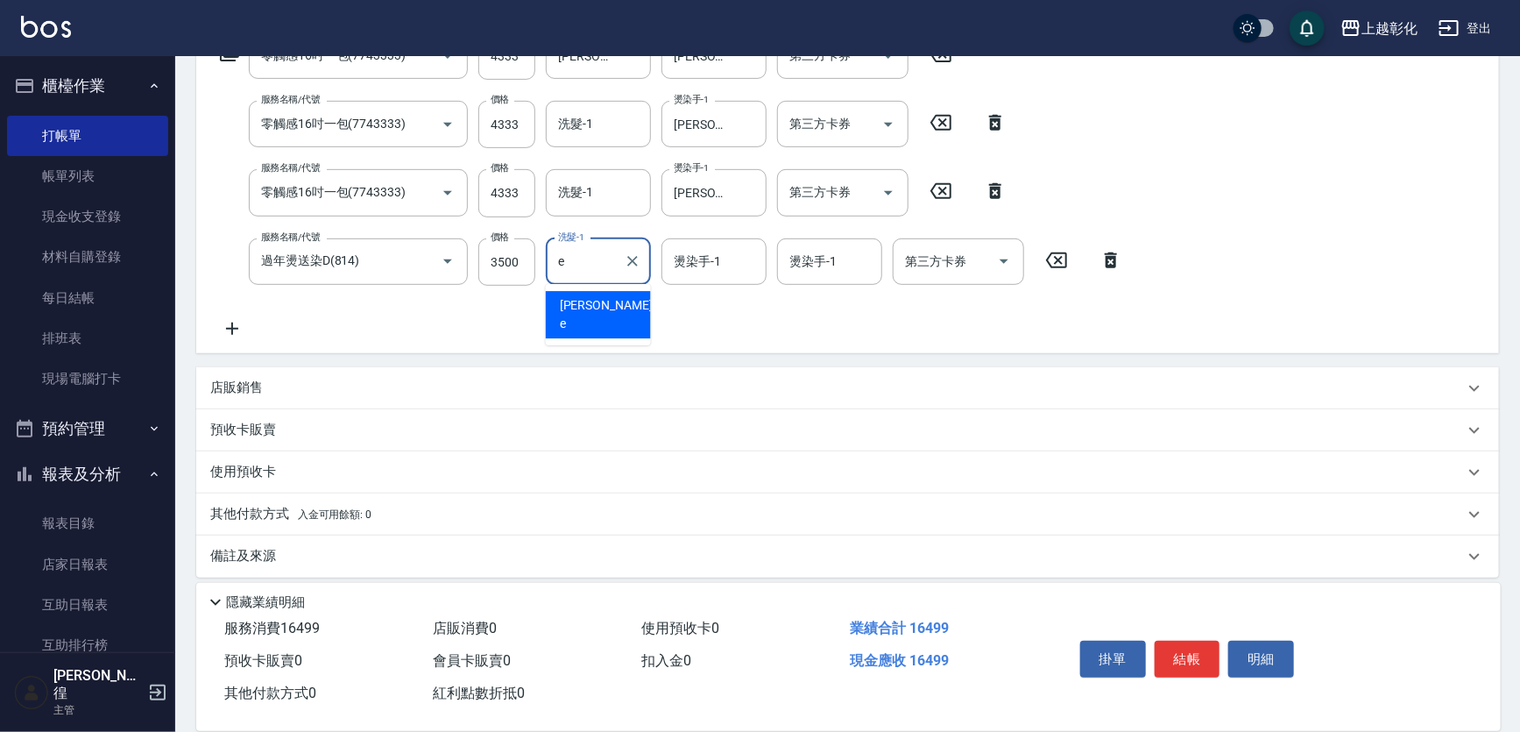
type input "[PERSON_NAME]-e"
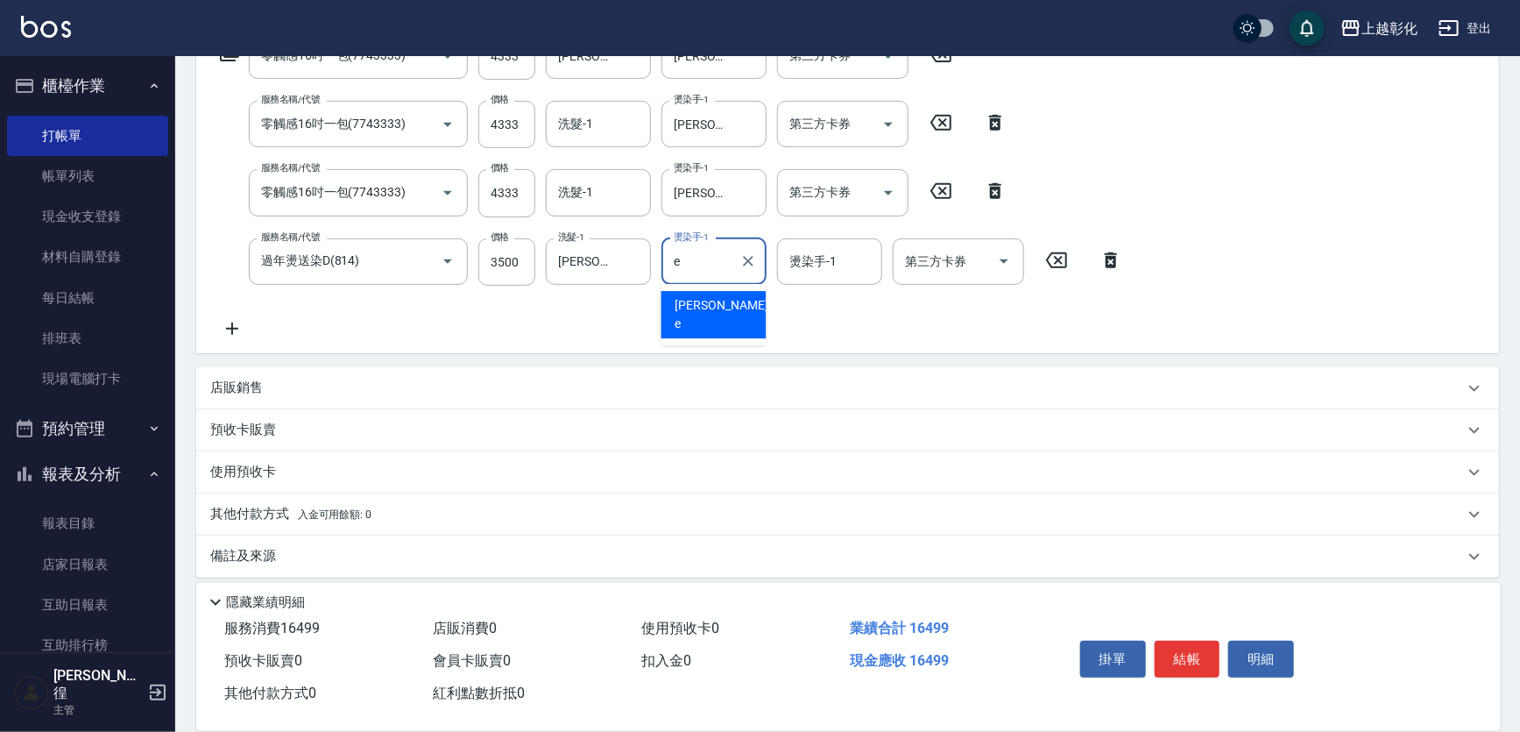
type input "[PERSON_NAME]-e"
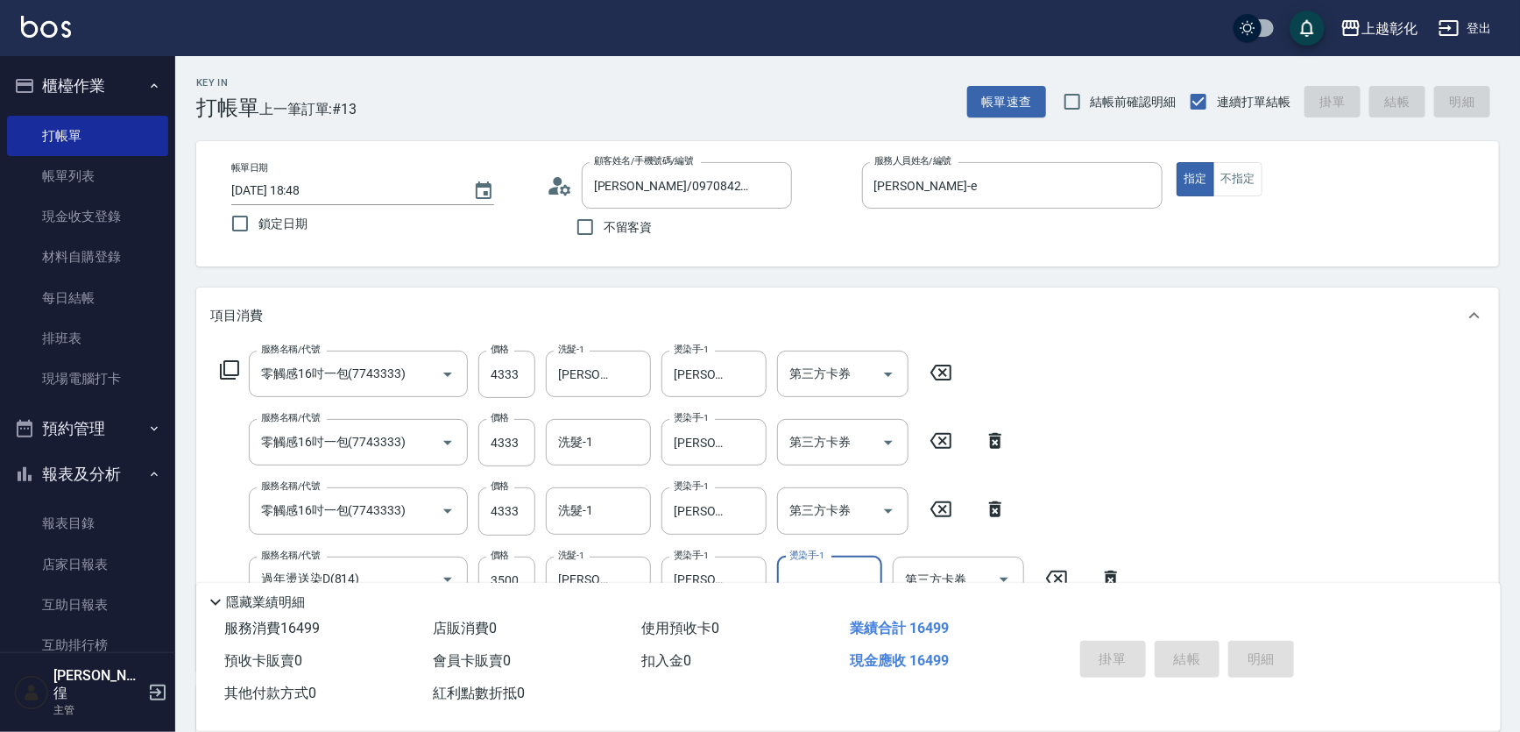
scroll to position [0, 0]
type input "[DATE] 18:49"
